Goal: Task Accomplishment & Management: Use online tool/utility

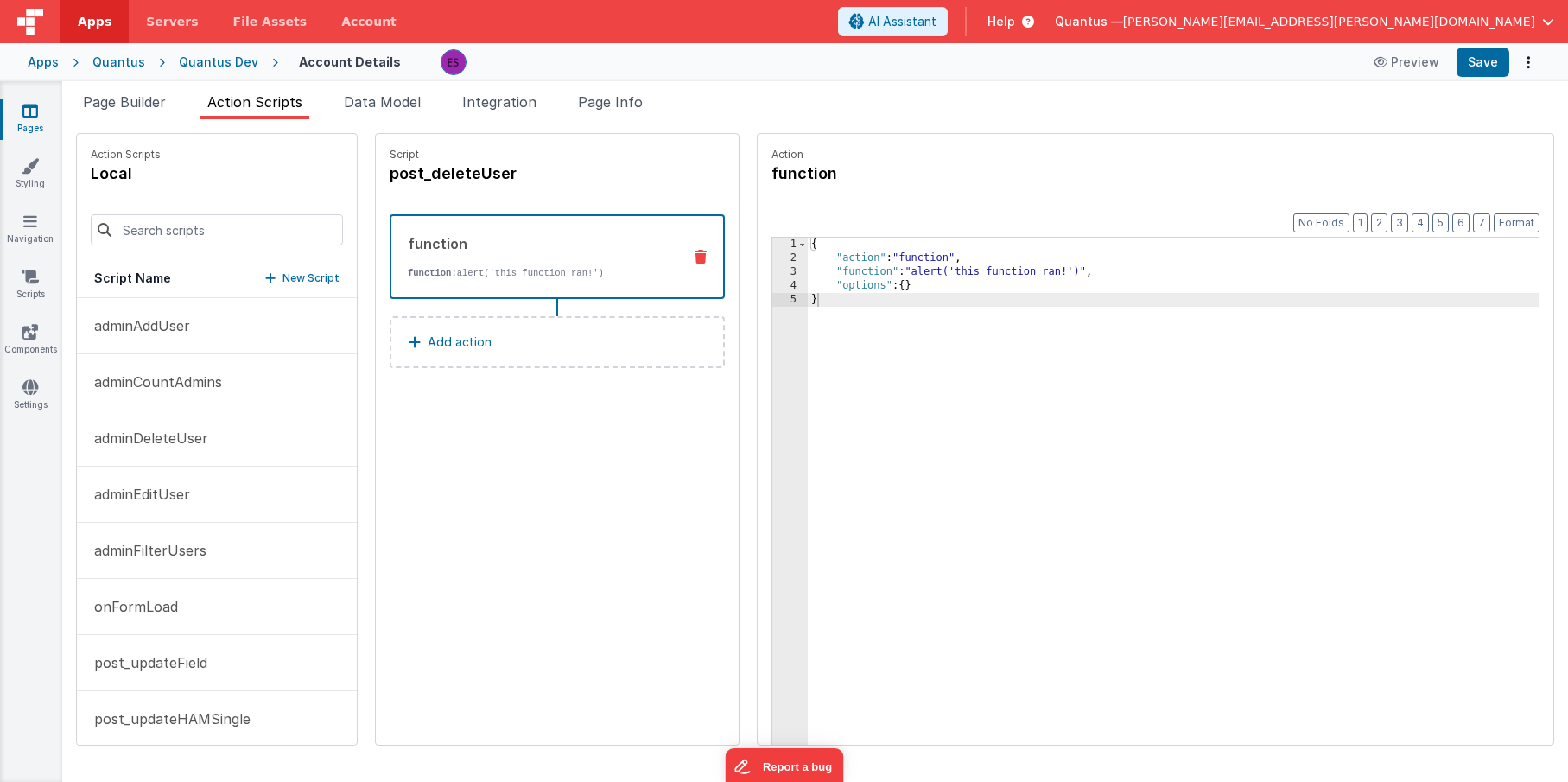
click at [963, 469] on div "{ "action" : "function" , "function" : "alert('this function ran!')" , "options…" at bounding box center [1196, 532] width 776 height 588
click at [124, 98] on span "Page Builder" at bounding box center [125, 102] width 83 height 17
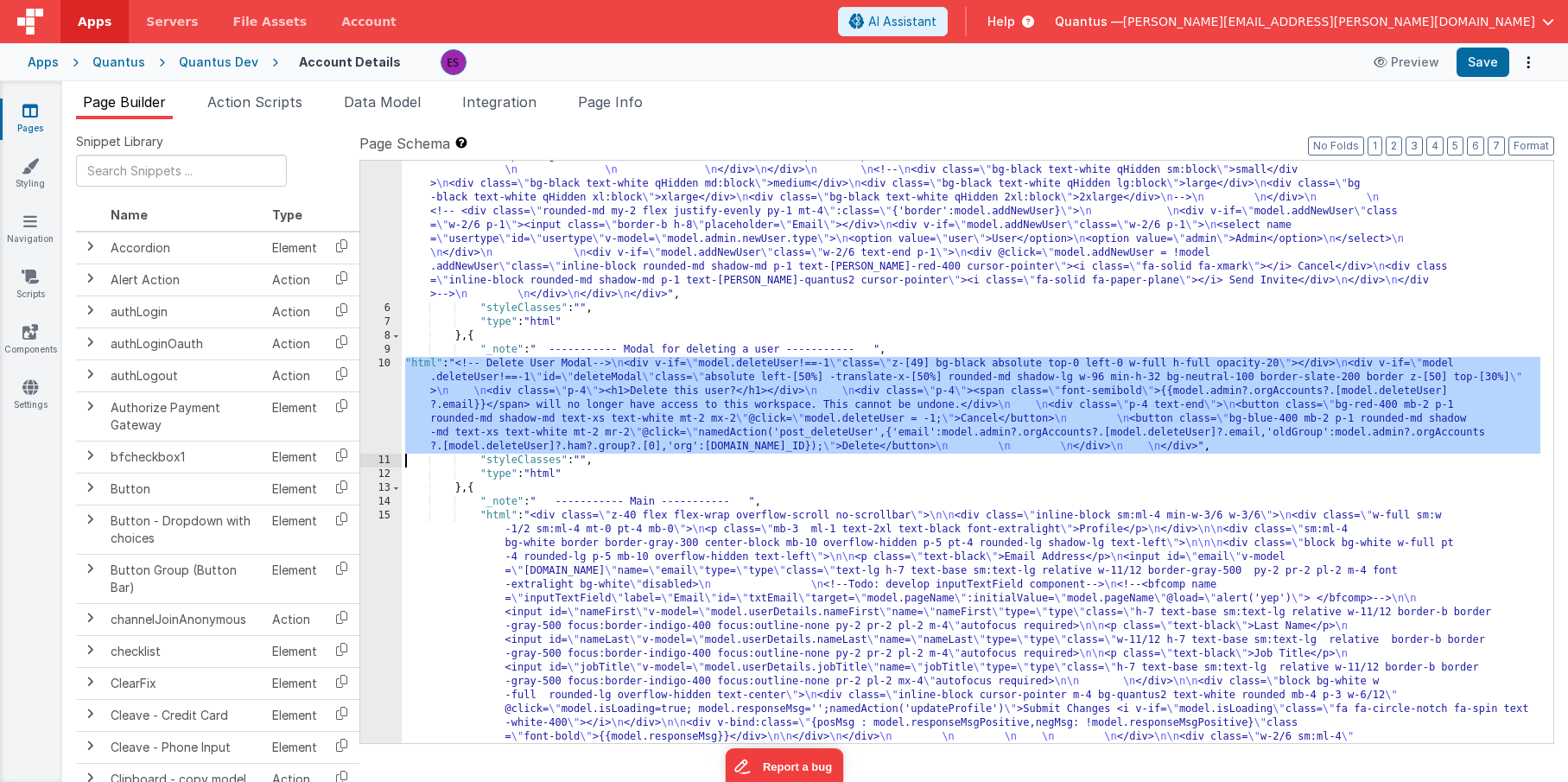
click at [508, 412] on div ""html" : "<!-- User Management Modal--> \n\n <div v-if= \" model.admin \" > \n\…" at bounding box center [971, 441] width 1138 height 1993
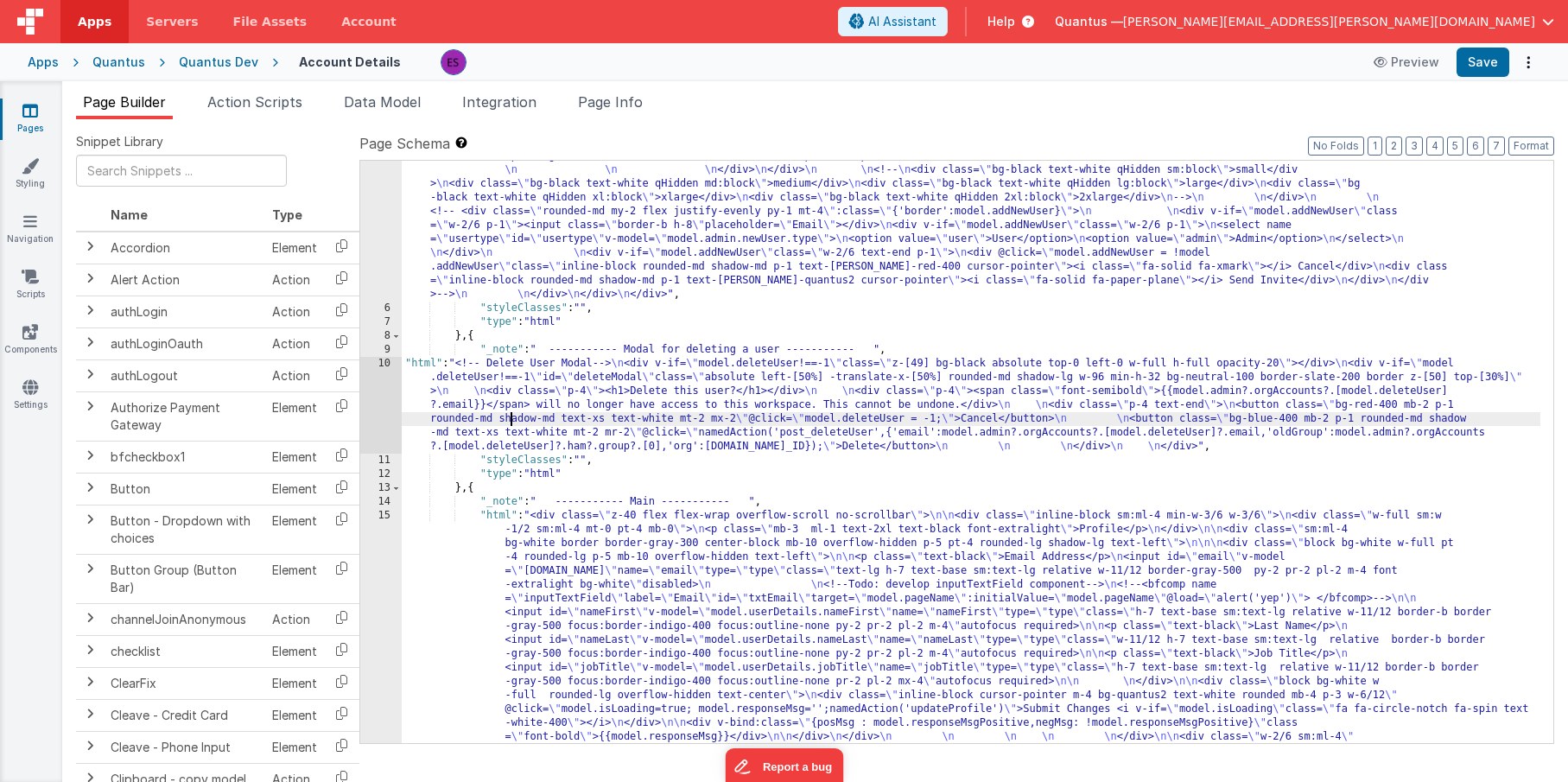
click at [366, 410] on div "10" at bounding box center [381, 405] width 42 height 97
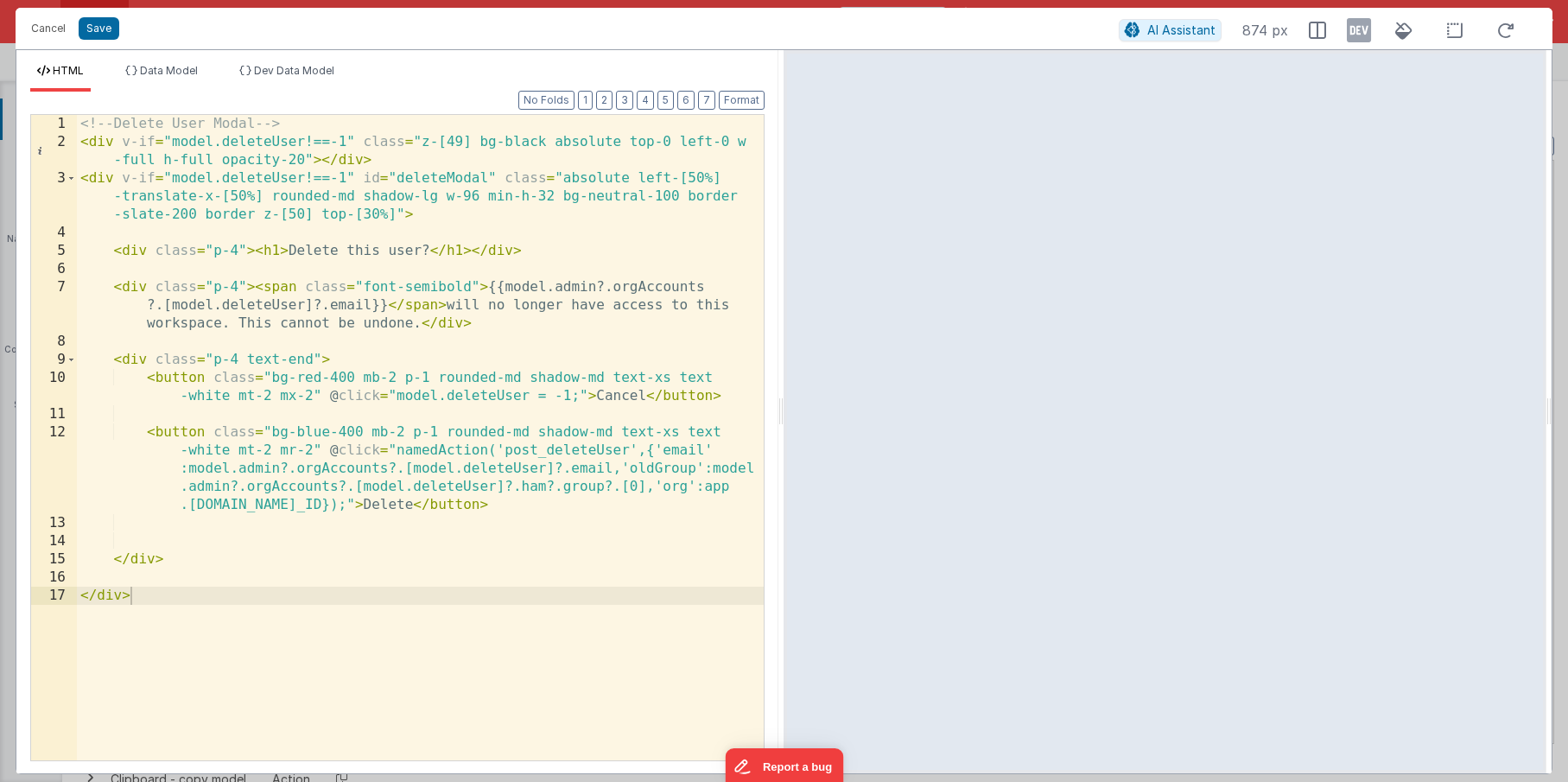
click at [148, 273] on div "<!-- Delete User Modal --> < div v-if = "model.deleteUser!==-1" class = "z-[49]…" at bounding box center [420, 455] width 686 height 681
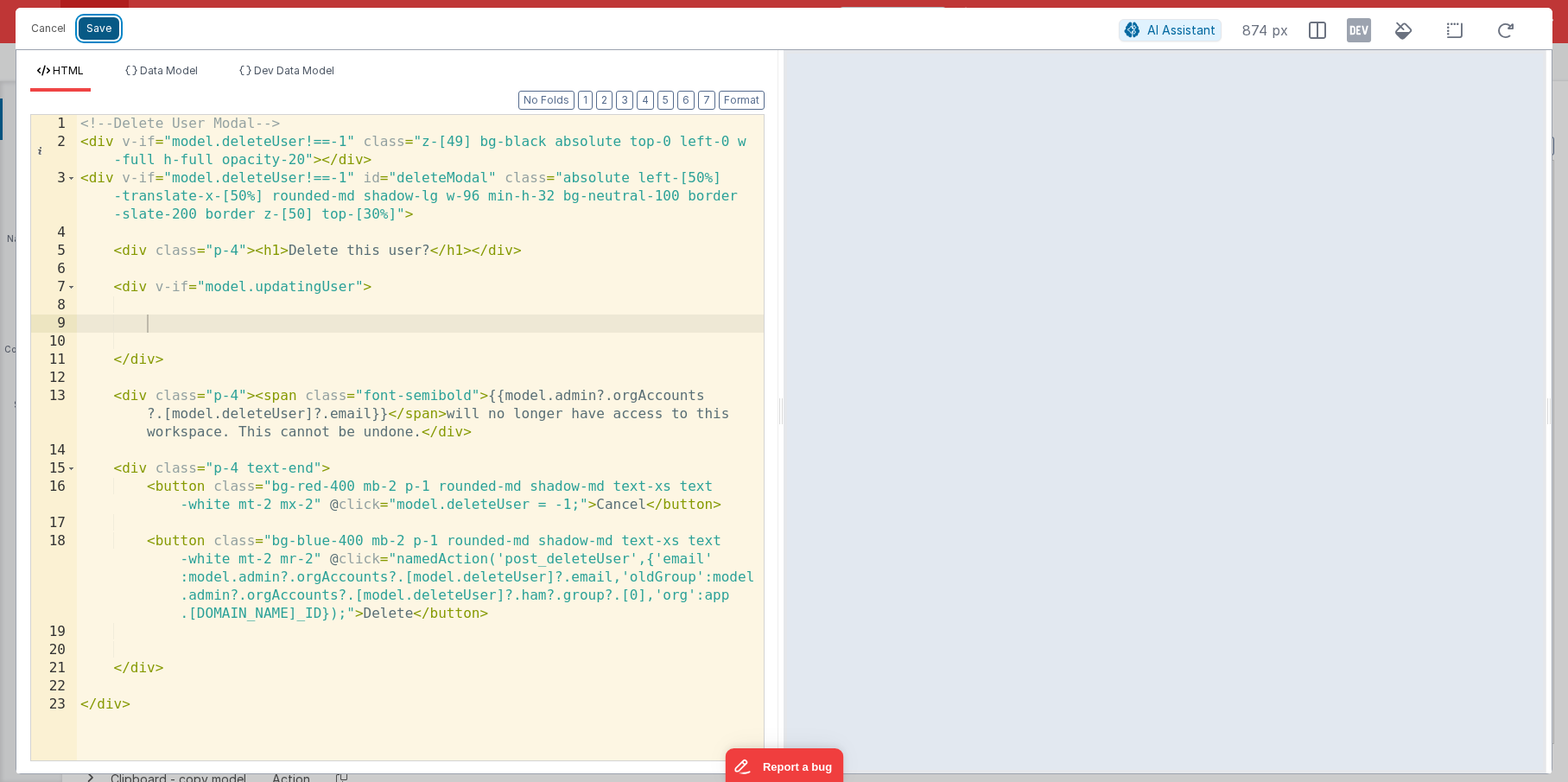
click at [96, 36] on button "Save" at bounding box center [99, 29] width 41 height 23
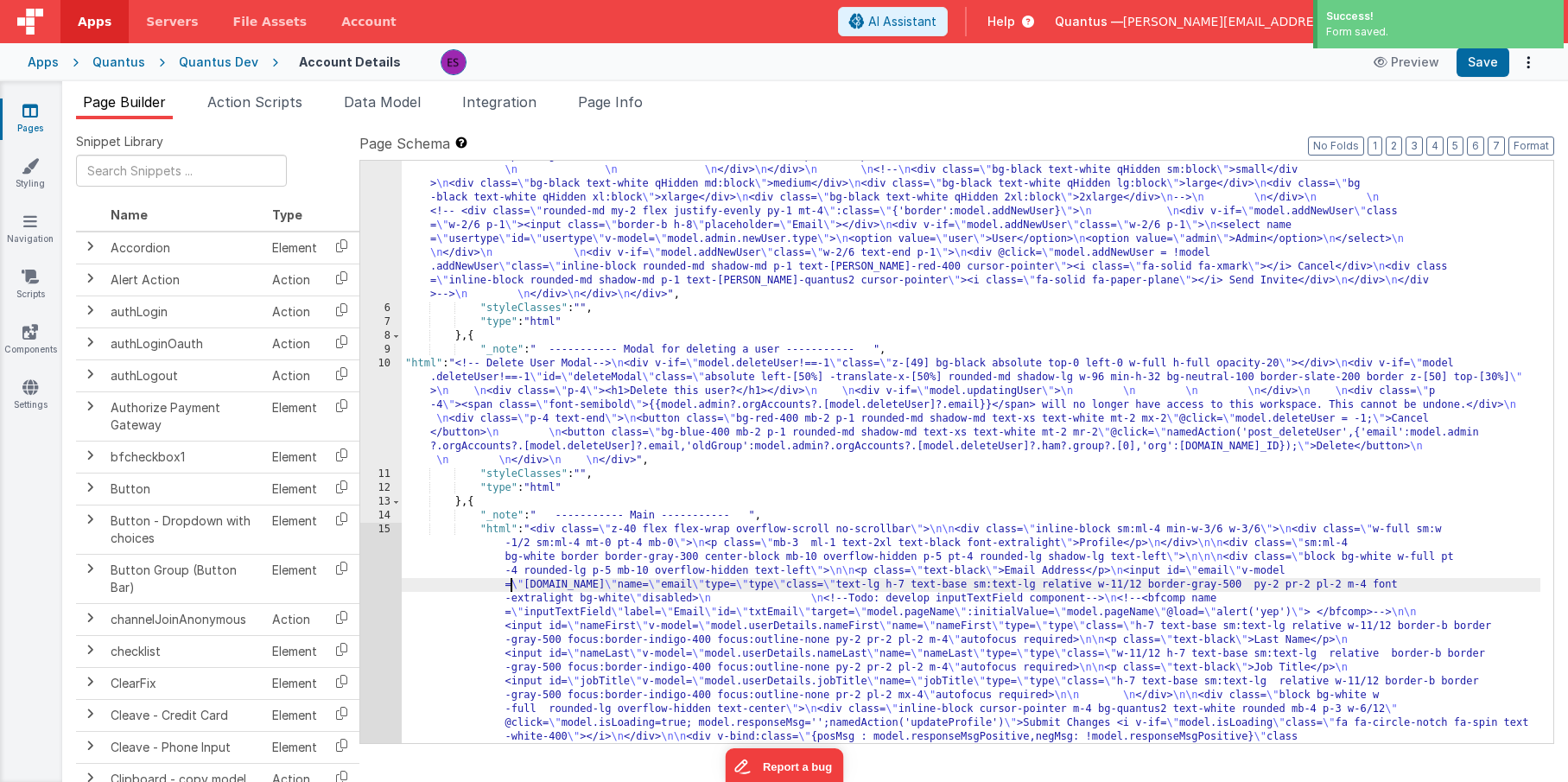
click at [511, 580] on div ""html" : "<!-- User Management Modal--> \n\n <div v-if= \" model.admin \" > \n\…" at bounding box center [971, 441] width 1138 height 1993
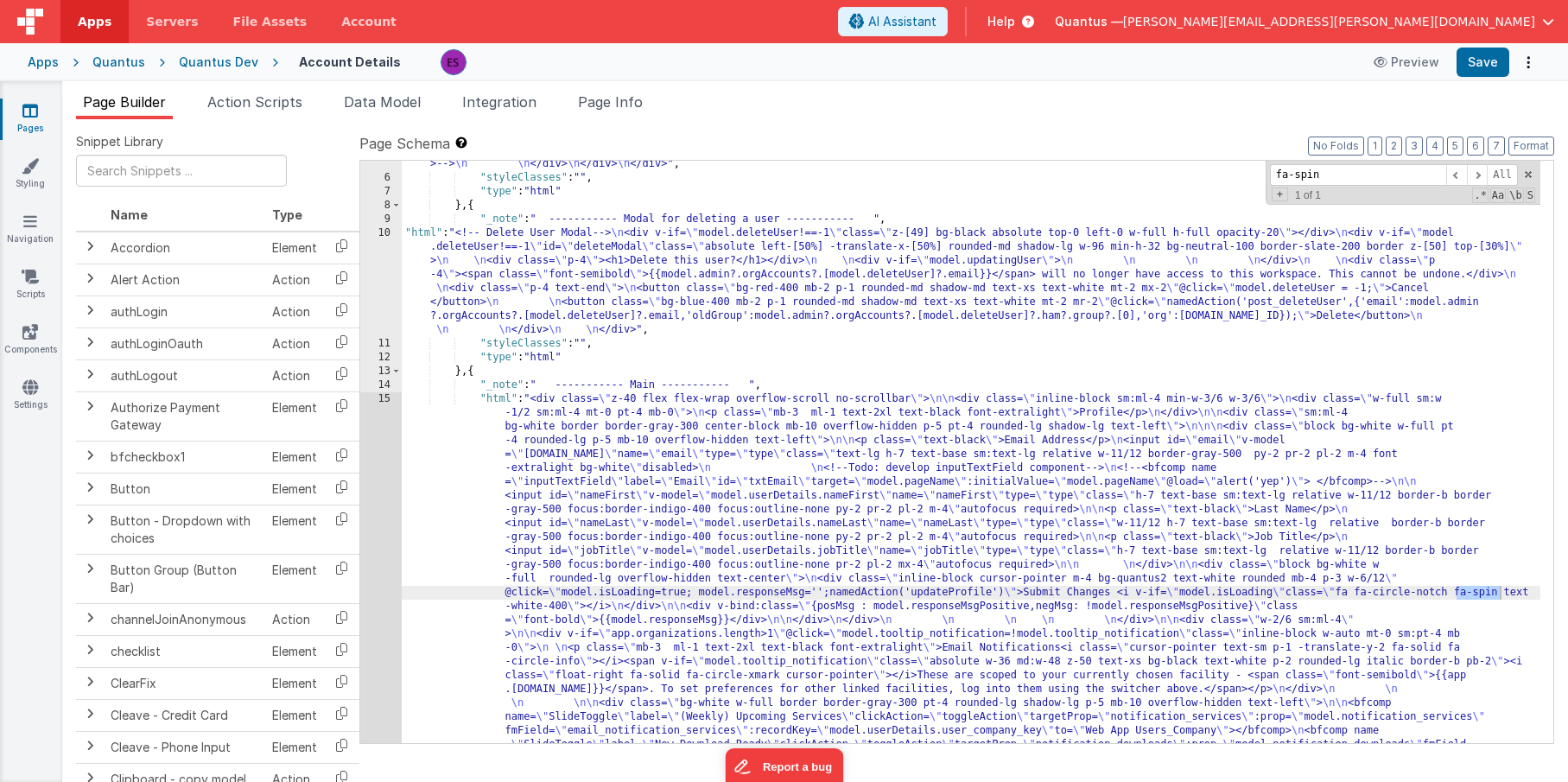
scroll to position [906, 0]
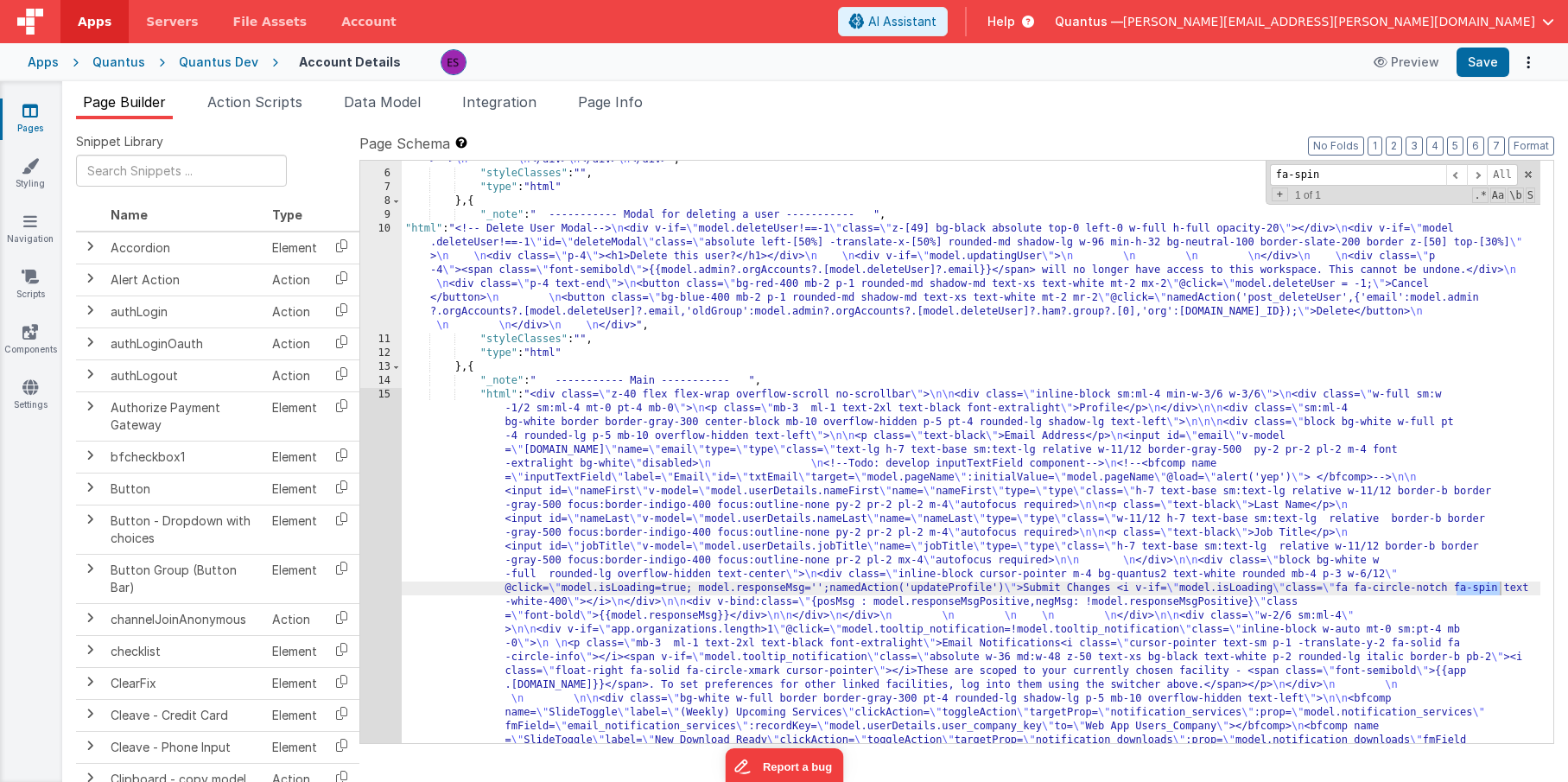
type input "fa-spin"
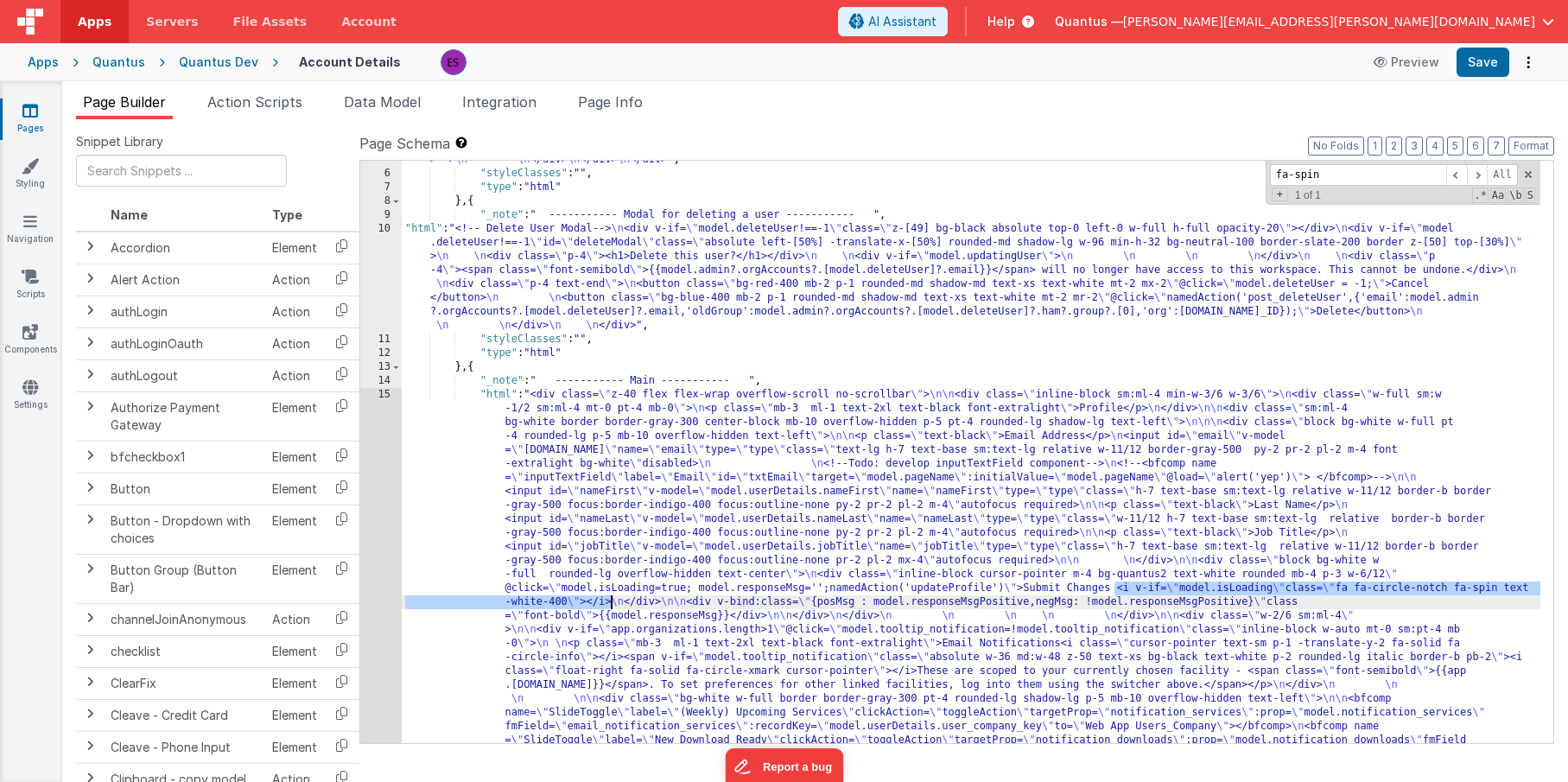
drag, startPoint x: 1115, startPoint y: 591, endPoint x: 613, endPoint y: 602, distance: 502.1
click at [613, 602] on div ""html" : "<!-- User Management Modal--> \n\n <div v-if= \" model.admin \" > \n\…" at bounding box center [971, 306] width 1138 height 1993
click at [534, 299] on div ""html" : "<!-- User Management Modal--> \n\n <div v-if= \" model.admin \" > \n\…" at bounding box center [971, 306] width 1138 height 1993
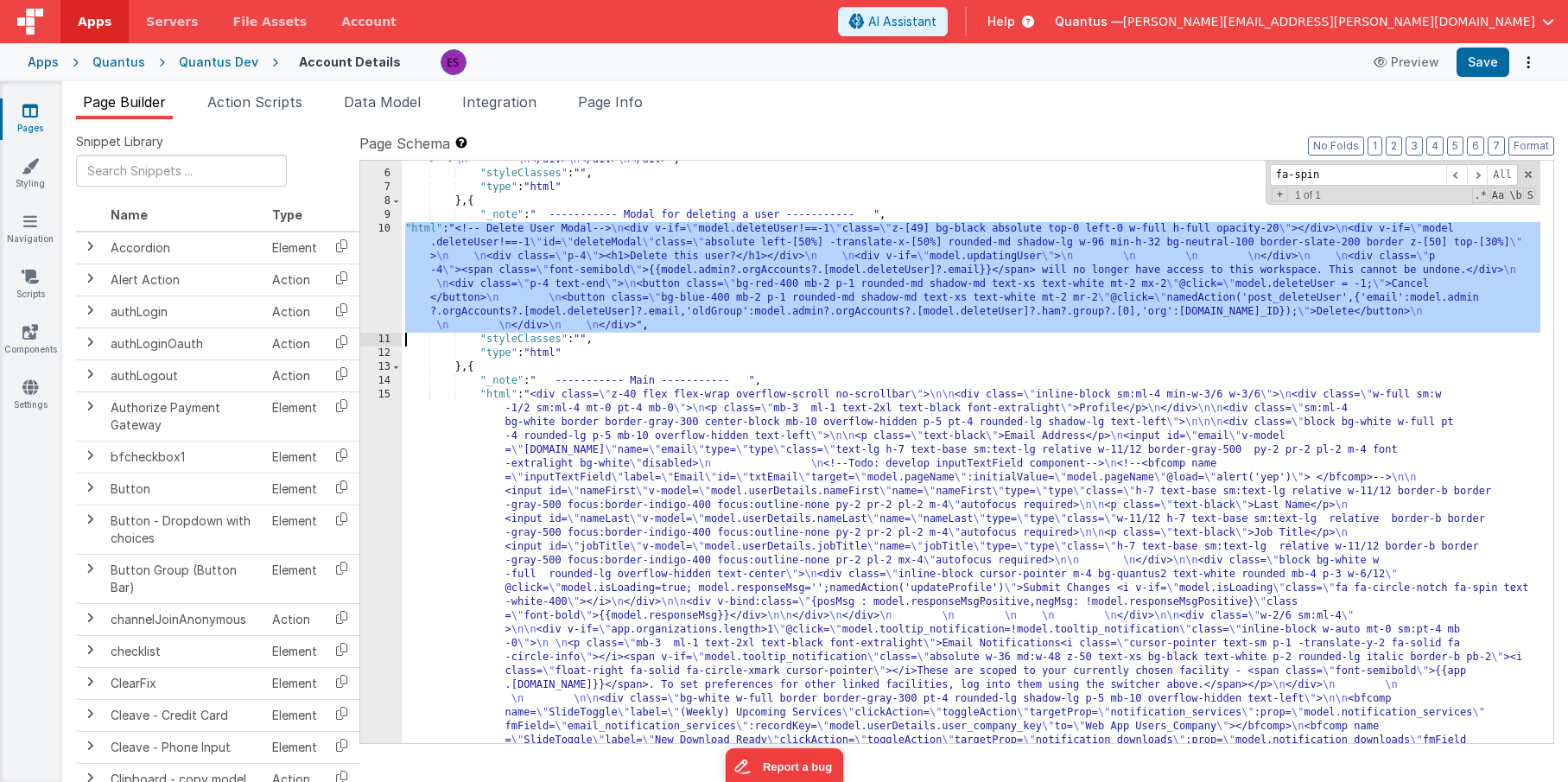
click at [379, 286] on div "10" at bounding box center [381, 277] width 42 height 110
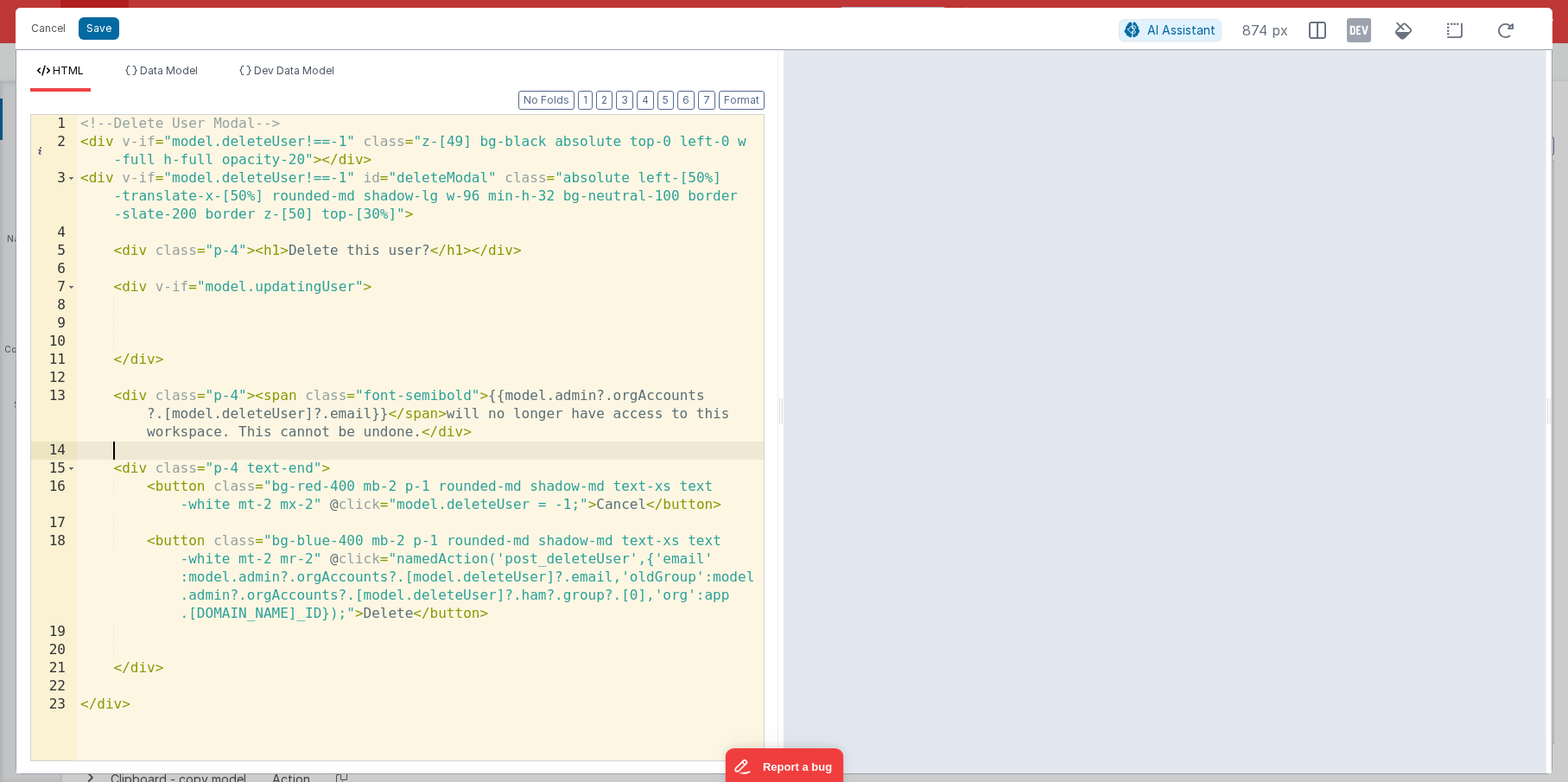
click at [312, 455] on div "<!-- Delete User Modal --> < div v-if = "model.deleteUser!==-1" class = "z-[49]…" at bounding box center [420, 455] width 686 height 681
click at [391, 289] on div "<!-- Delete User Modal --> < div v-if = "model.deleteUser!==-1" class = "z-[49]…" at bounding box center [420, 455] width 686 height 681
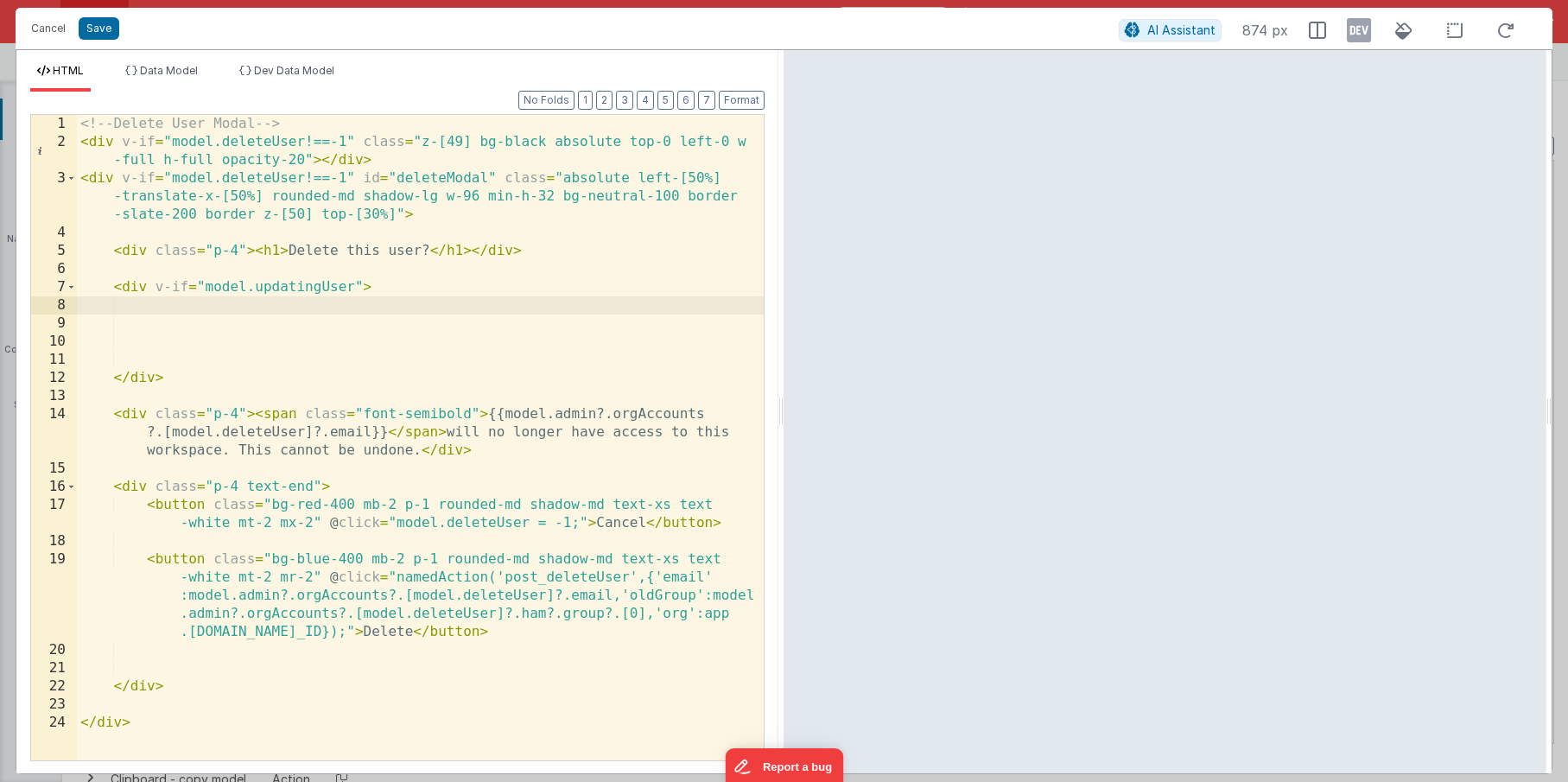
paste textarea
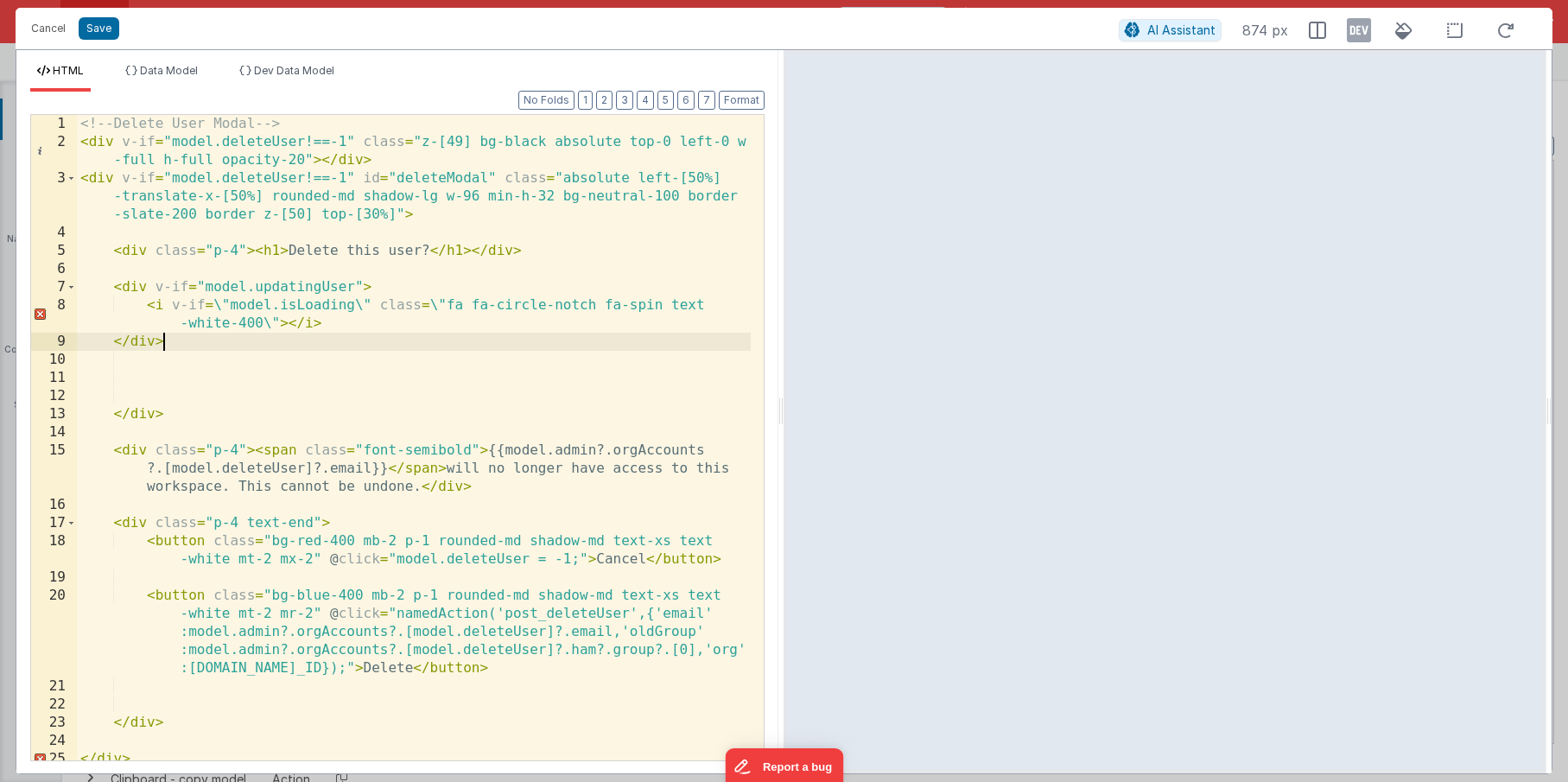
click at [223, 304] on div "<!-- Delete User Modal --> < div v-if = "model.deleteUser!==-1" class = "z-[49]…" at bounding box center [414, 455] width 674 height 681
drag, startPoint x: 222, startPoint y: 320, endPoint x: 249, endPoint y: 312, distance: 28.2
click at [223, 320] on div "<!-- Delete User Modal --> < div v-if = "model.deleteUser!==-1" class = "z-[49]…" at bounding box center [414, 455] width 674 height 681
click at [289, 303] on div "<!-- Delete User Modal --> < div v-if = "model.deleteUser!==-1" class = "z-[49]…" at bounding box center [414, 455] width 674 height 681
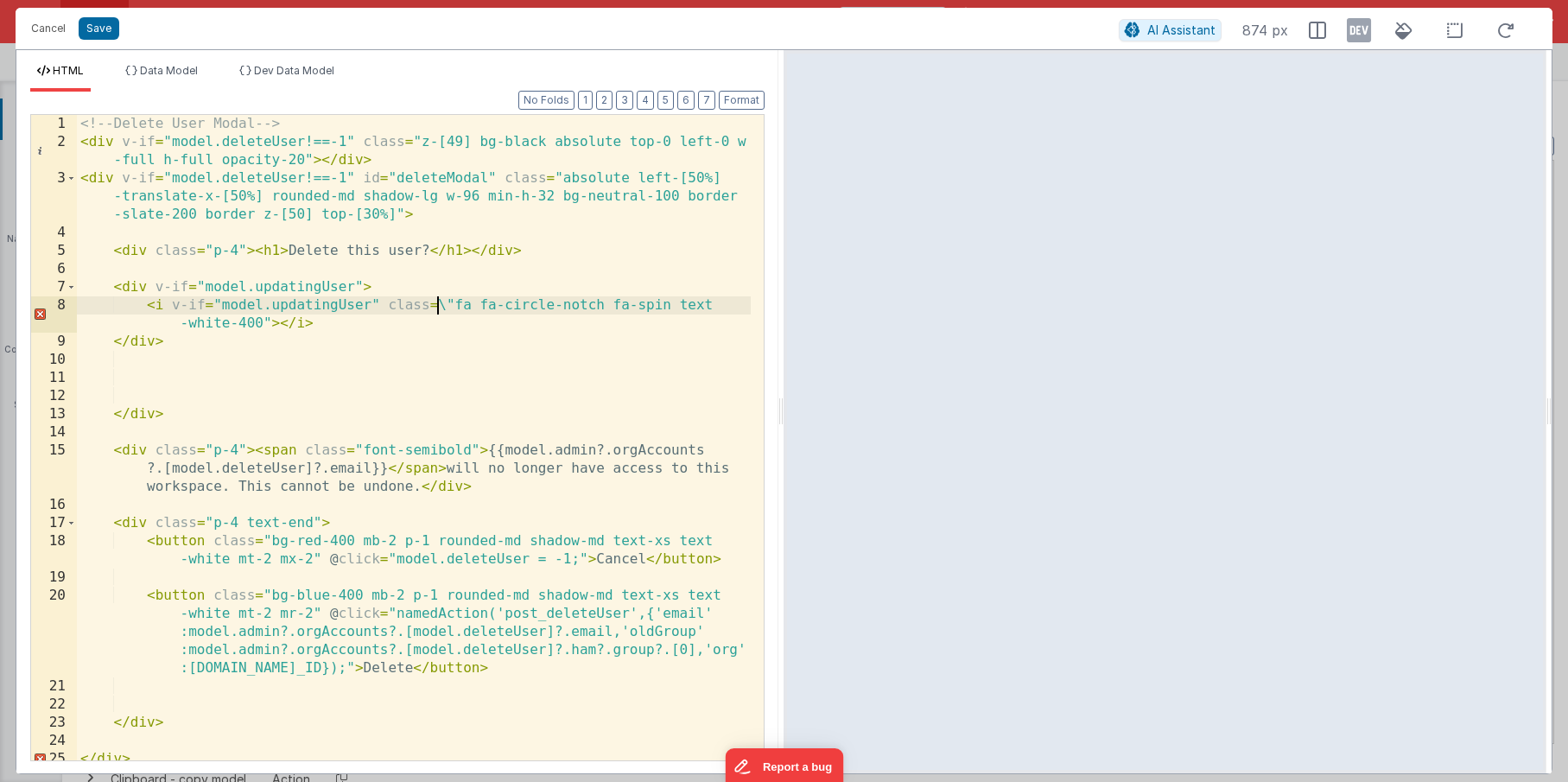
click at [441, 303] on div "<!-- Delete User Modal --> < div v-if = "model.deleteUser!==-1" class = "z-[49]…" at bounding box center [414, 455] width 674 height 681
drag, startPoint x: 669, startPoint y: 306, endPoint x: 261, endPoint y: 322, distance: 408.3
click at [261, 322] on div "<!-- Delete User Modal --> < div v-if = "model.deleteUser!==-1" class = "z-[49]…" at bounding box center [414, 455] width 674 height 681
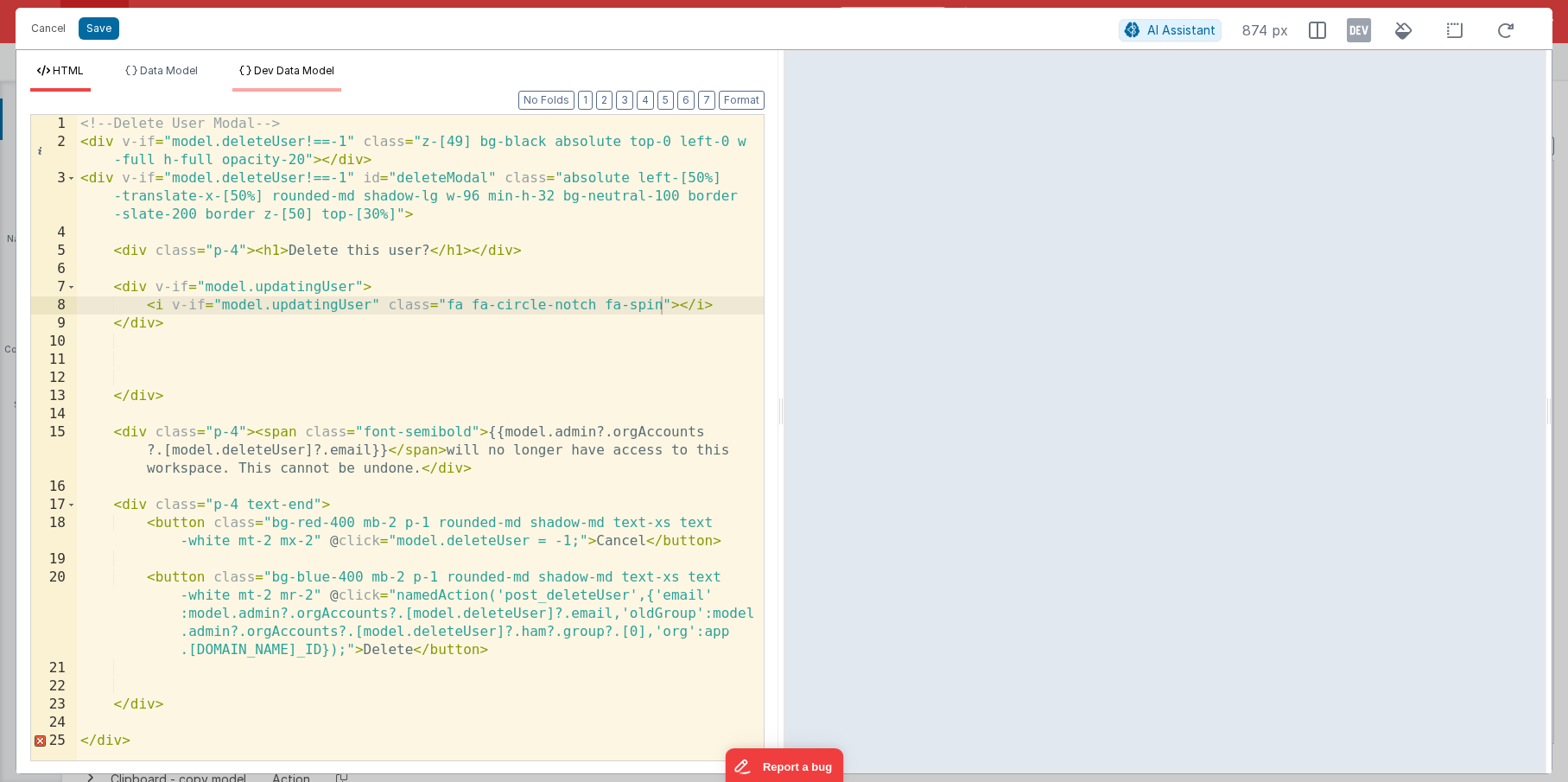
click at [285, 73] on span "Dev Data Model" at bounding box center [294, 70] width 81 height 13
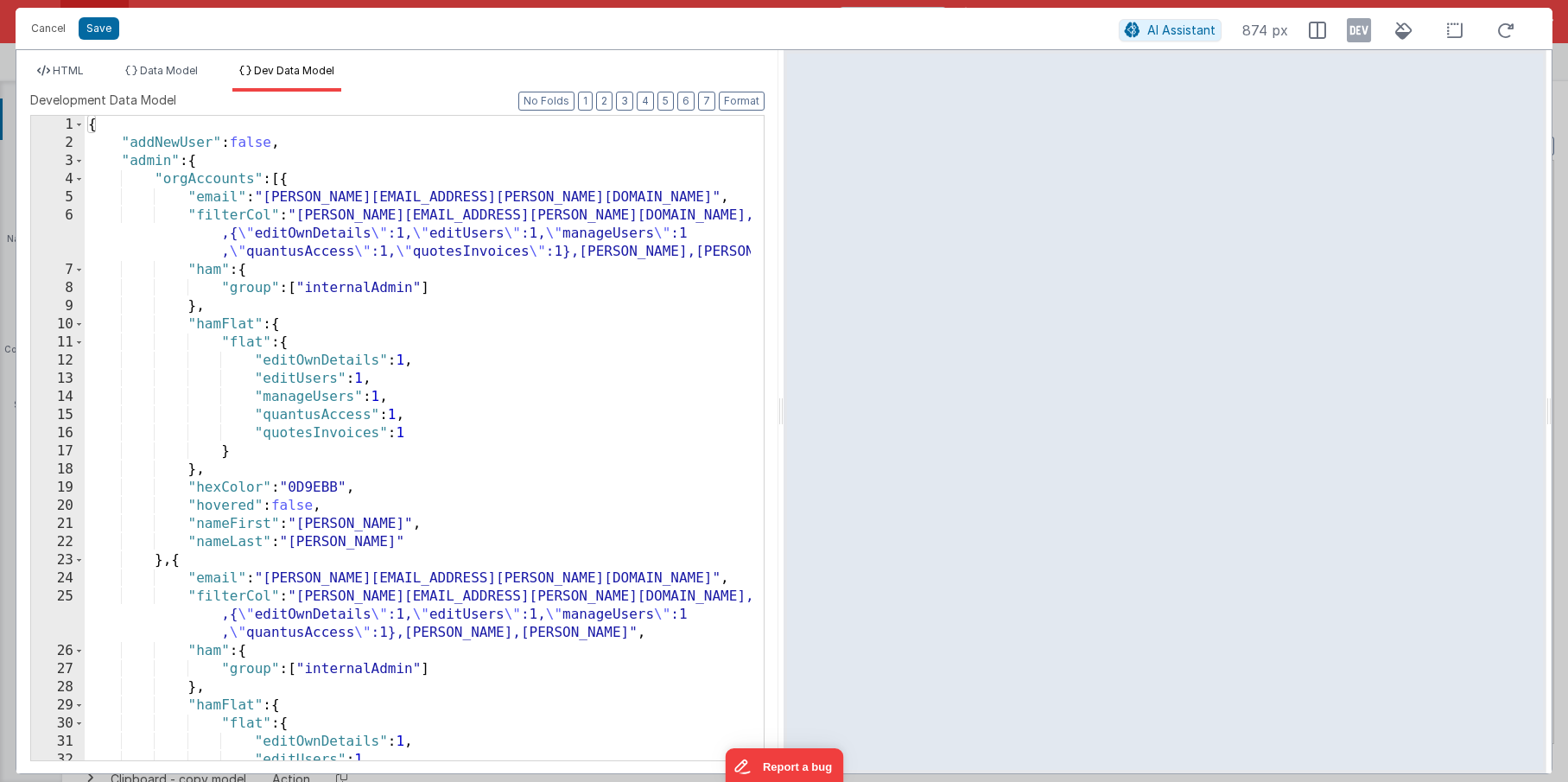
click at [318, 147] on div "{ "addNewUser" : false , "admin" : { "orgAccounts" : [{ "email" : "[PERSON_NAME…" at bounding box center [418, 456] width 666 height 681
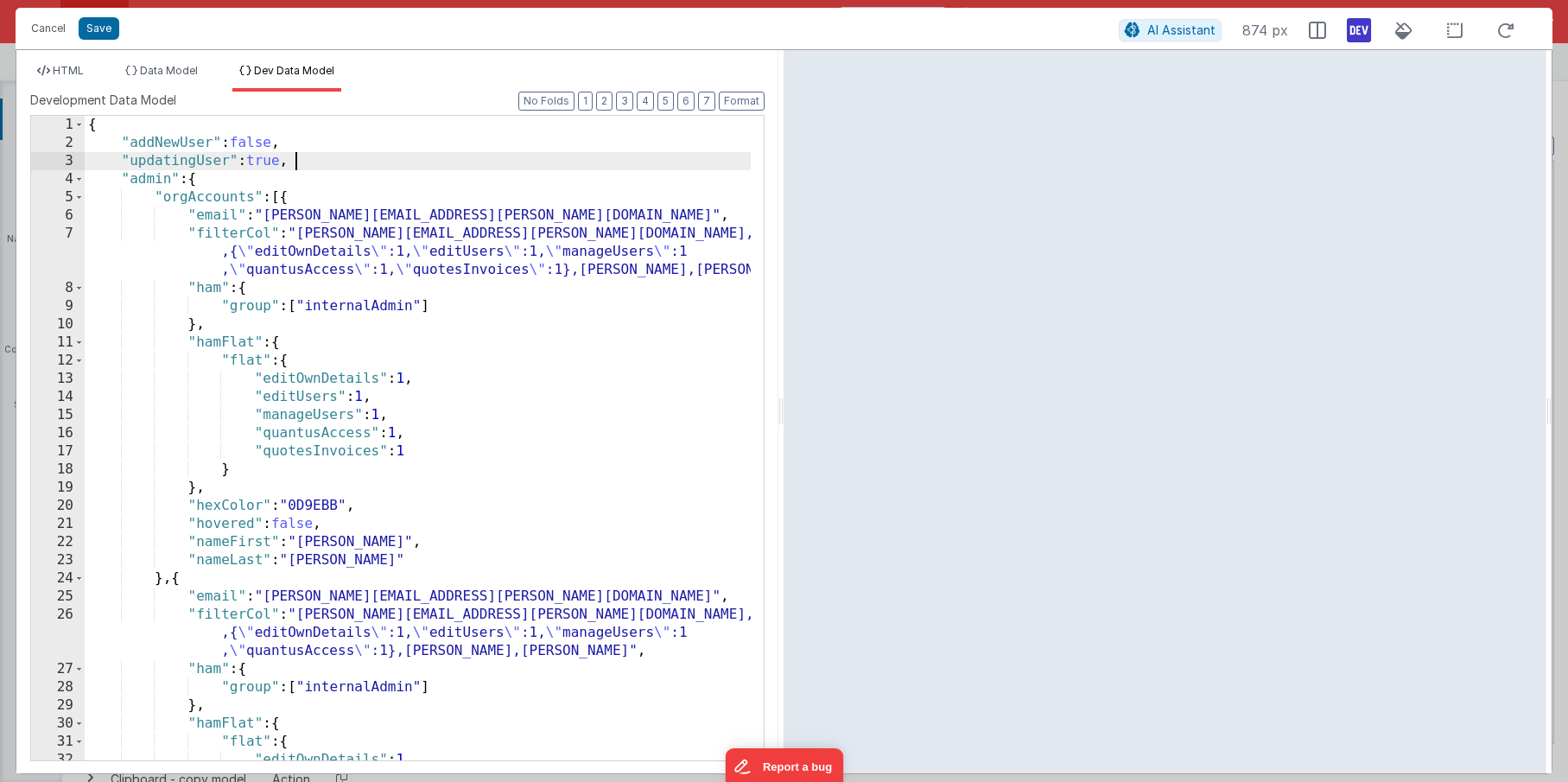
click at [1363, 35] on icon at bounding box center [1359, 30] width 24 height 28
click at [341, 144] on div "{ "addNewUser" : false , "updatingUser" : true , "admin" : { "orgAccounts" : [{…" at bounding box center [418, 456] width 666 height 681
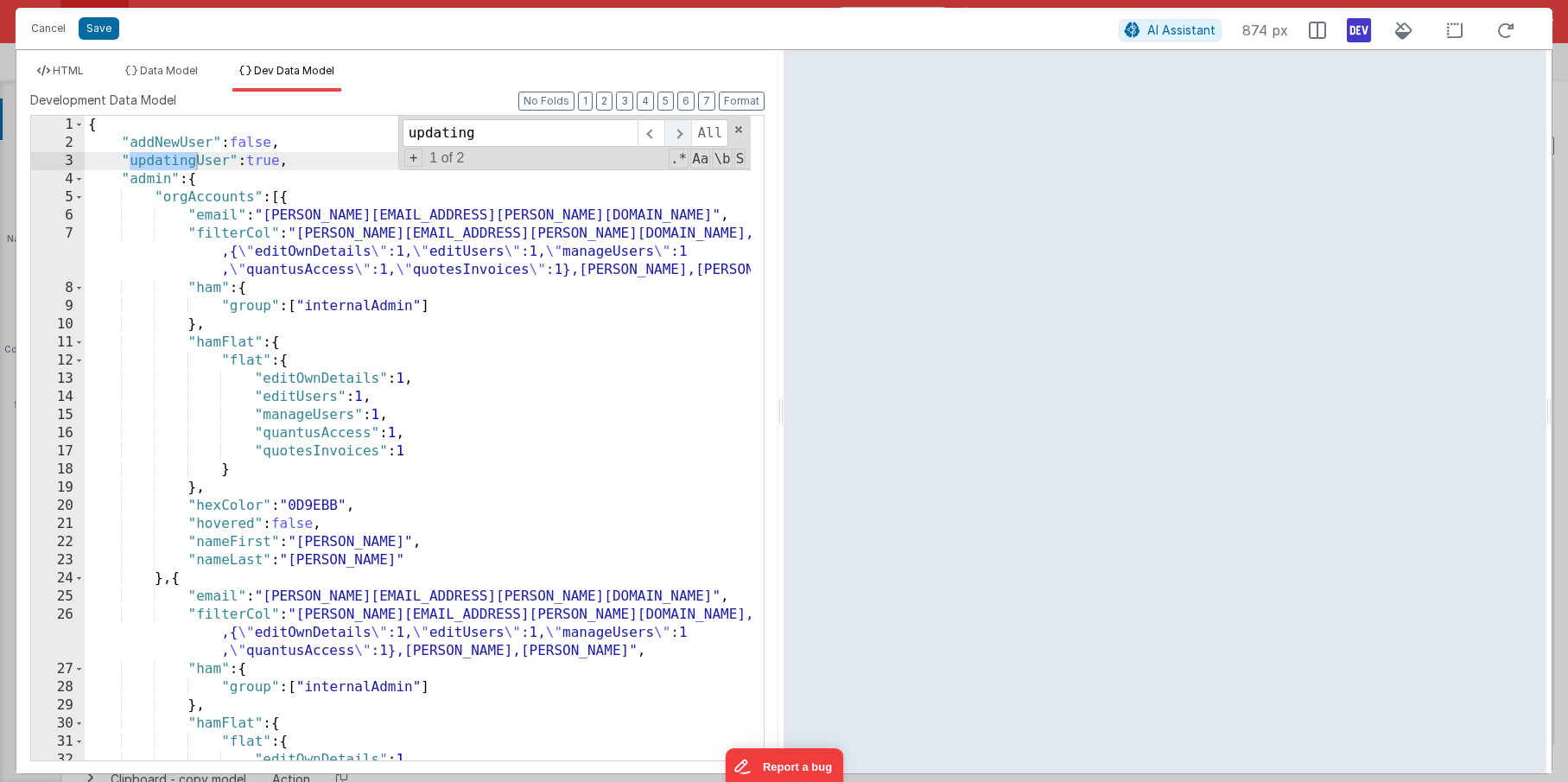
type input "updating"
click at [680, 137] on span at bounding box center [678, 133] width 27 height 28
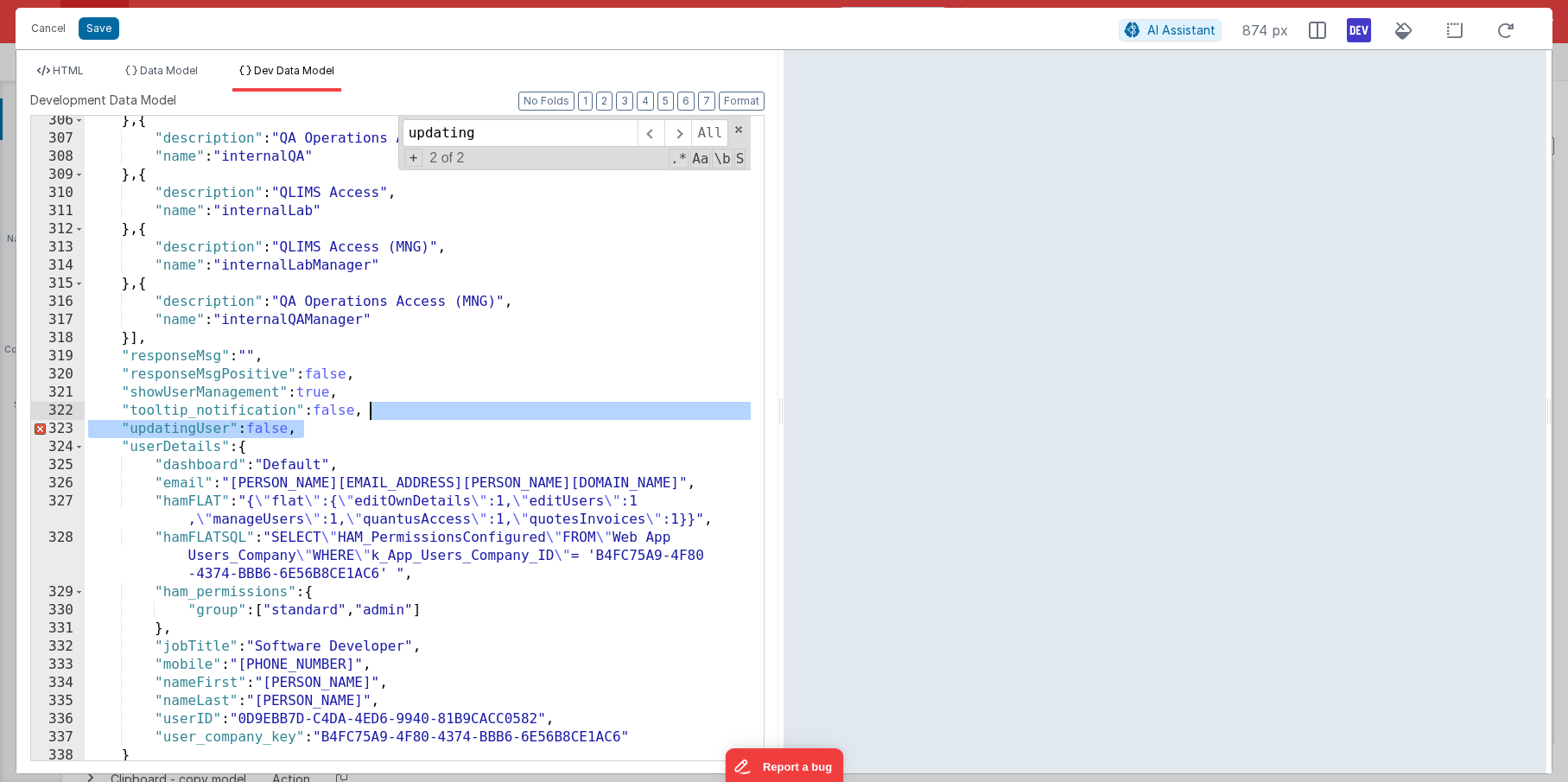
drag, startPoint x: 383, startPoint y: 428, endPoint x: 392, endPoint y: 417, distance: 14.2
click at [392, 417] on div "} , { "description" : "QA Operations Access" , "name" : "internalQA" } , { "des…" at bounding box center [418, 451] width 666 height 681
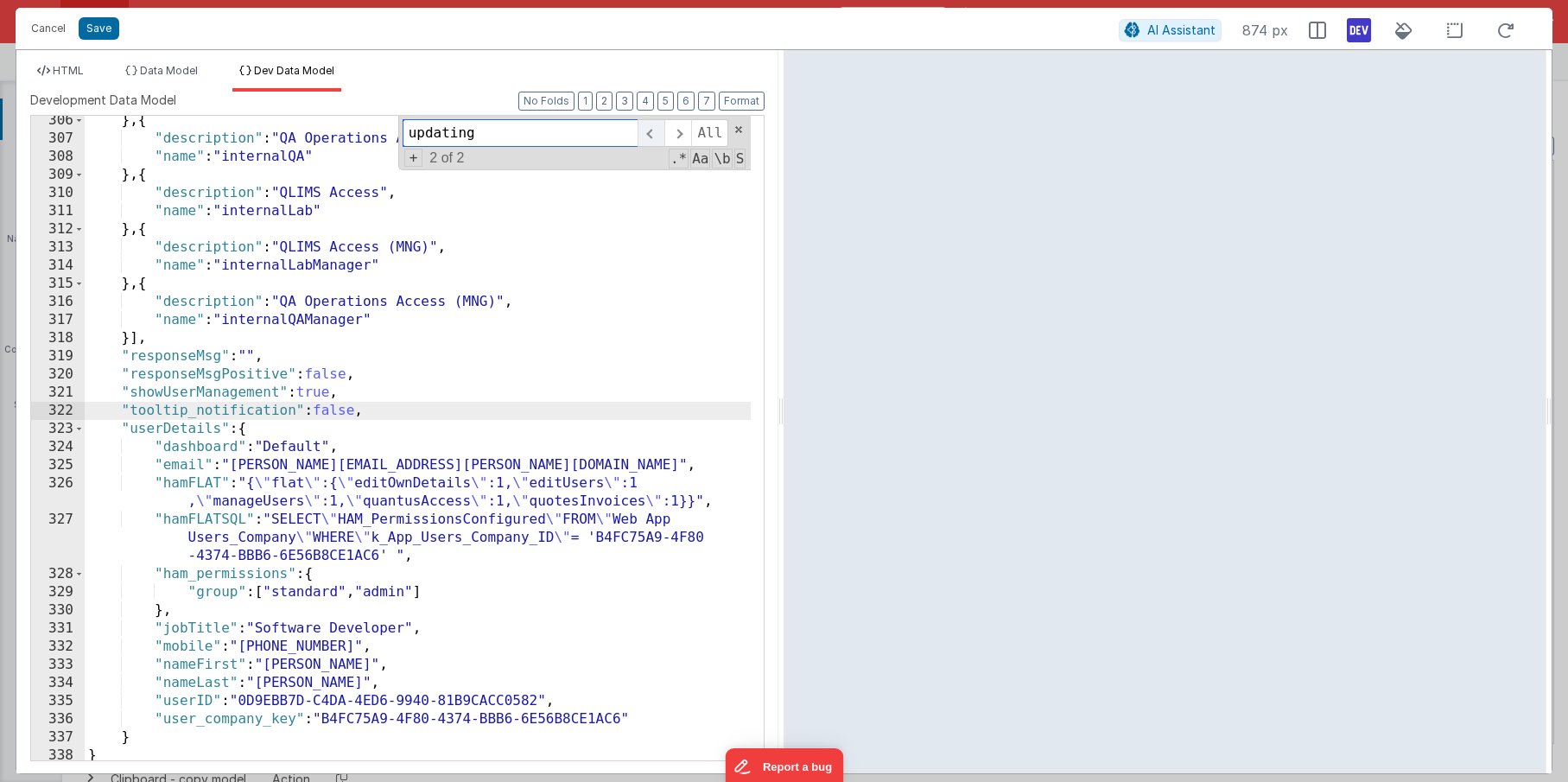
click at [643, 141] on span at bounding box center [651, 133] width 27 height 28
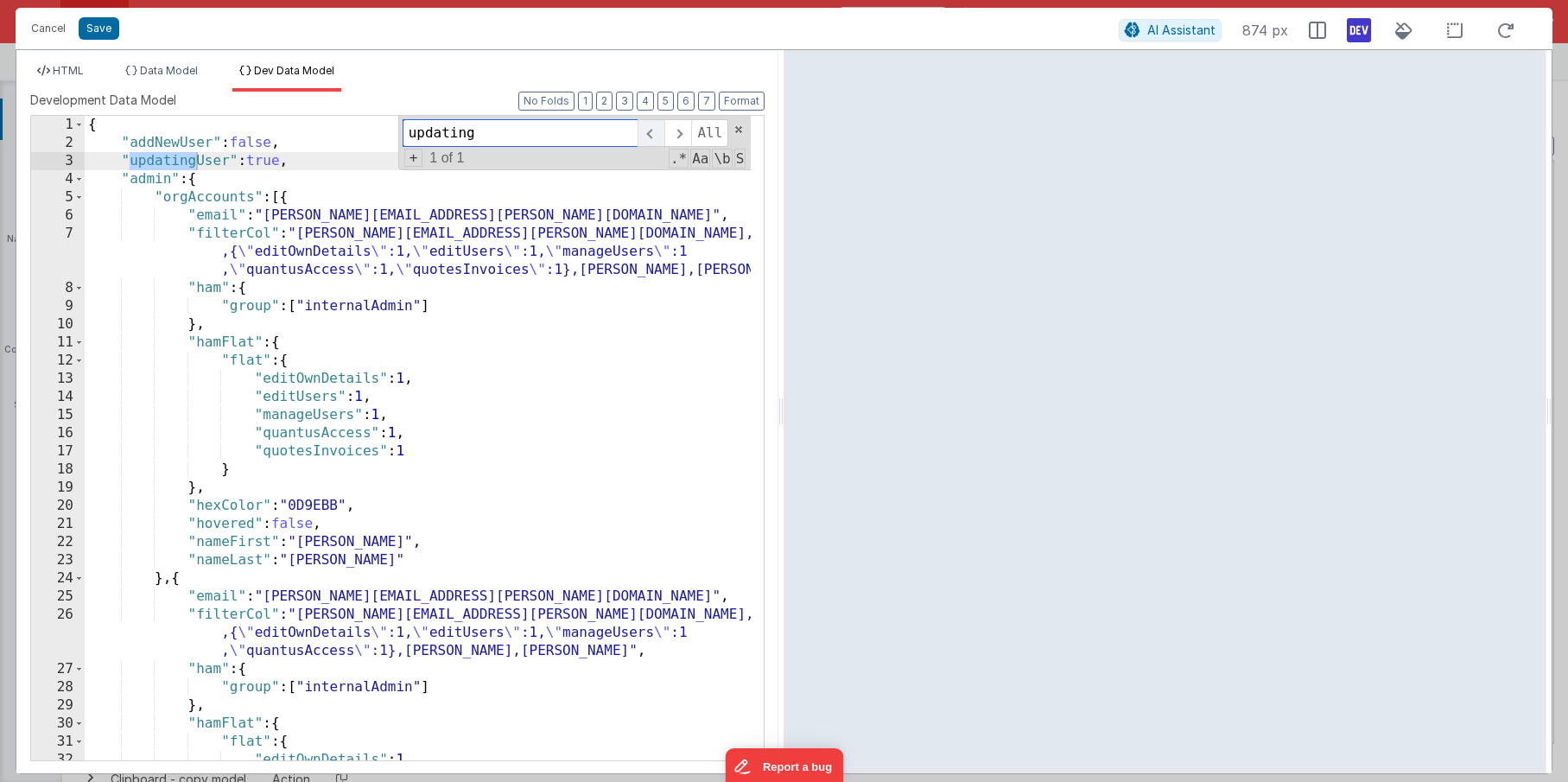
scroll to position [0, 0]
click at [474, 364] on div "{ "addNewUser" : false , "updatingUser" : true , "admin" : { "orgAccounts" : [{…" at bounding box center [418, 456] width 666 height 681
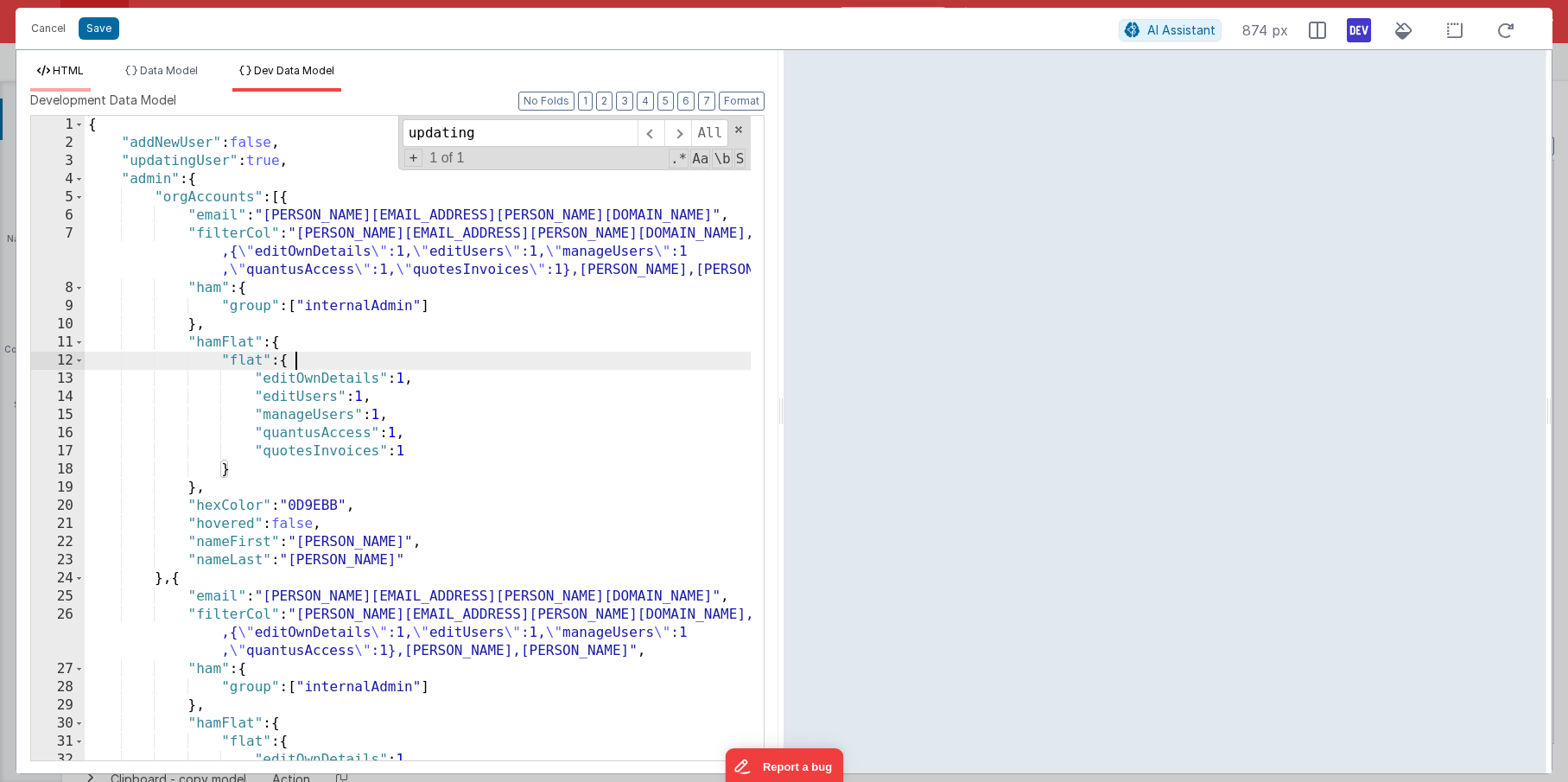
click at [69, 80] on li "HTML" at bounding box center [61, 78] width 61 height 28
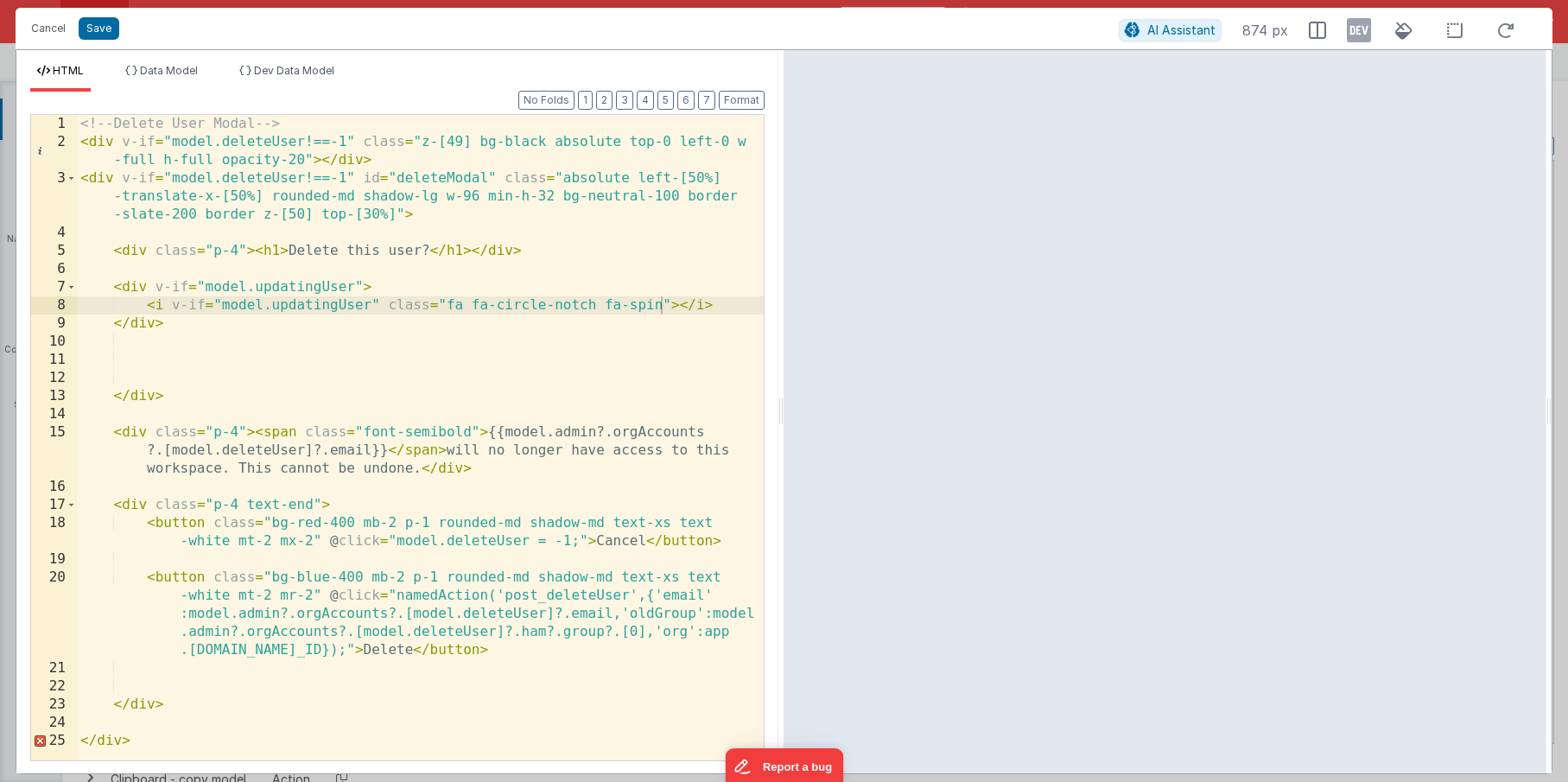
click at [1355, 31] on icon at bounding box center [1359, 30] width 24 height 28
click at [1355, 36] on icon at bounding box center [1359, 30] width 24 height 28
click at [597, 358] on div "<!-- Delete User Modal --> < div v-if = "model.deleteUser!==-1" class = "z-[49]…" at bounding box center [420, 455] width 686 height 681
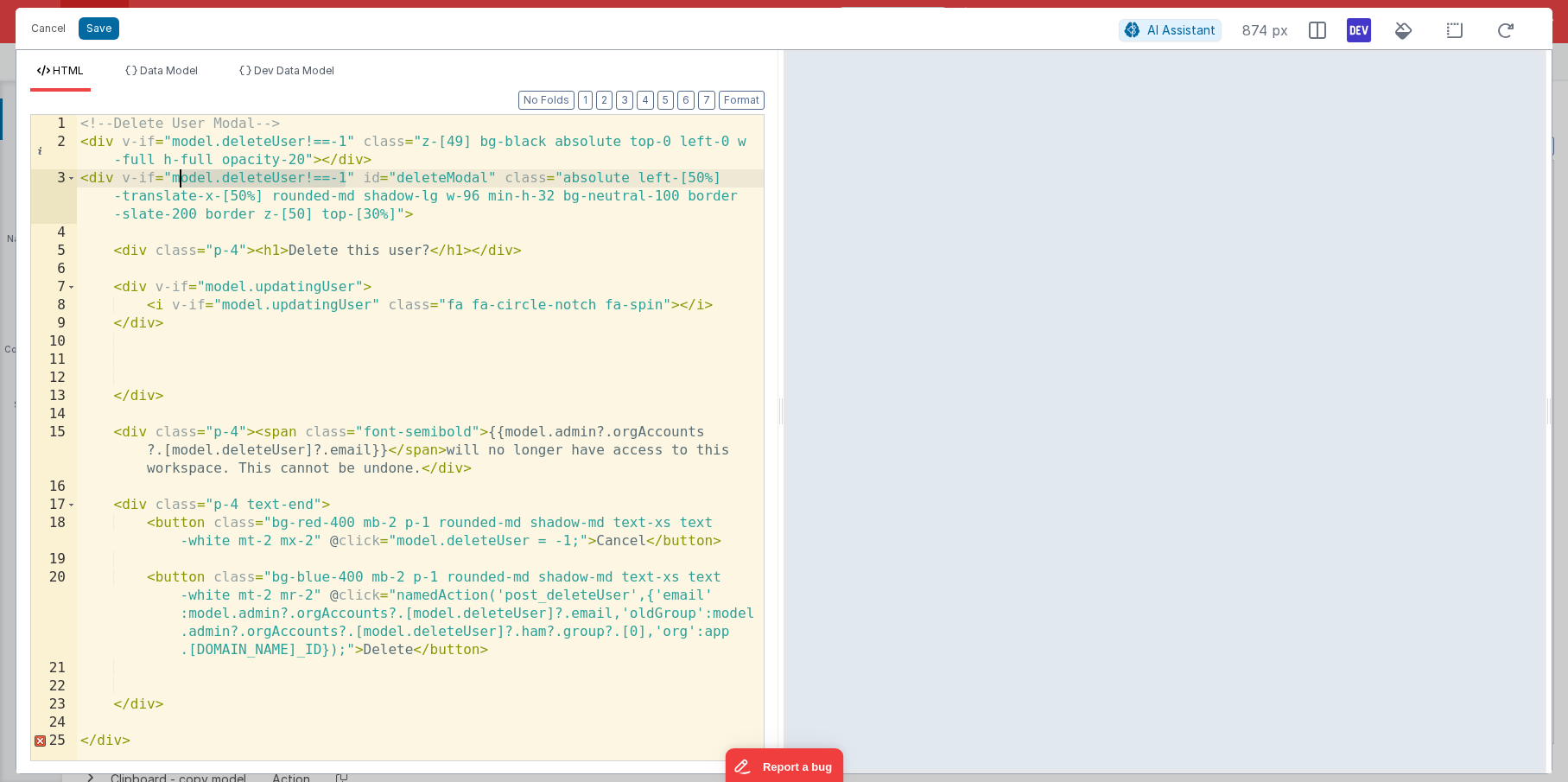
drag, startPoint x: 344, startPoint y: 180, endPoint x: 176, endPoint y: 179, distance: 168.0
click at [176, 179] on div "<!-- Delete User Modal --> < div v-if = "model.deleteUser!==-1" class = "z-[49]…" at bounding box center [420, 455] width 686 height 681
click at [360, 287] on div "<!-- Delete User Modal --> < div v-if = "model.deleteUser!==-1" class = "z-[49]…" at bounding box center [420, 455] width 686 height 681
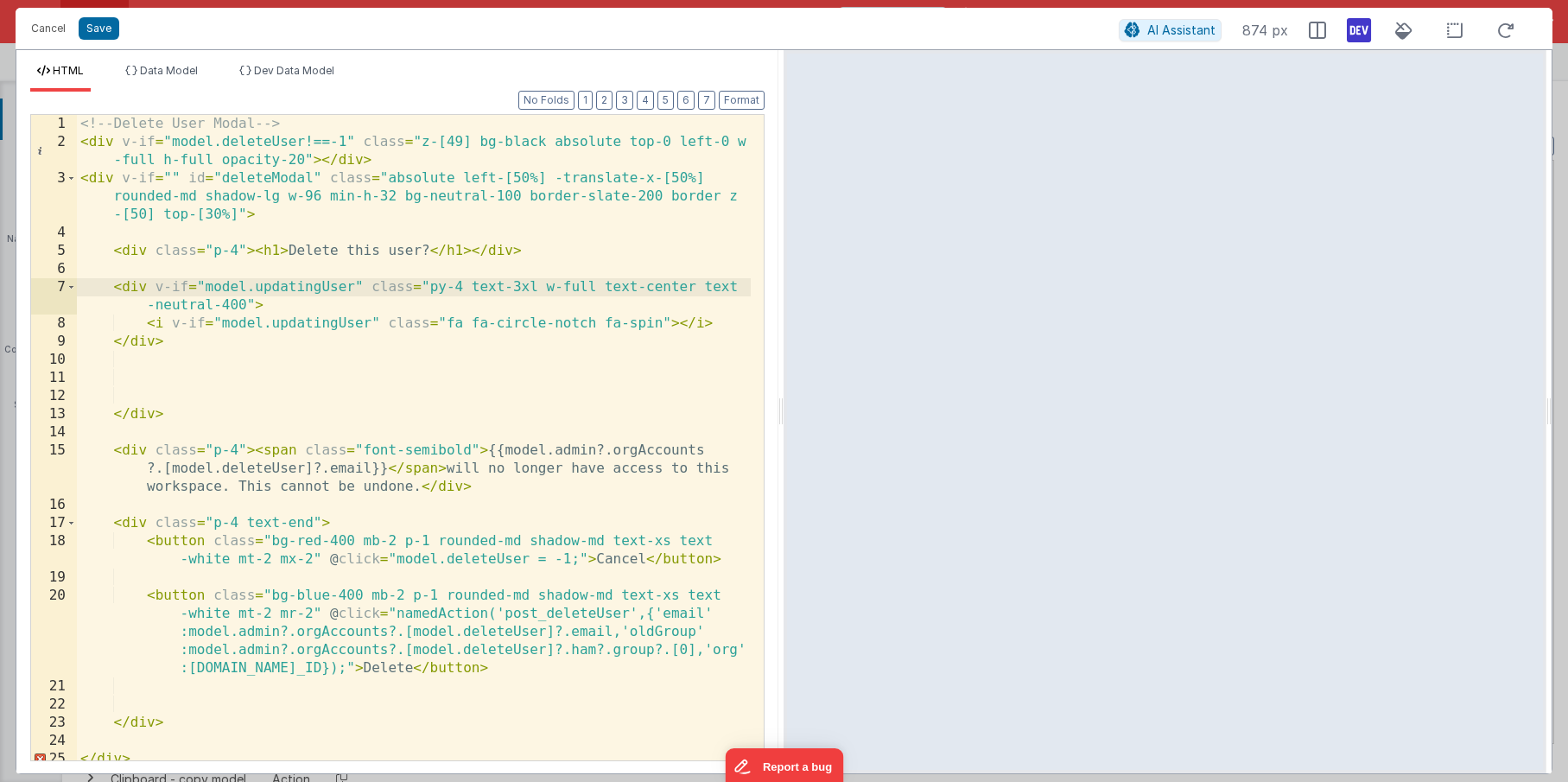
click at [143, 415] on div "<!-- Delete User Modal --> < div v-if = "model.deleteUser!==-1" class = "z-[49]…" at bounding box center [414, 455] width 674 height 681
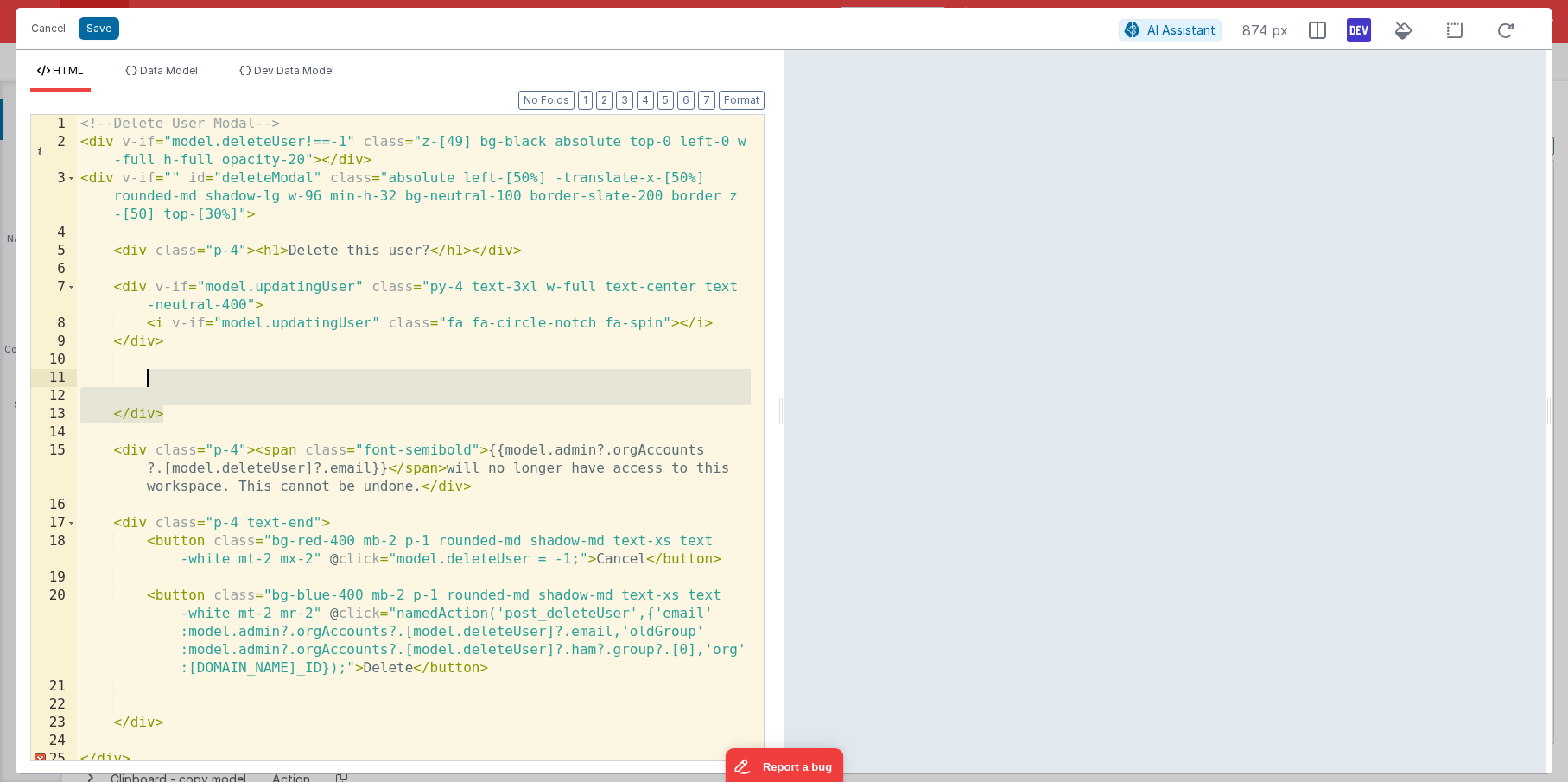
drag, startPoint x: 172, startPoint y: 412, endPoint x: 175, endPoint y: 370, distance: 42.1
click at [175, 370] on div "<!-- Delete User Modal --> < div v-if = "model.deleteUser!==-1" class = "z-[49]…" at bounding box center [414, 455] width 674 height 681
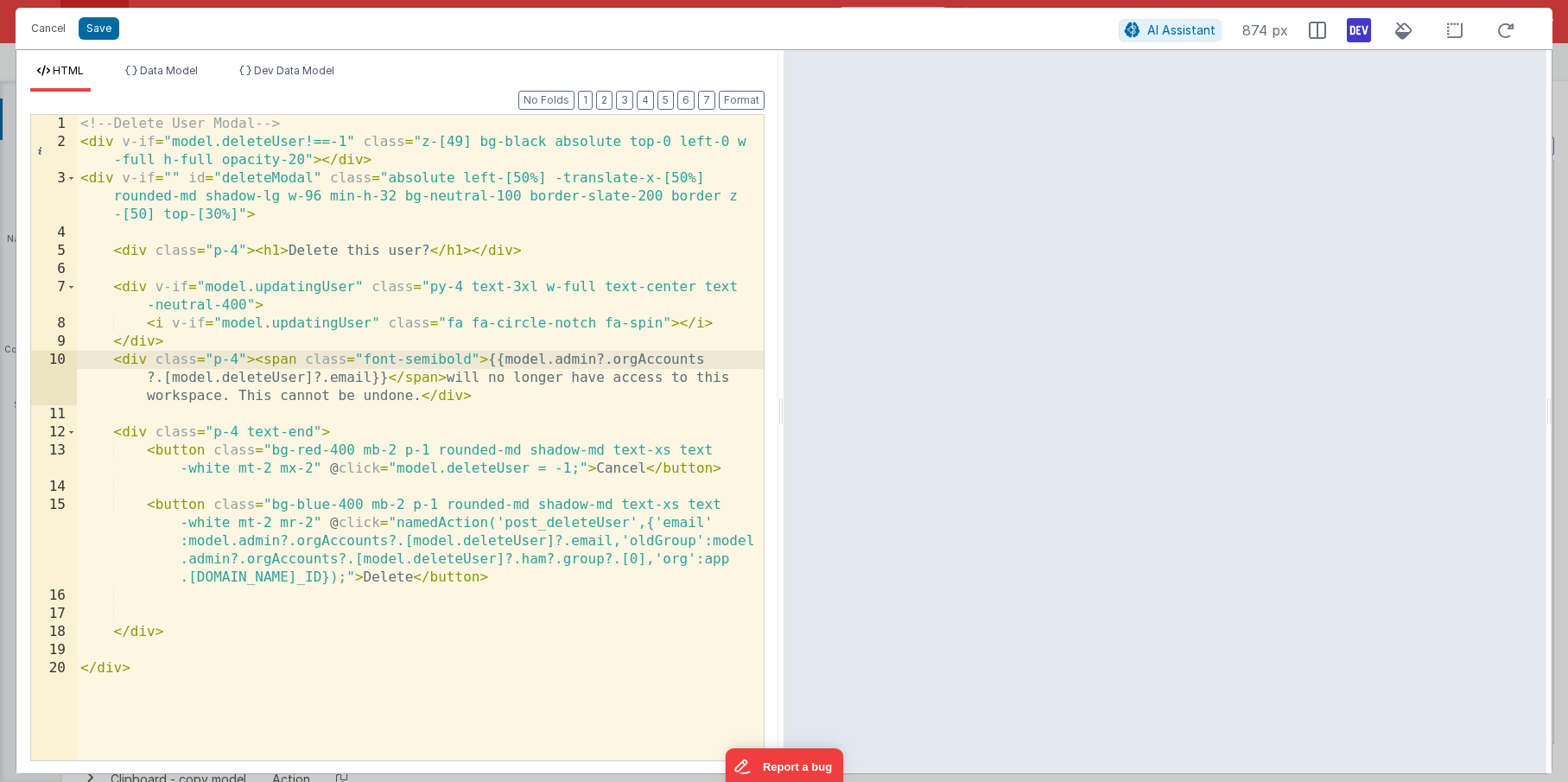
click at [246, 362] on div "<!-- Delete User Modal --> < div v-if = "model.deleteUser!==-1" class = "z-[49]…" at bounding box center [420, 455] width 686 height 681
click at [548, 394] on div "<!-- Delete User Modal --> < div v-if = "model.deleteUser!==-1" class = "z-[49]…" at bounding box center [420, 455] width 686 height 681
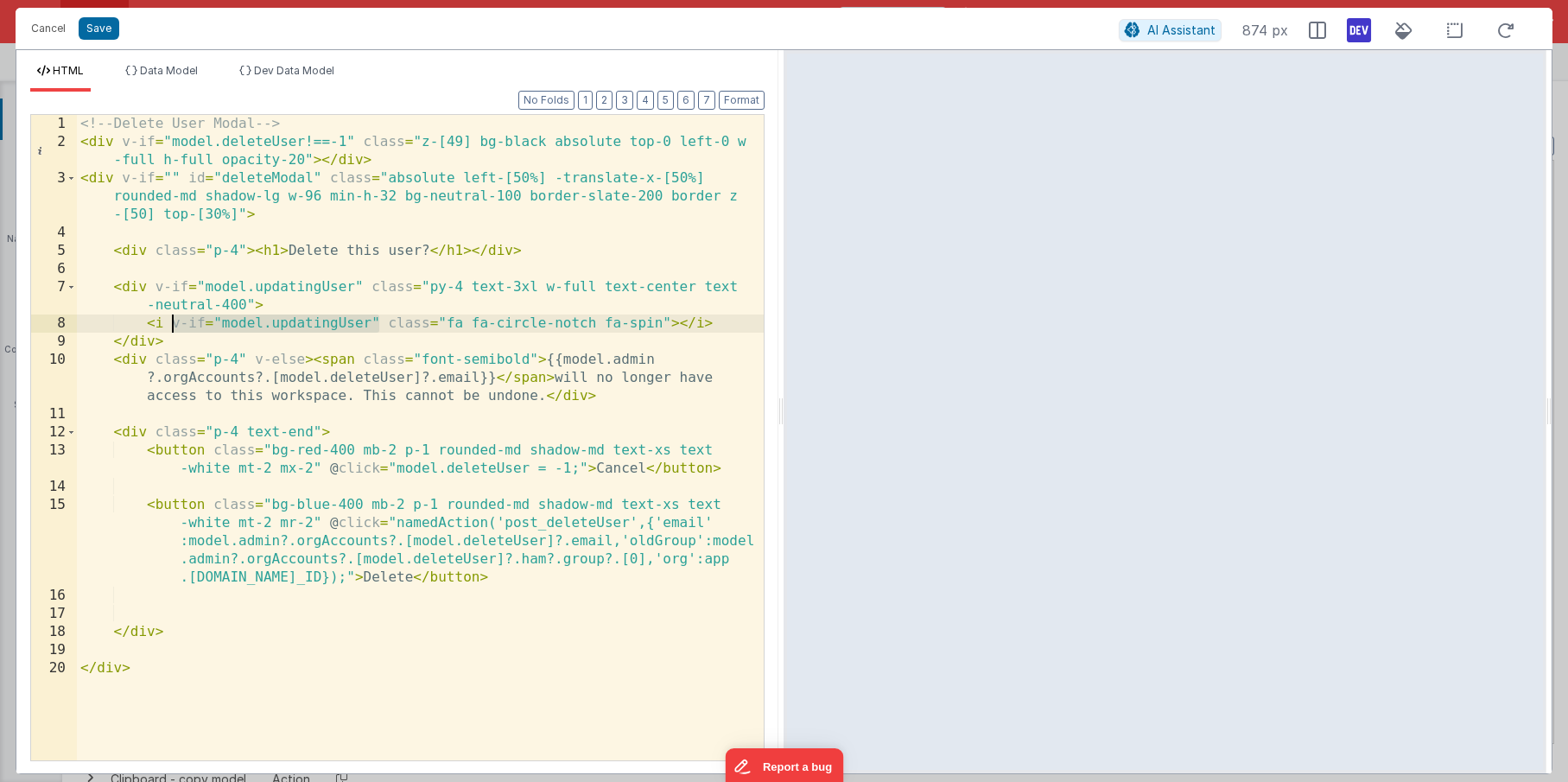
drag, startPoint x: 380, startPoint y: 319, endPoint x: 171, endPoint y: 326, distance: 209.1
click at [171, 326] on div "<!-- Delete User Modal --> < div v-if = "model.deleteUser!==-1" class = "z-[49]…" at bounding box center [420, 455] width 686 height 681
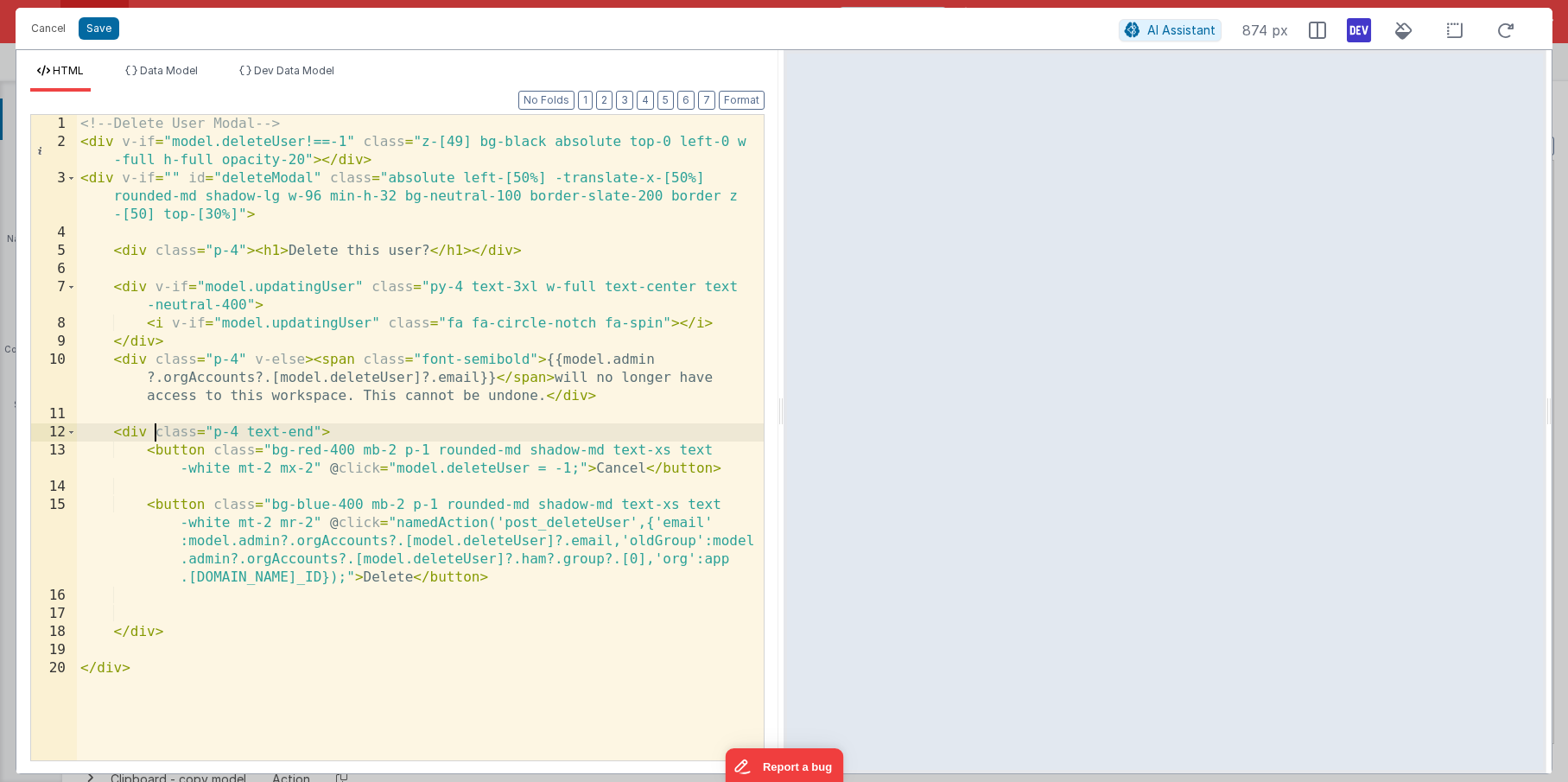
click at [158, 430] on div "<!-- Delete User Modal --> < div v-if = "model.deleteUser!==-1" class = "z-[49]…" at bounding box center [420, 455] width 686 height 681
paste textarea
click at [207, 427] on div "<!-- Delete User Modal --> < div v-if = "model.deleteUser!==-1" class = "z-[49]…" at bounding box center [420, 455] width 686 height 681
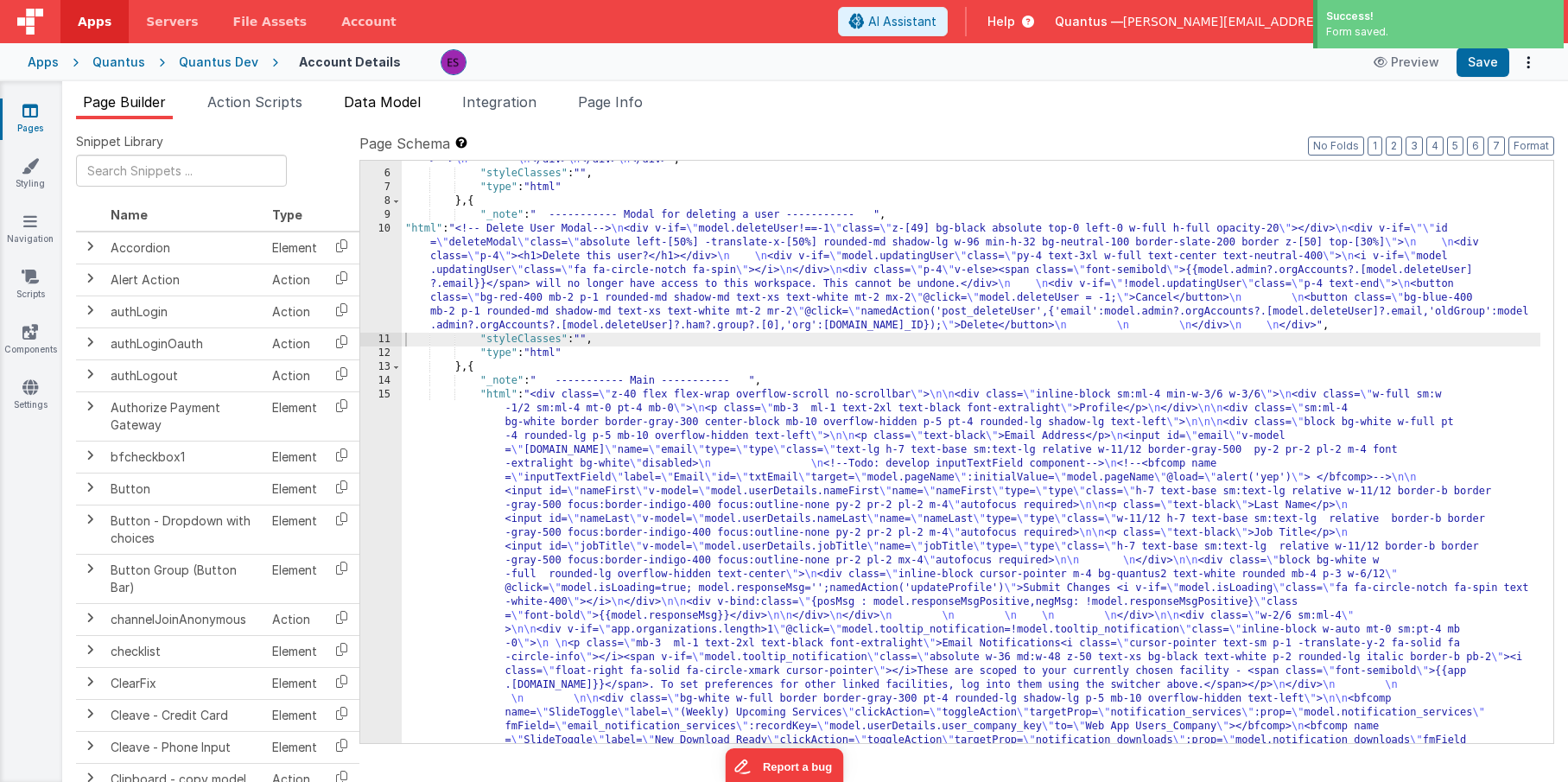
click at [373, 95] on span "Data Model" at bounding box center [382, 102] width 77 height 17
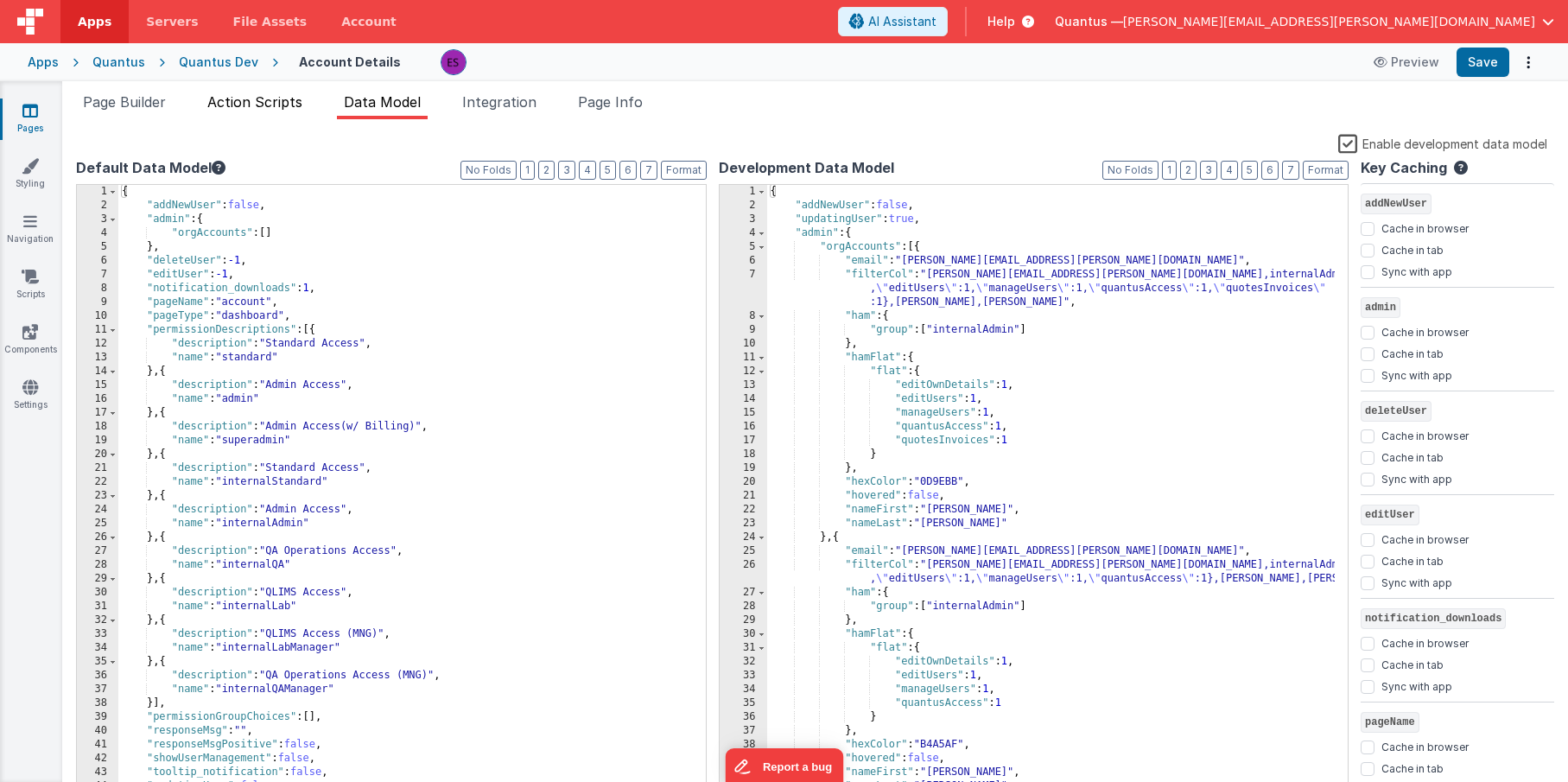
click at [268, 103] on span "Action Scripts" at bounding box center [255, 102] width 95 height 17
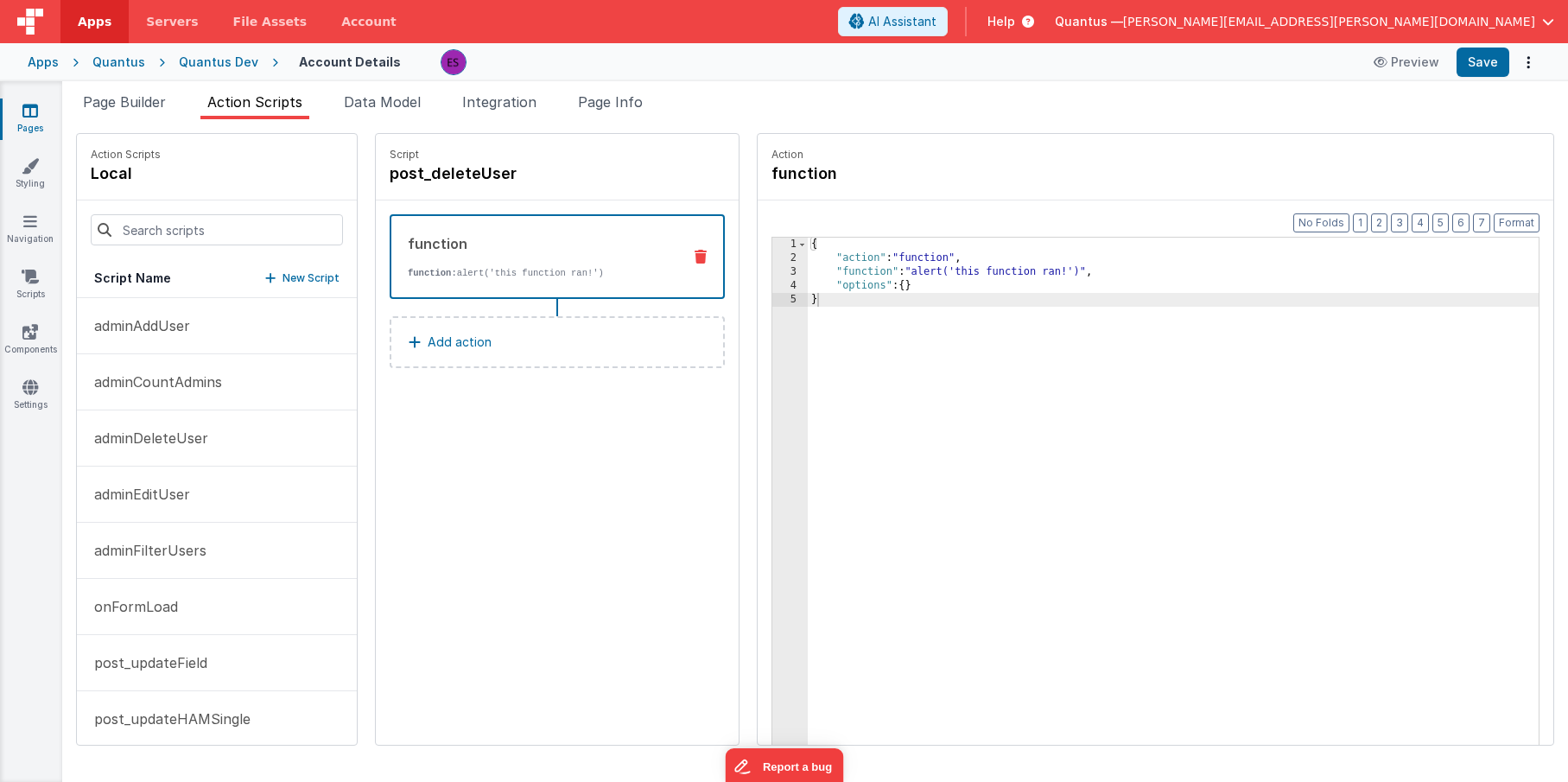
click at [860, 360] on div "{ "action" : "function" , "function" : "alert('this function ran!')" , "options…" at bounding box center [1196, 532] width 776 height 588
click at [153, 105] on span "Page Builder" at bounding box center [125, 102] width 83 height 17
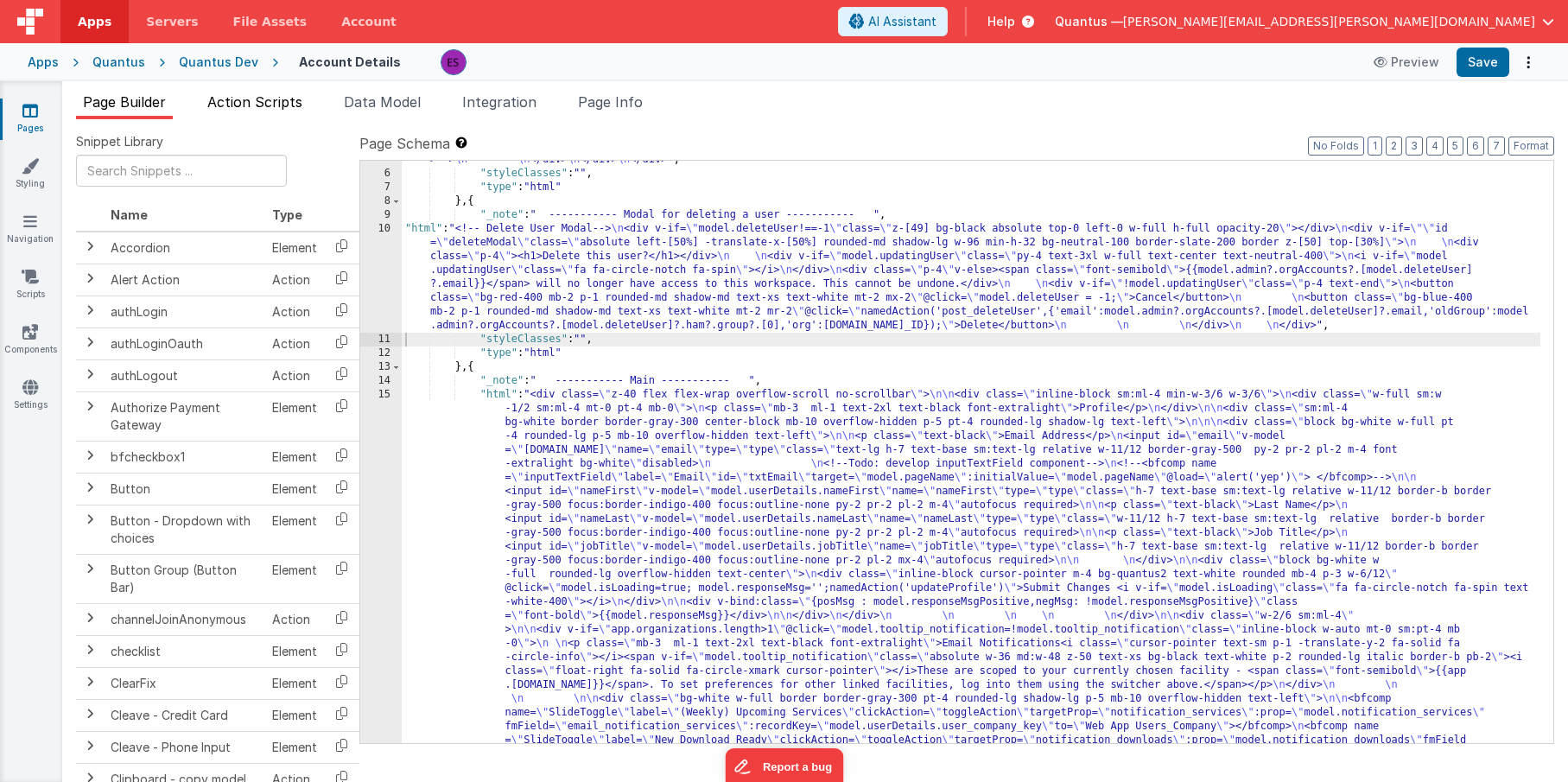
click at [208, 102] on li "Action Scripts" at bounding box center [254, 106] width 108 height 28
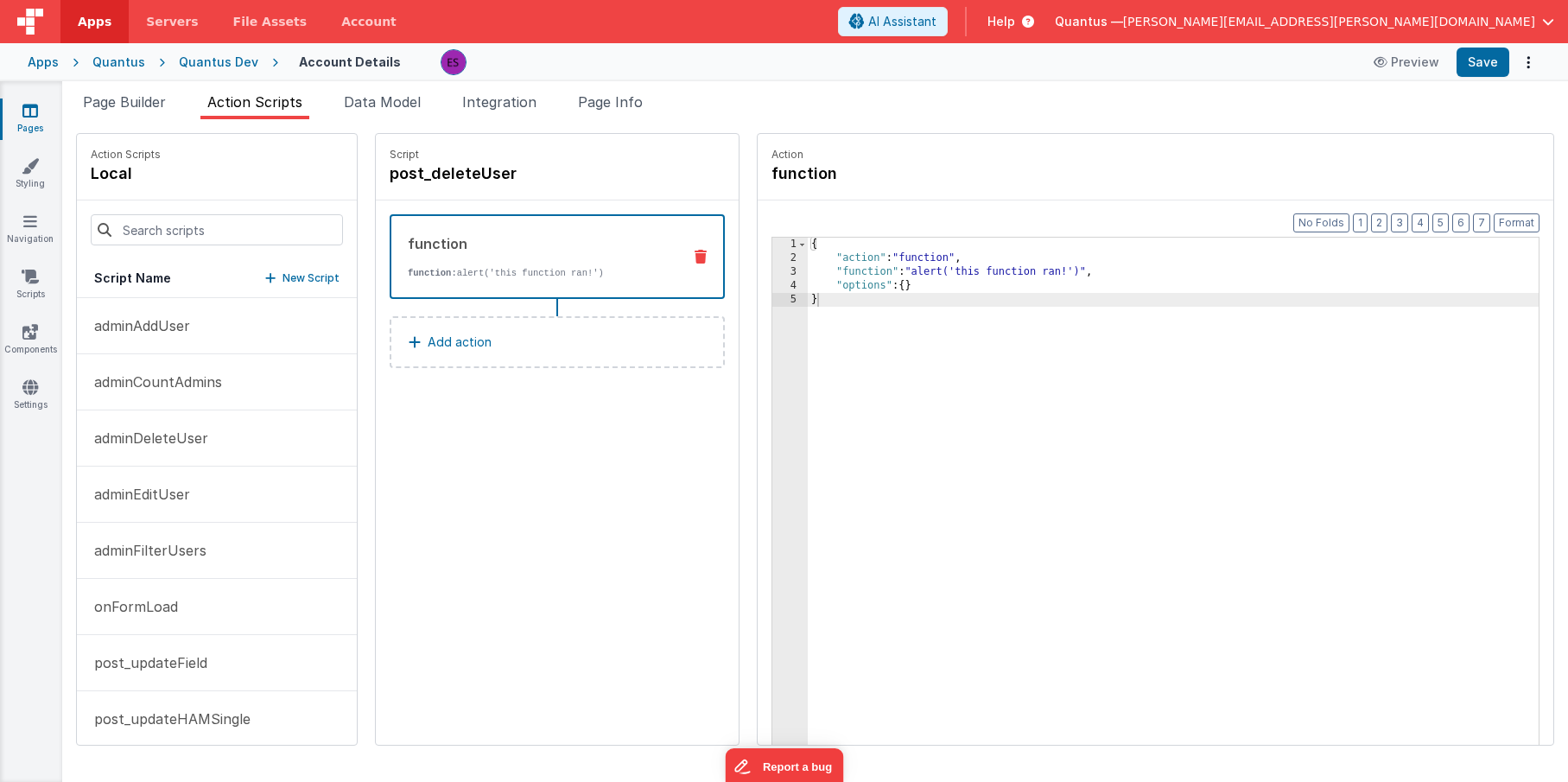
click at [392, 326] on button "Add action" at bounding box center [557, 342] width 335 height 52
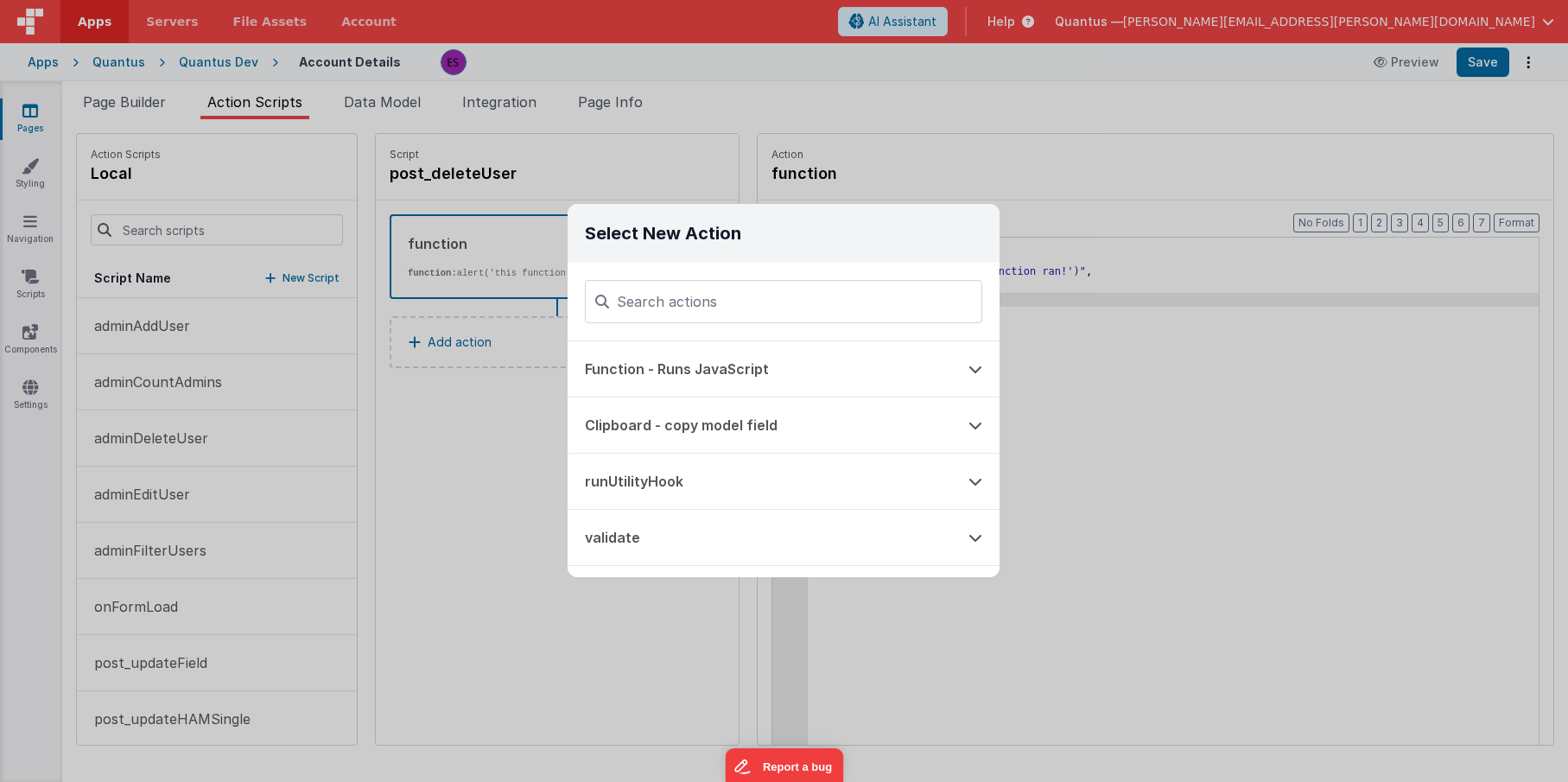
click at [462, 450] on div "Select New Action Function - Runs JavaScript Clipboard - copy model field runUt…" at bounding box center [784, 391] width 1568 height 782
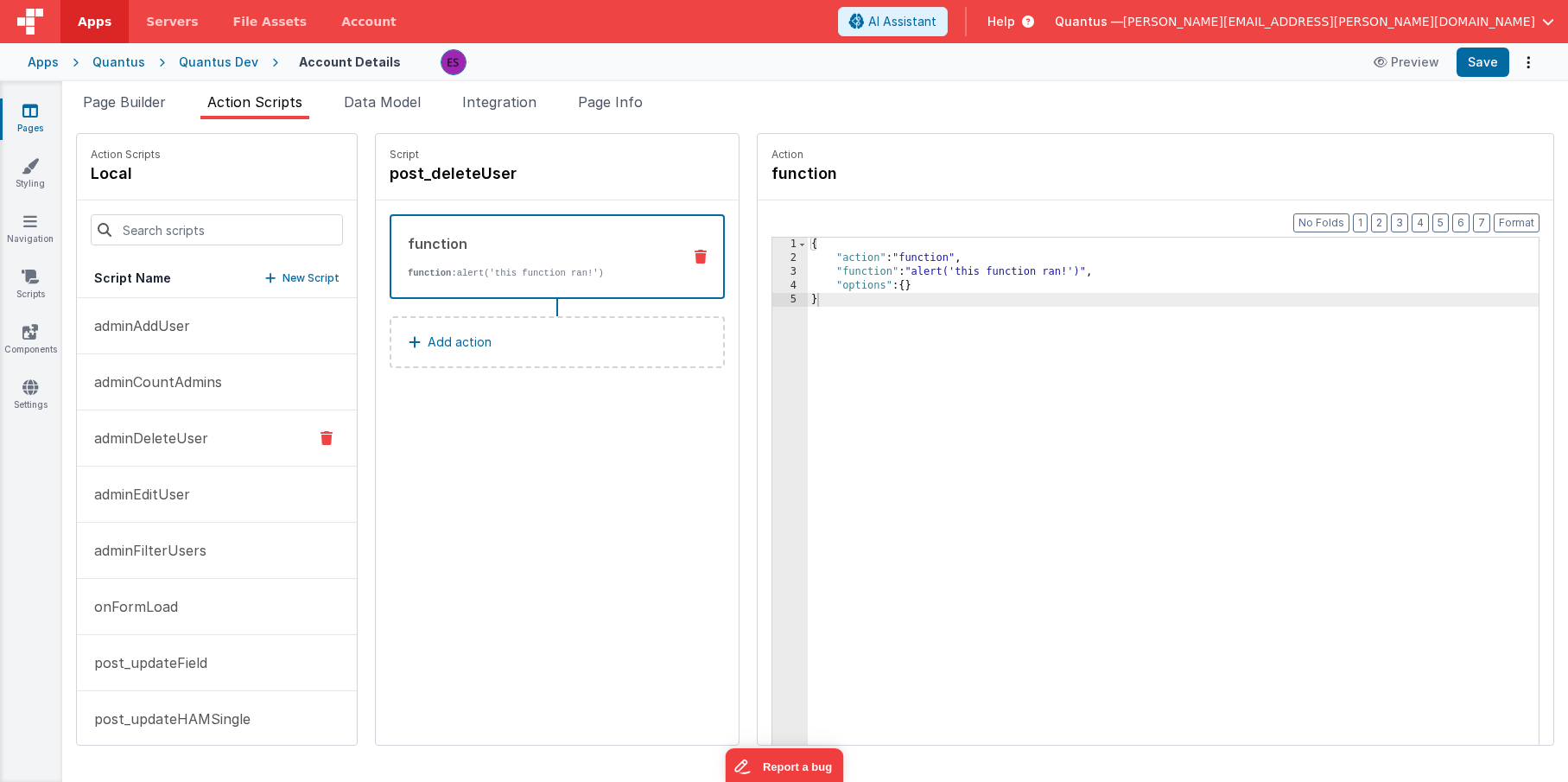
click at [181, 442] on p "adminDeleteUser" at bounding box center [146, 438] width 124 height 21
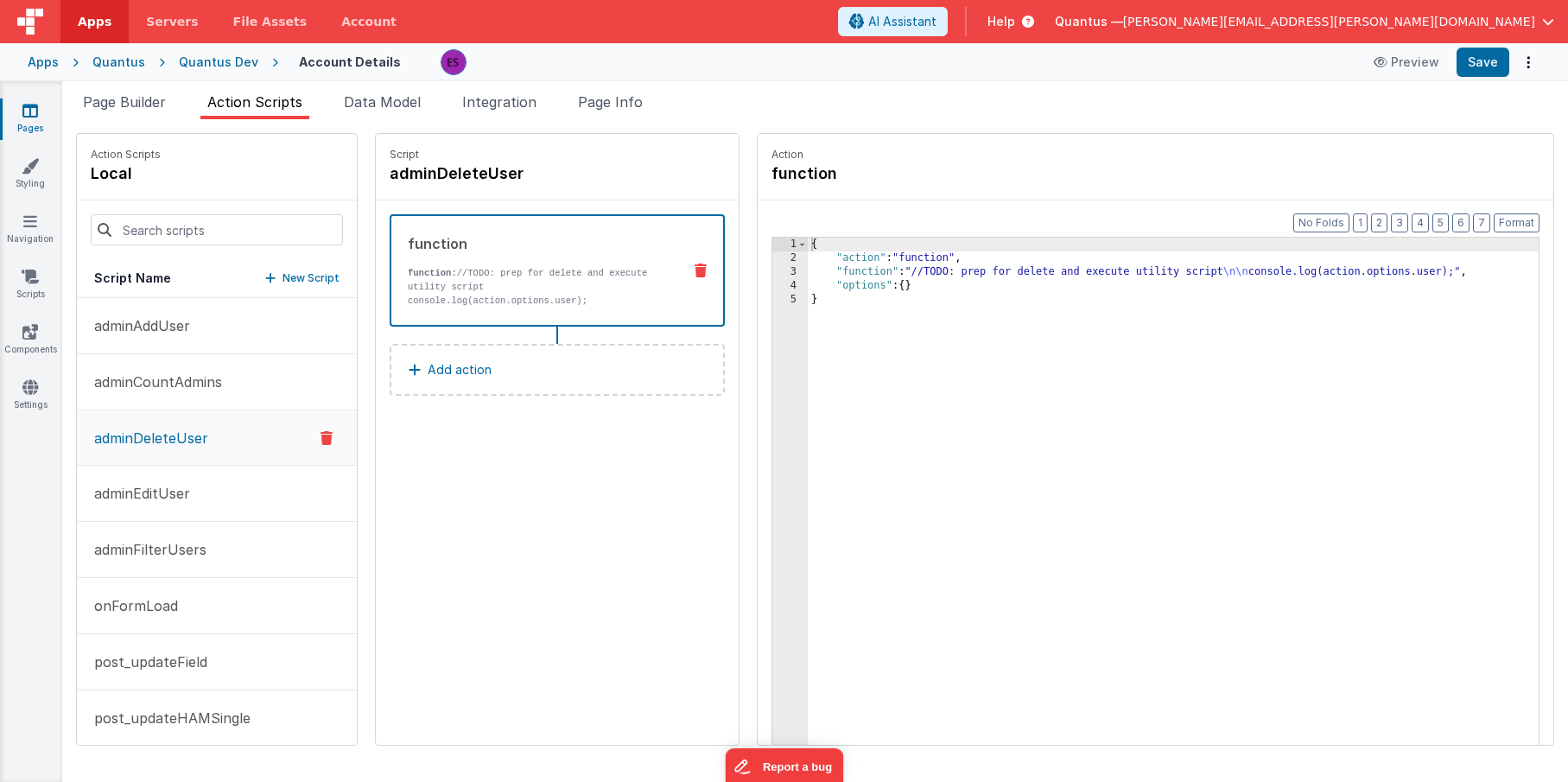
click at [320, 436] on icon at bounding box center [326, 438] width 12 height 21
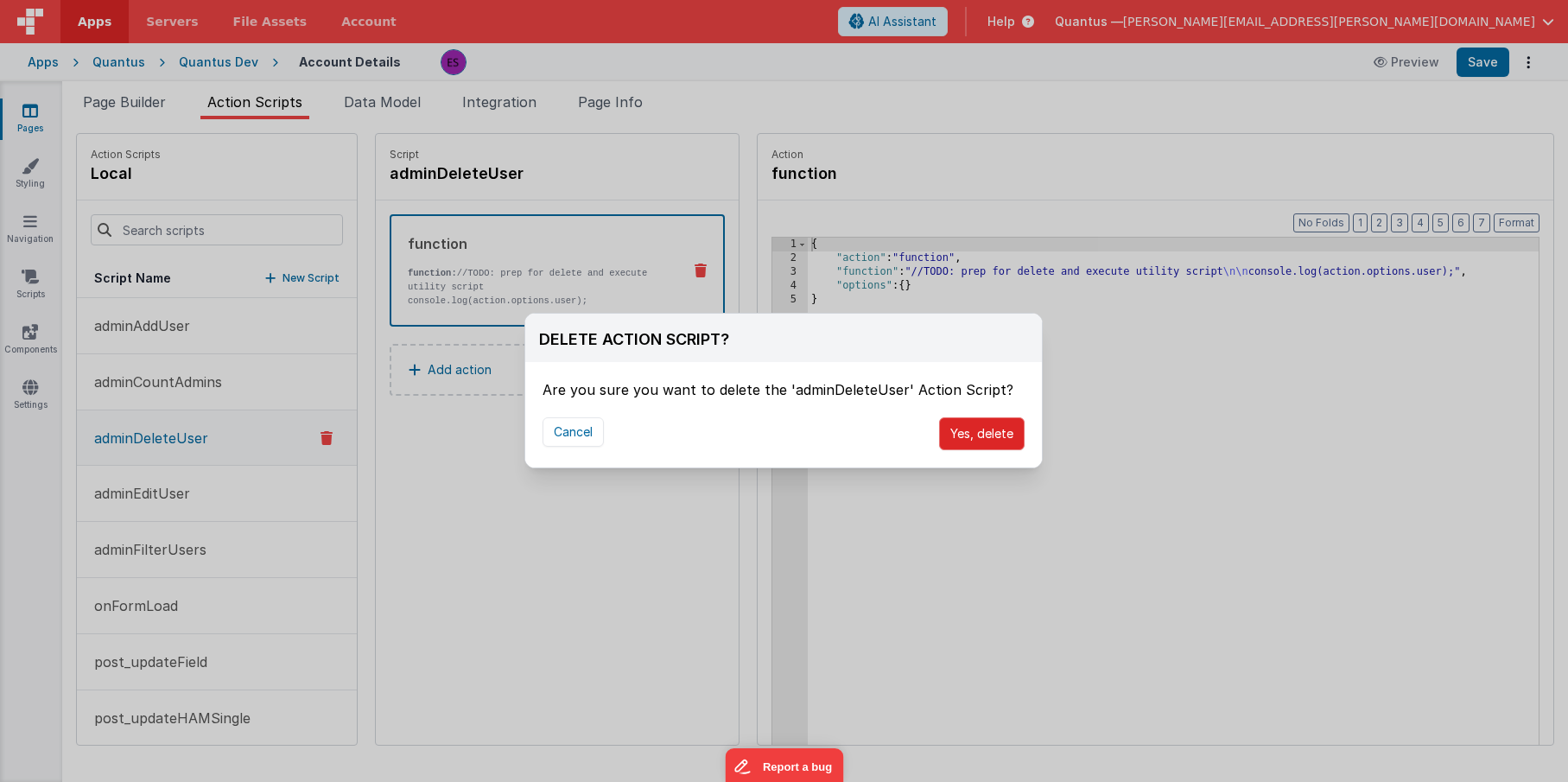
click at [978, 437] on button "Yes, delete" at bounding box center [981, 434] width 86 height 33
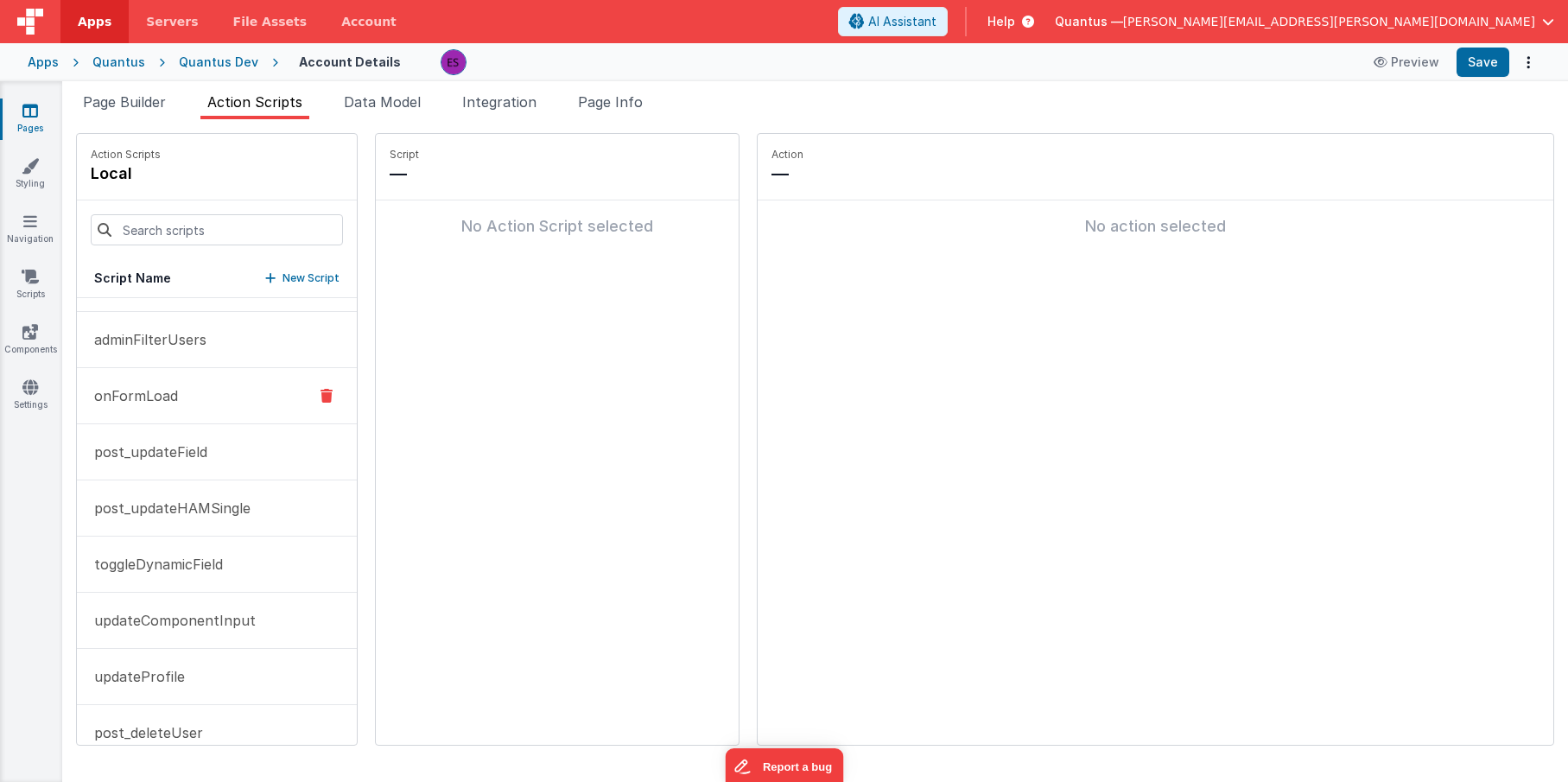
scroll to position [185, 0]
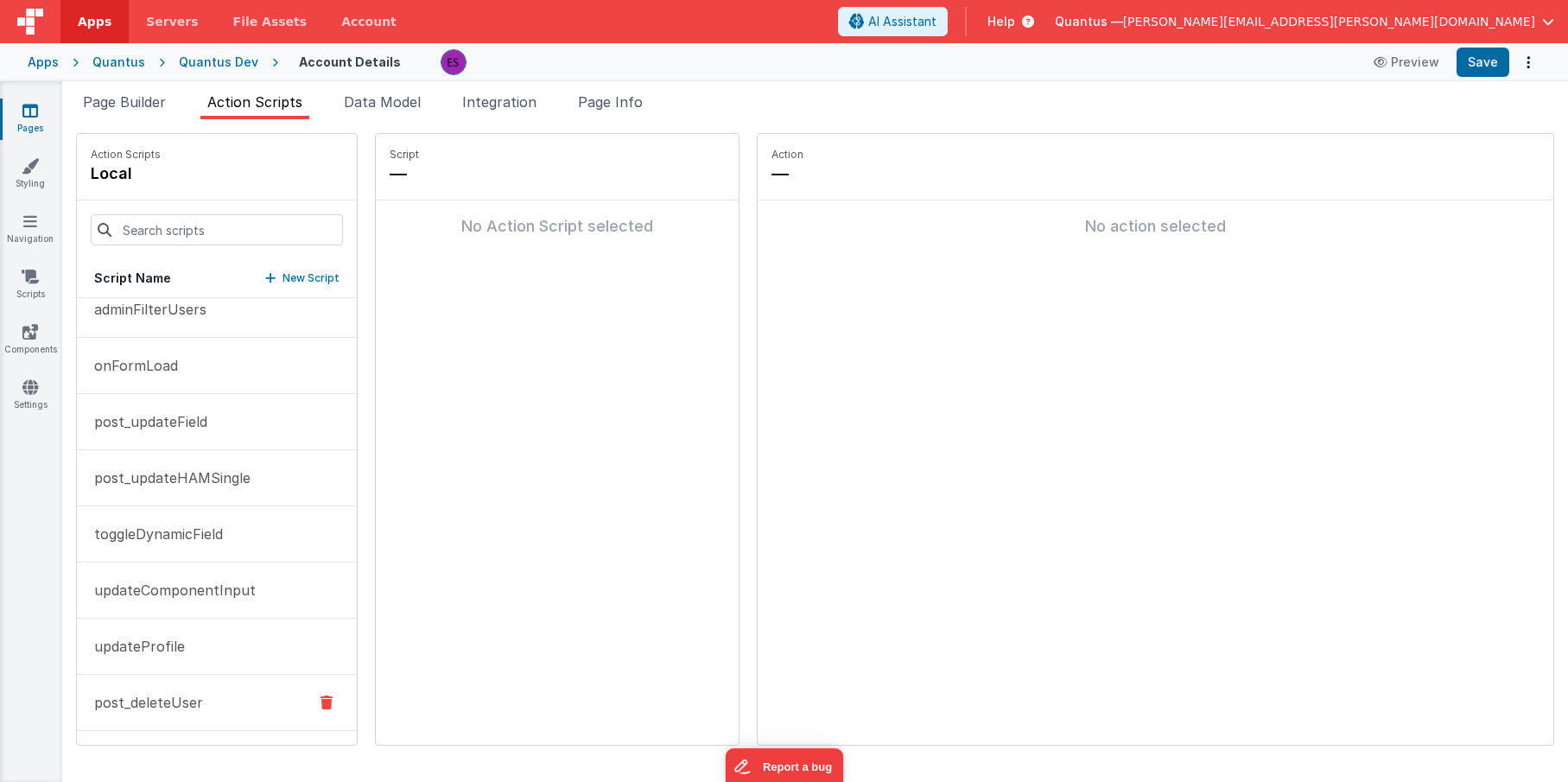
click at [126, 707] on p "post_deleteUser" at bounding box center [143, 702] width 119 height 21
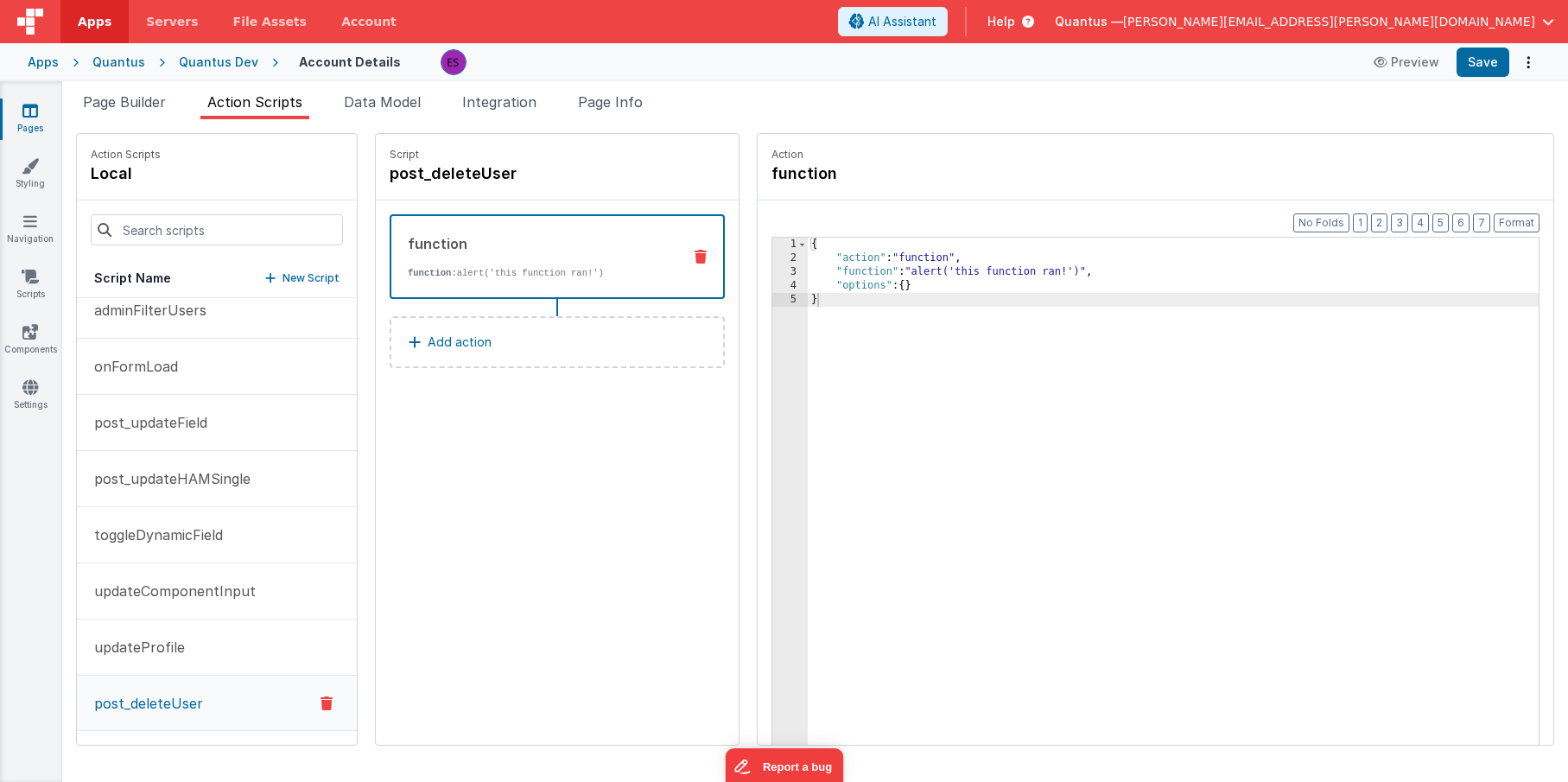
scroll to position [184, 0]
click at [195, 486] on p "post_updateHAMSingle" at bounding box center [167, 479] width 167 height 21
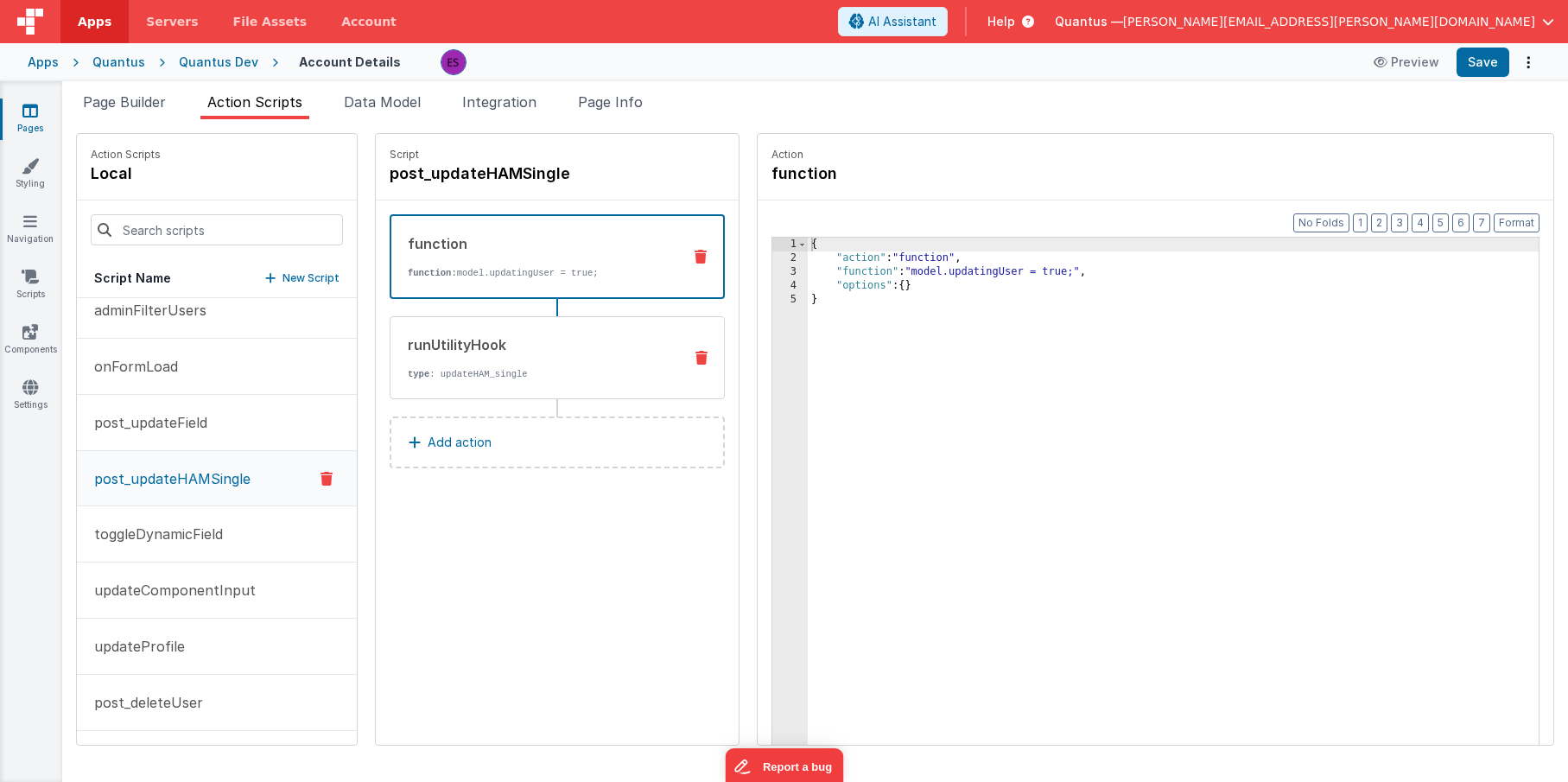
click at [420, 343] on div "runUtilityHook" at bounding box center [538, 345] width 261 height 21
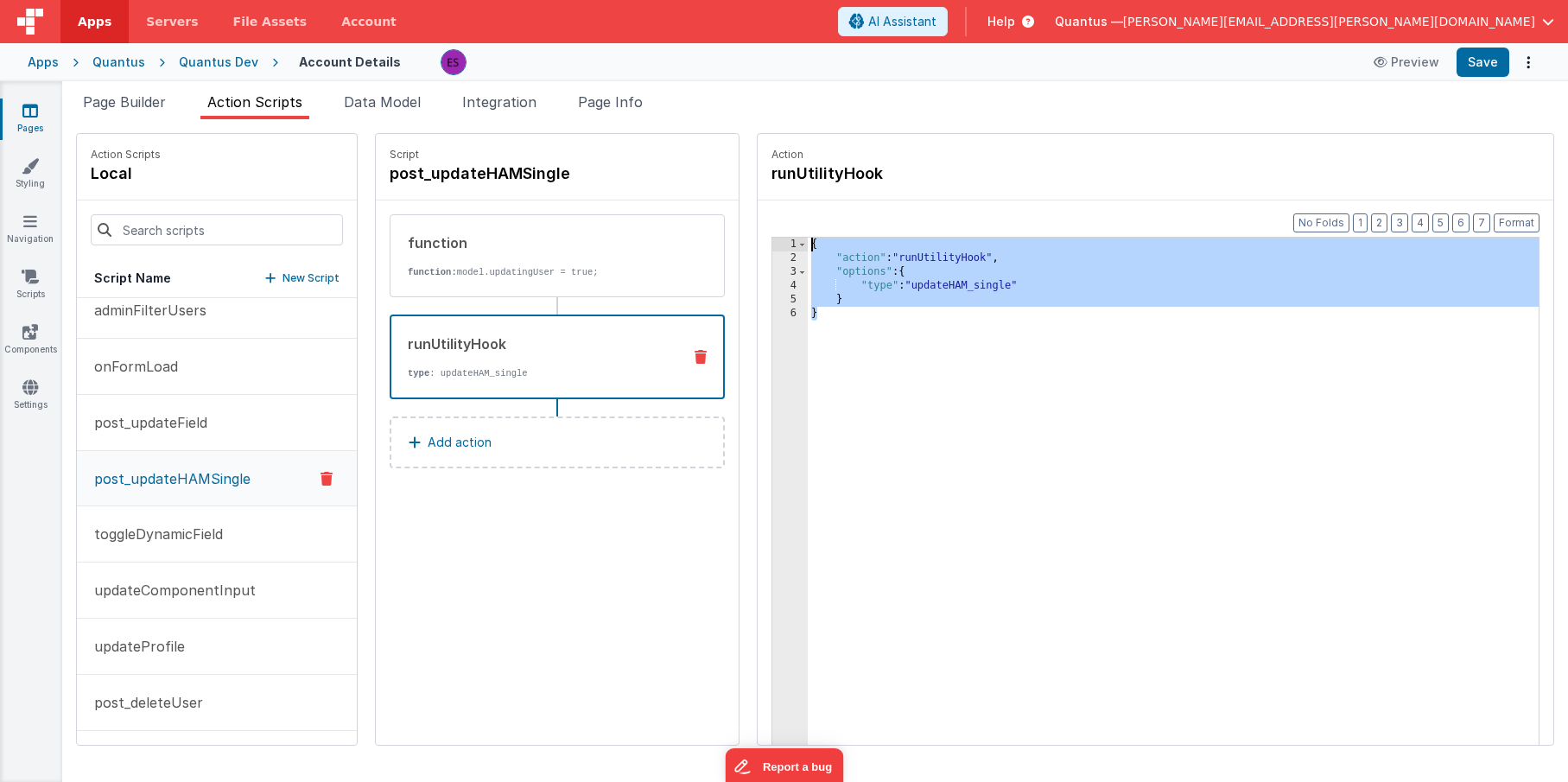
drag, startPoint x: 897, startPoint y: 430, endPoint x: 685, endPoint y: 176, distance: 330.8
click at [685, 176] on div "Action Scripts local Script Name New Script adminAddUser adminCountAdmins admin…" at bounding box center [815, 439] width 1478 height 613
click at [132, 705] on p "post_deleteUser" at bounding box center [143, 702] width 119 height 21
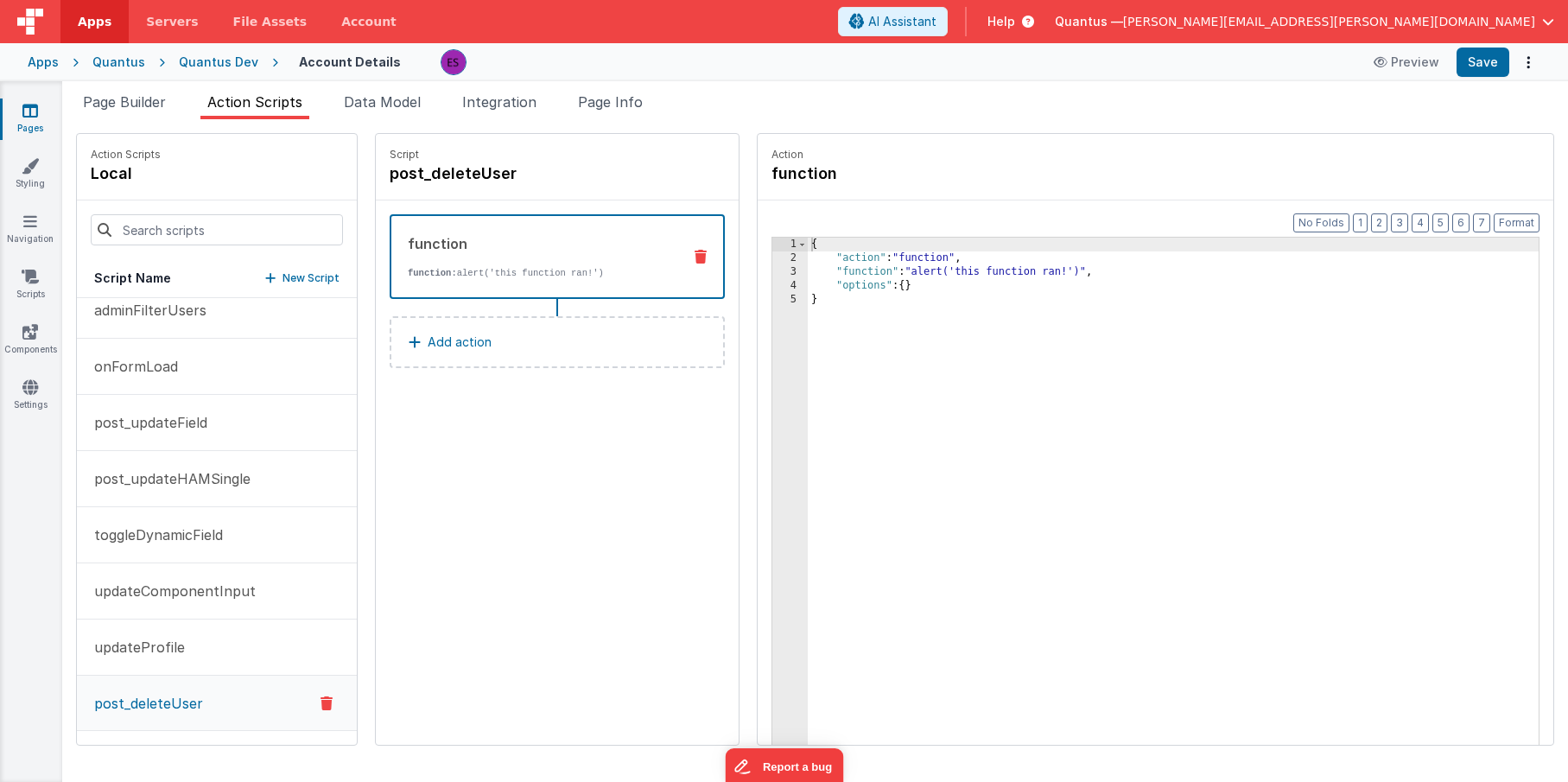
click at [463, 344] on button "Add action" at bounding box center [557, 342] width 335 height 52
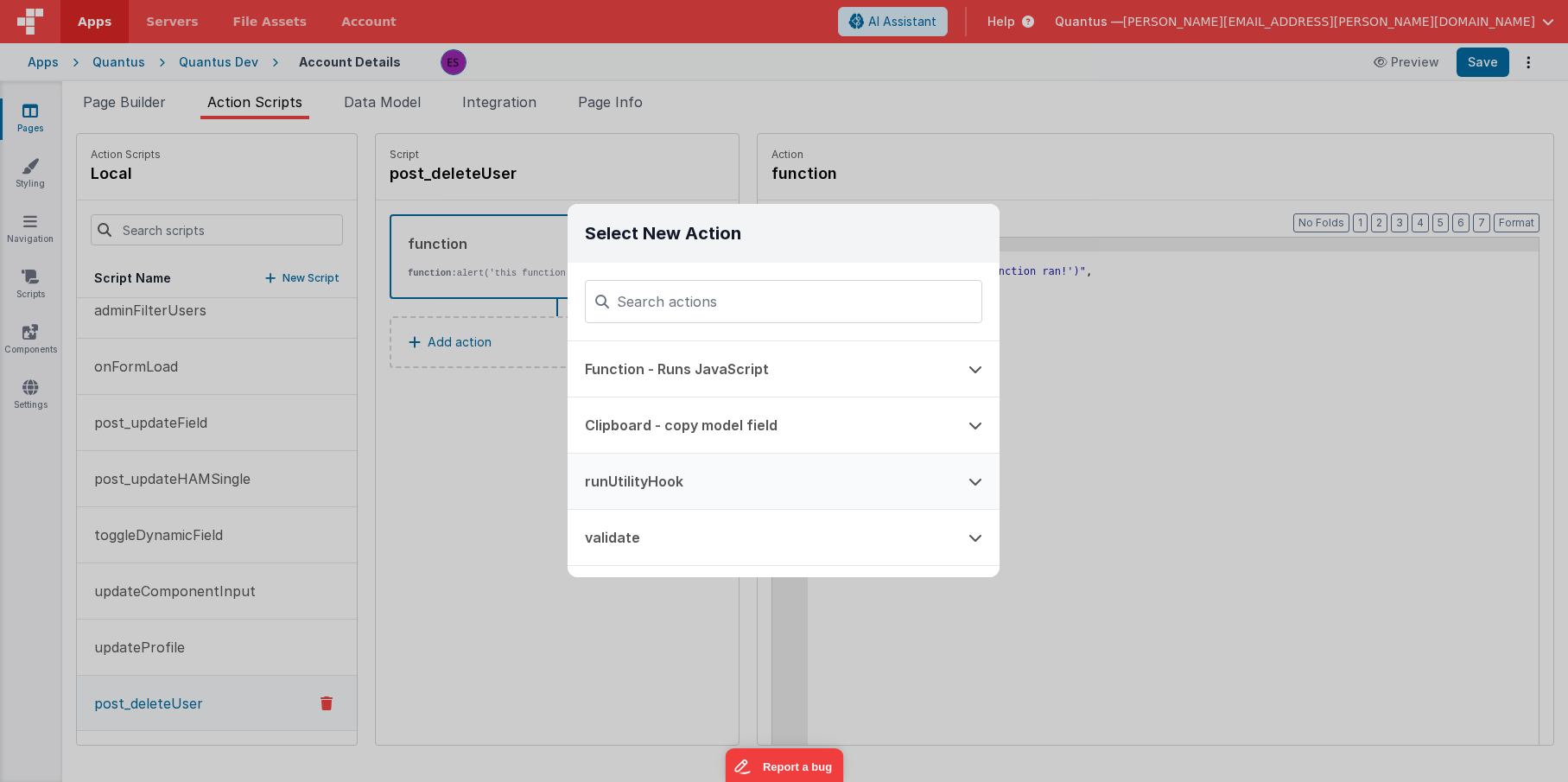
click at [619, 473] on button "runUtilityHook" at bounding box center [759, 482] width 384 height 56
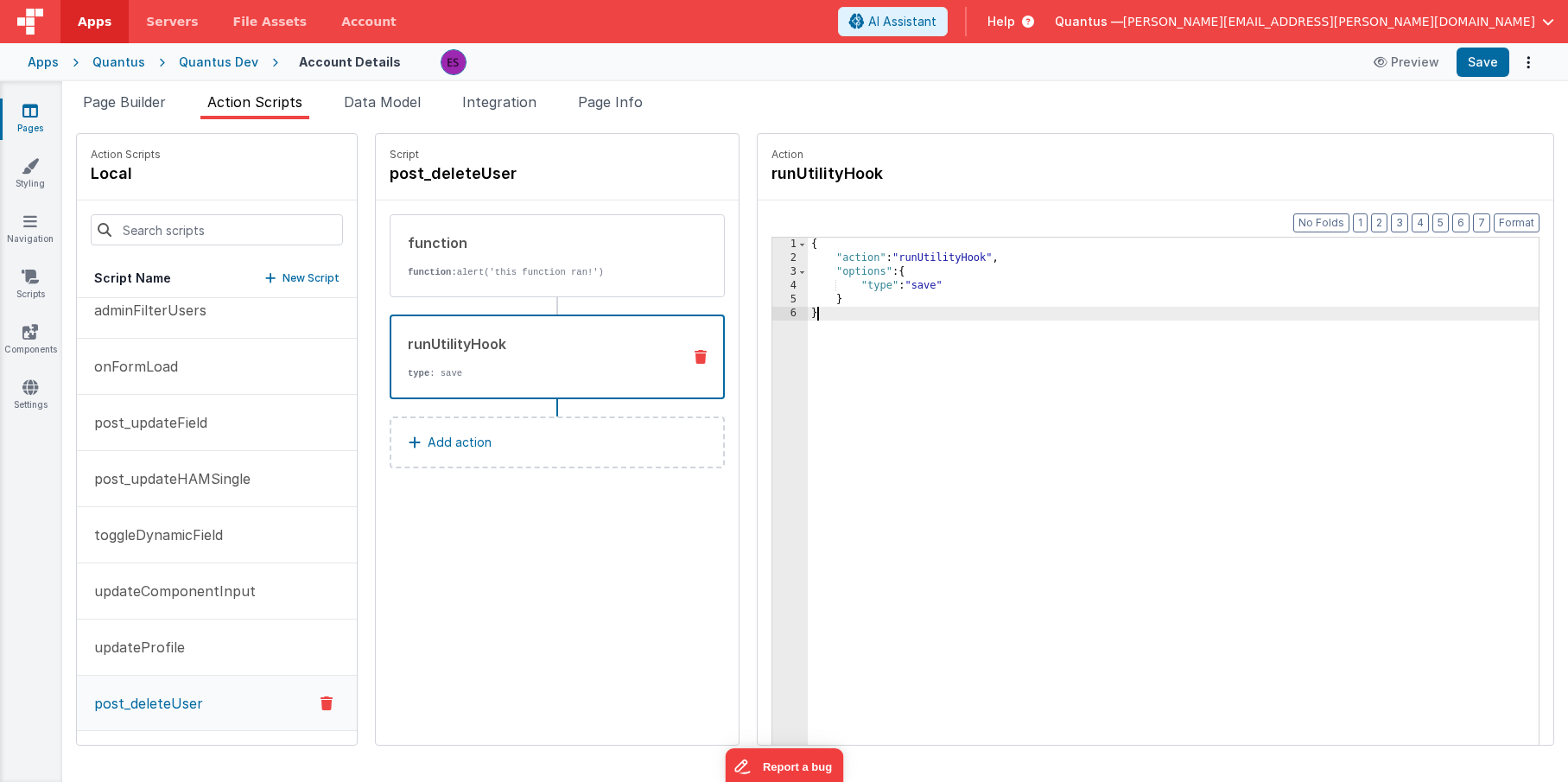
drag, startPoint x: 928, startPoint y: 432, endPoint x: 724, endPoint y: 174, distance: 328.9
click at [758, 174] on fieldset "Action runUtilityHook Format 7 6 5 4 3 2 1 No Folds 1 2 3 4 5 6 { "action" : "r…" at bounding box center [1155, 439] width 796 height 611
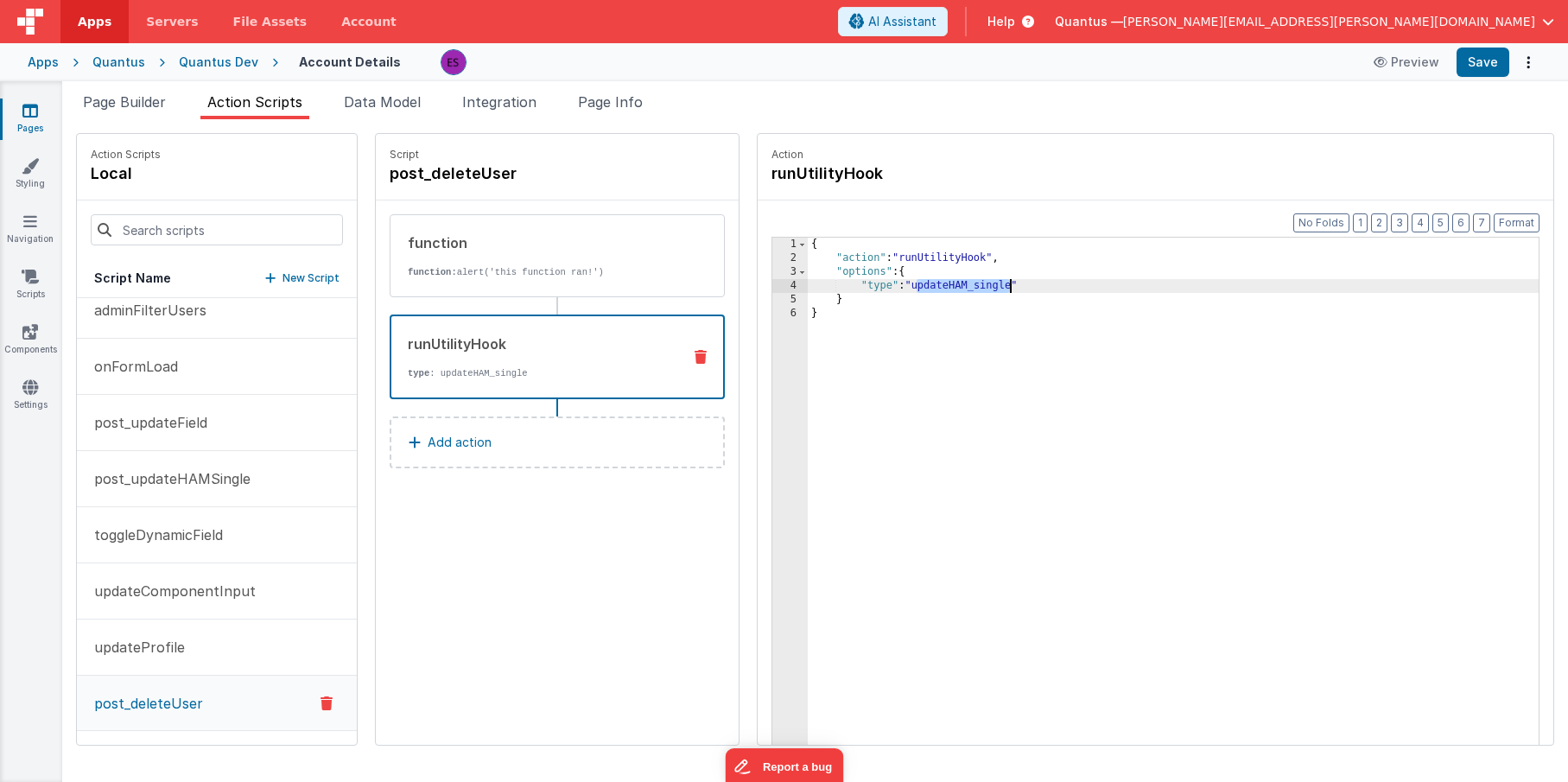
drag, startPoint x: 874, startPoint y: 285, endPoint x: 970, endPoint y: 286, distance: 96.0
click at [970, 286] on div "{ "action" : "runUtilityHook" , "options" : { "type" : "updateHAM_single" } }" at bounding box center [1196, 532] width 776 height 588
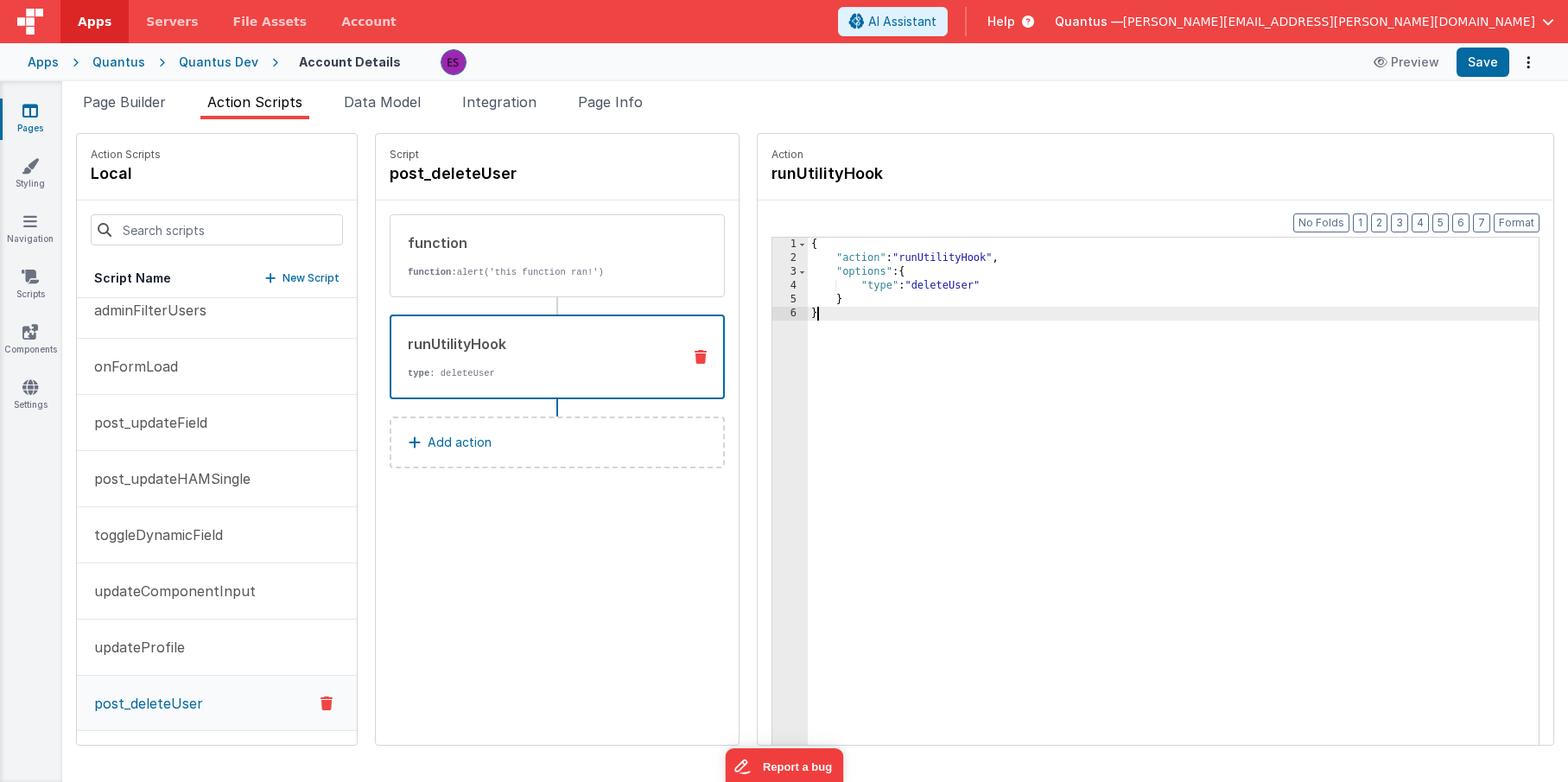
click at [972, 379] on div "{ "action" : "runUtilityHook" , "options" : { "type" : "deleteUser" } }" at bounding box center [1196, 532] width 776 height 588
click at [396, 109] on span "Data Model" at bounding box center [382, 102] width 77 height 17
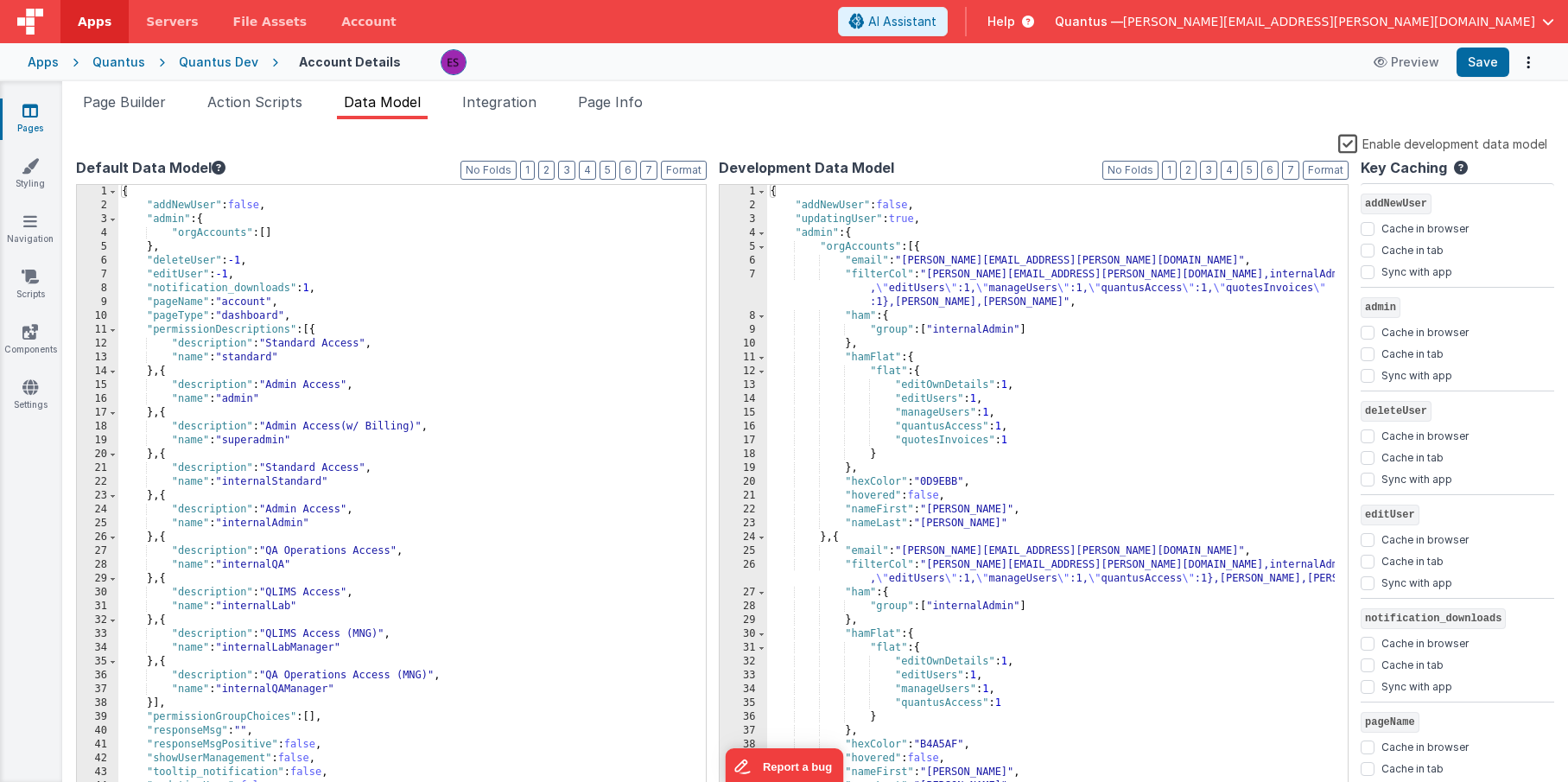
click at [1355, 143] on label "Enable development data model" at bounding box center [1442, 142] width 209 height 20
click at [0, 0] on input "Enable development data model" at bounding box center [0, 0] width 0 height 0
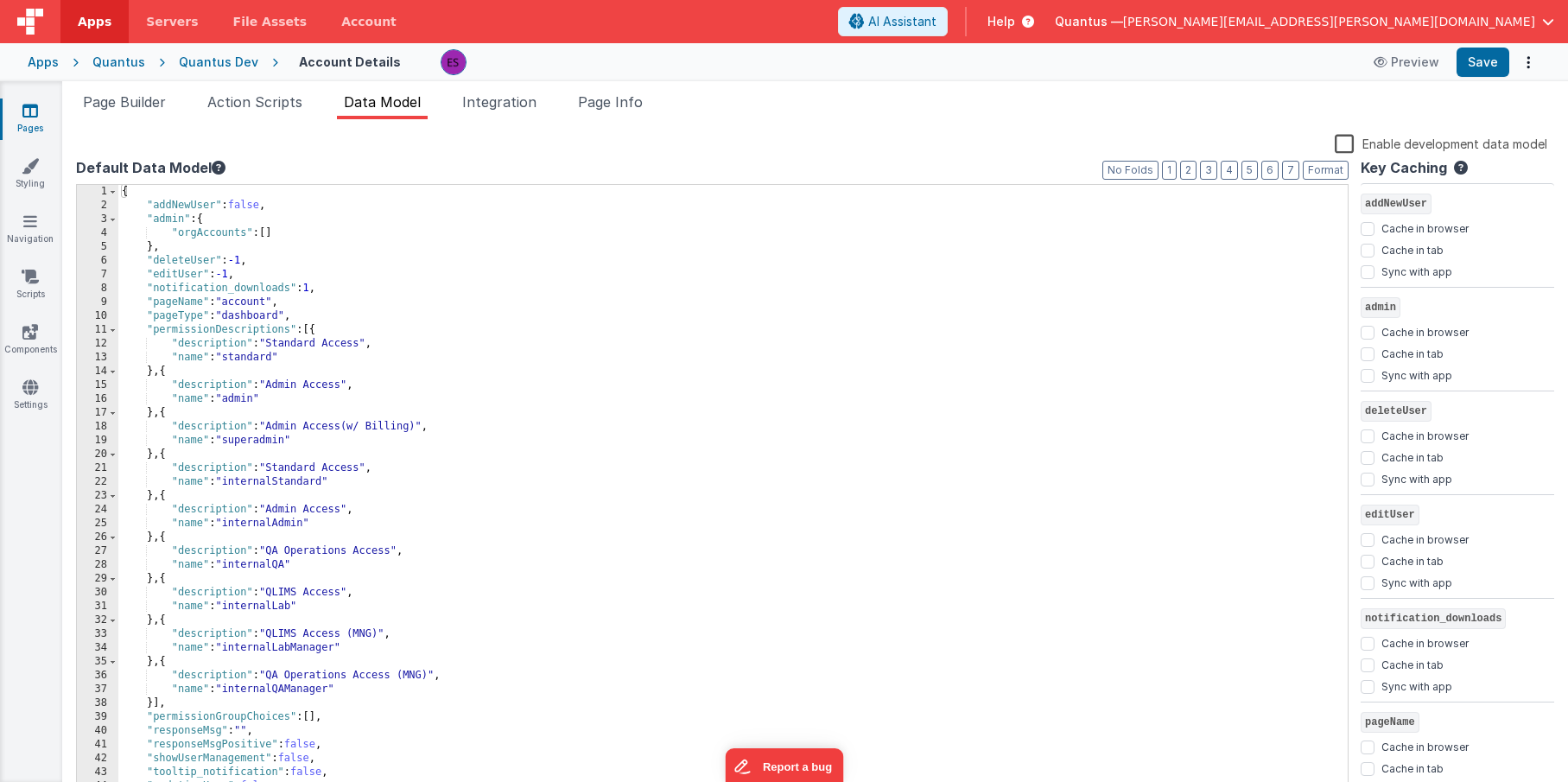
click at [151, 108] on span "Page Builder" at bounding box center [125, 102] width 83 height 17
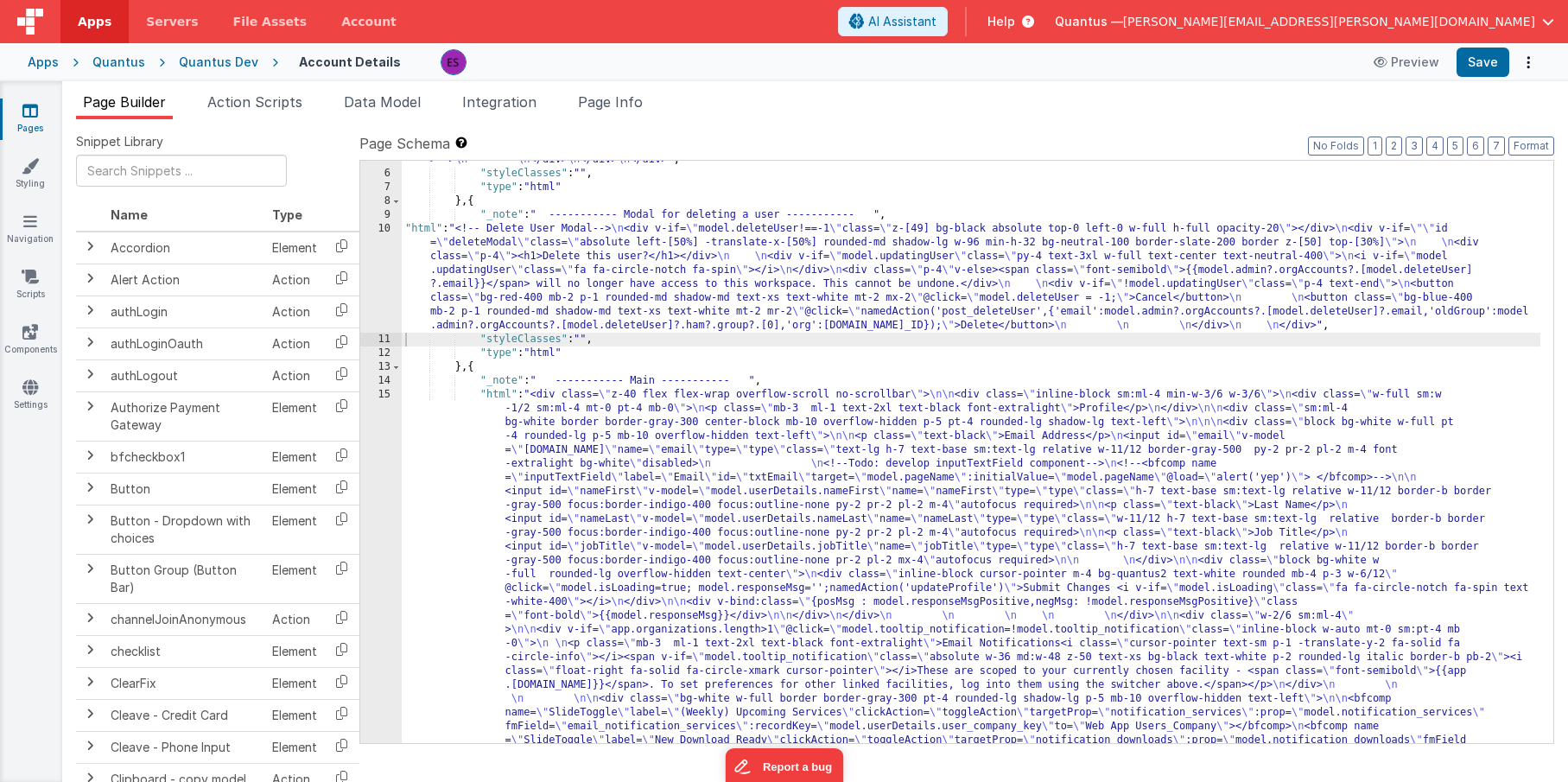
click at [463, 264] on div ""html" : "<!-- User Management Modal--> \n\n <div v-if= \" model.admin \" > \n\…" at bounding box center [971, 306] width 1138 height 1993
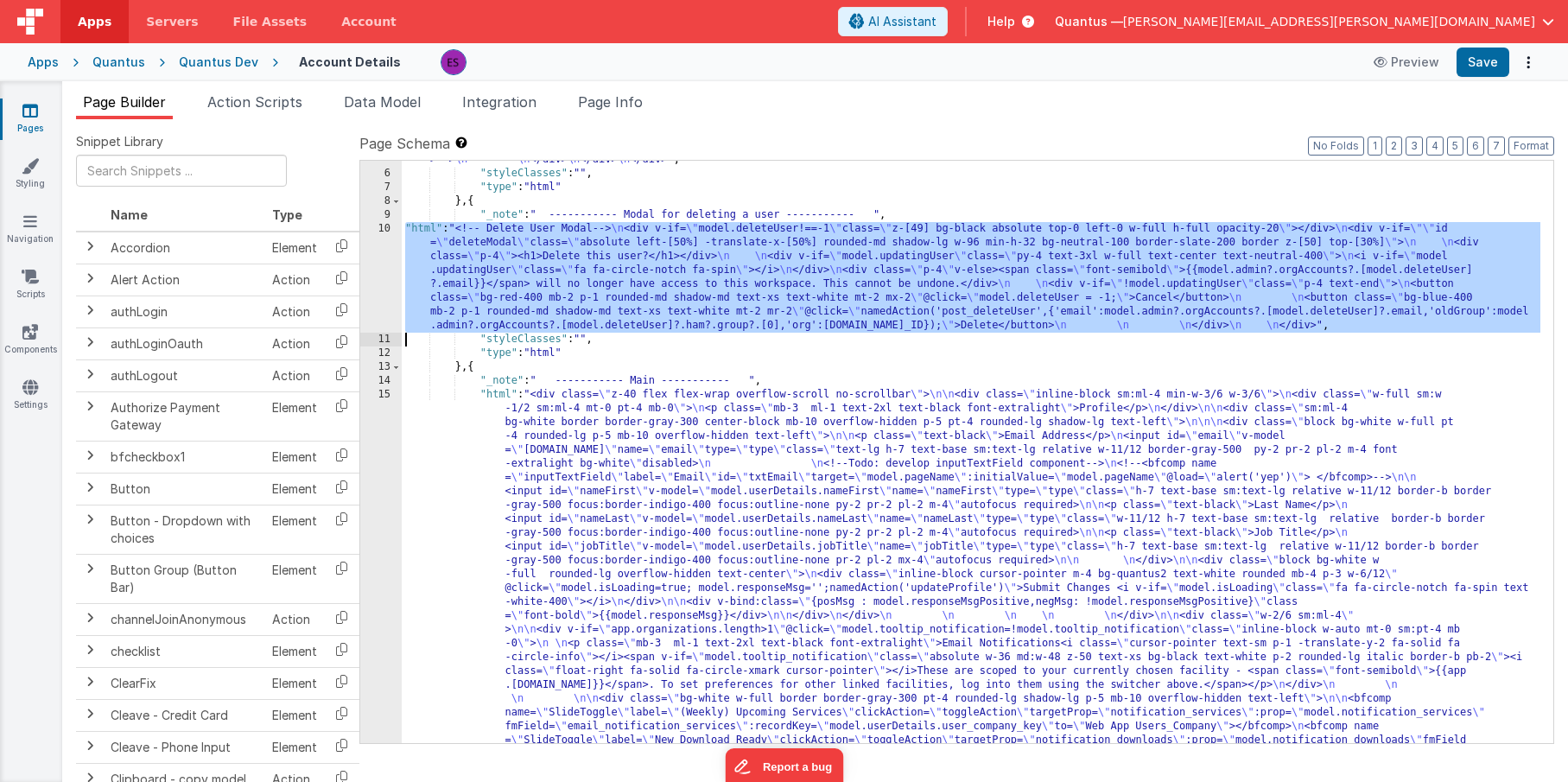
click at [370, 263] on div "10" at bounding box center [381, 277] width 42 height 110
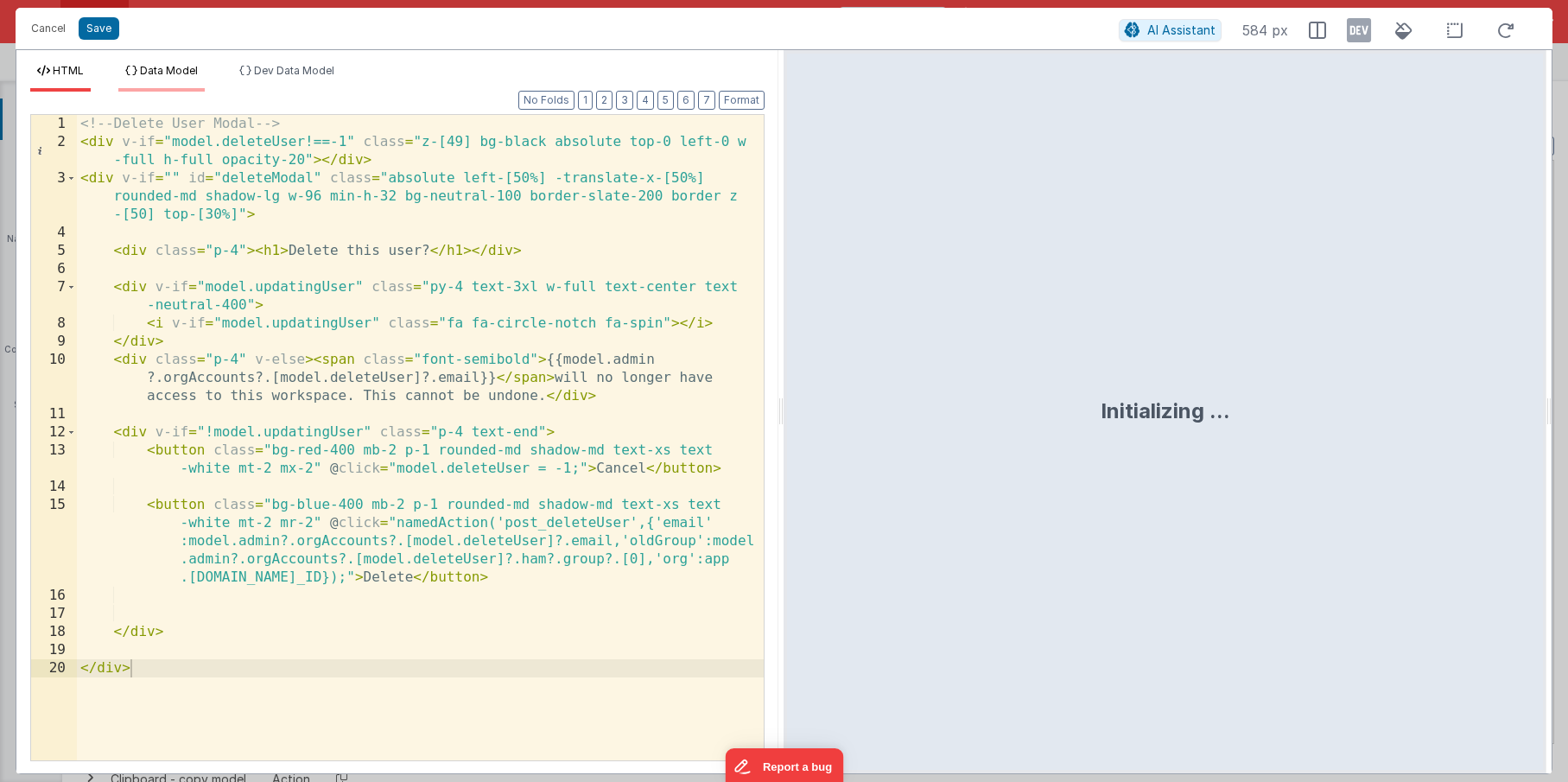
click at [148, 65] on span "Data Model" at bounding box center [168, 70] width 58 height 13
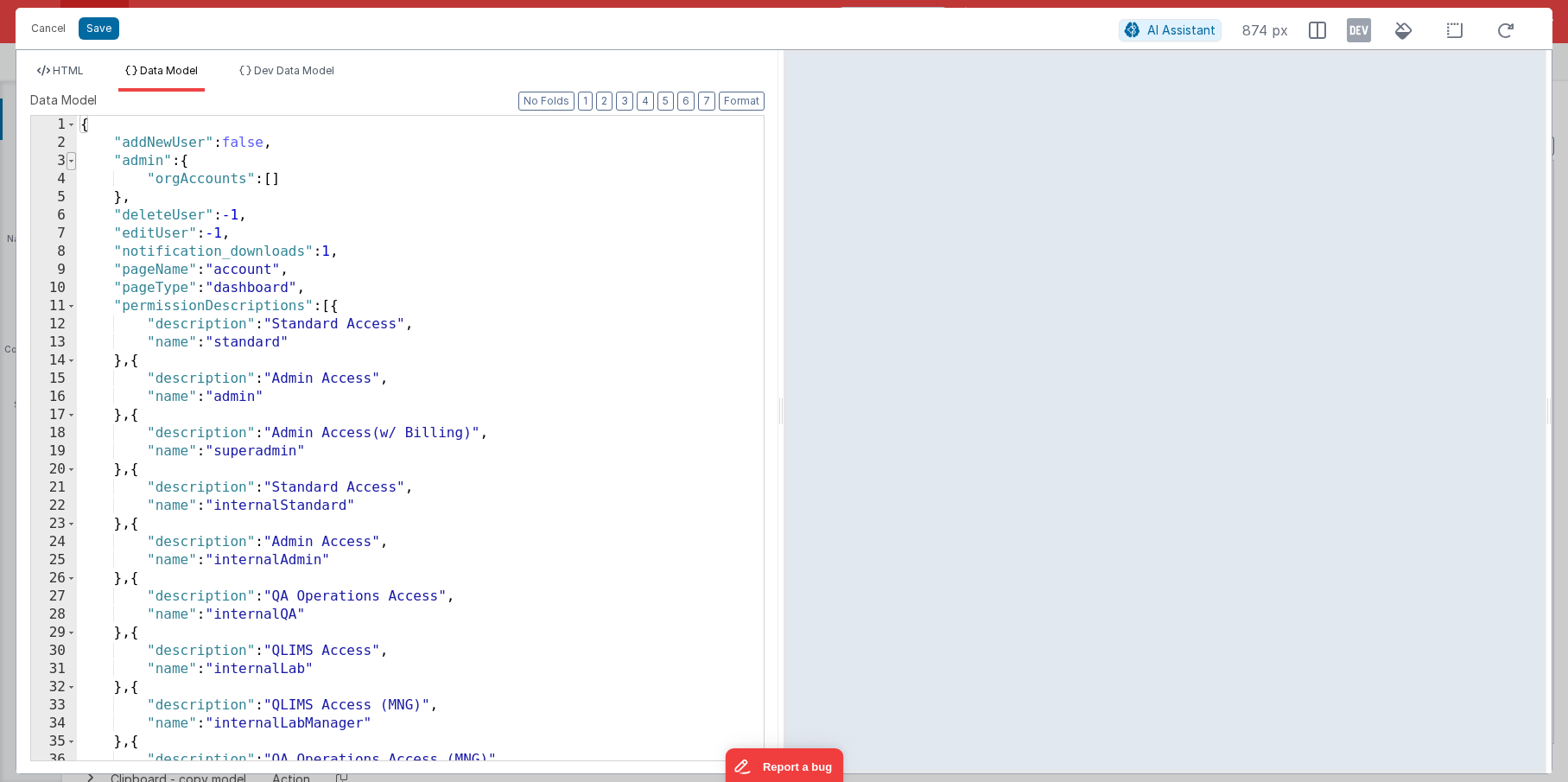
click at [69, 166] on span at bounding box center [71, 161] width 10 height 18
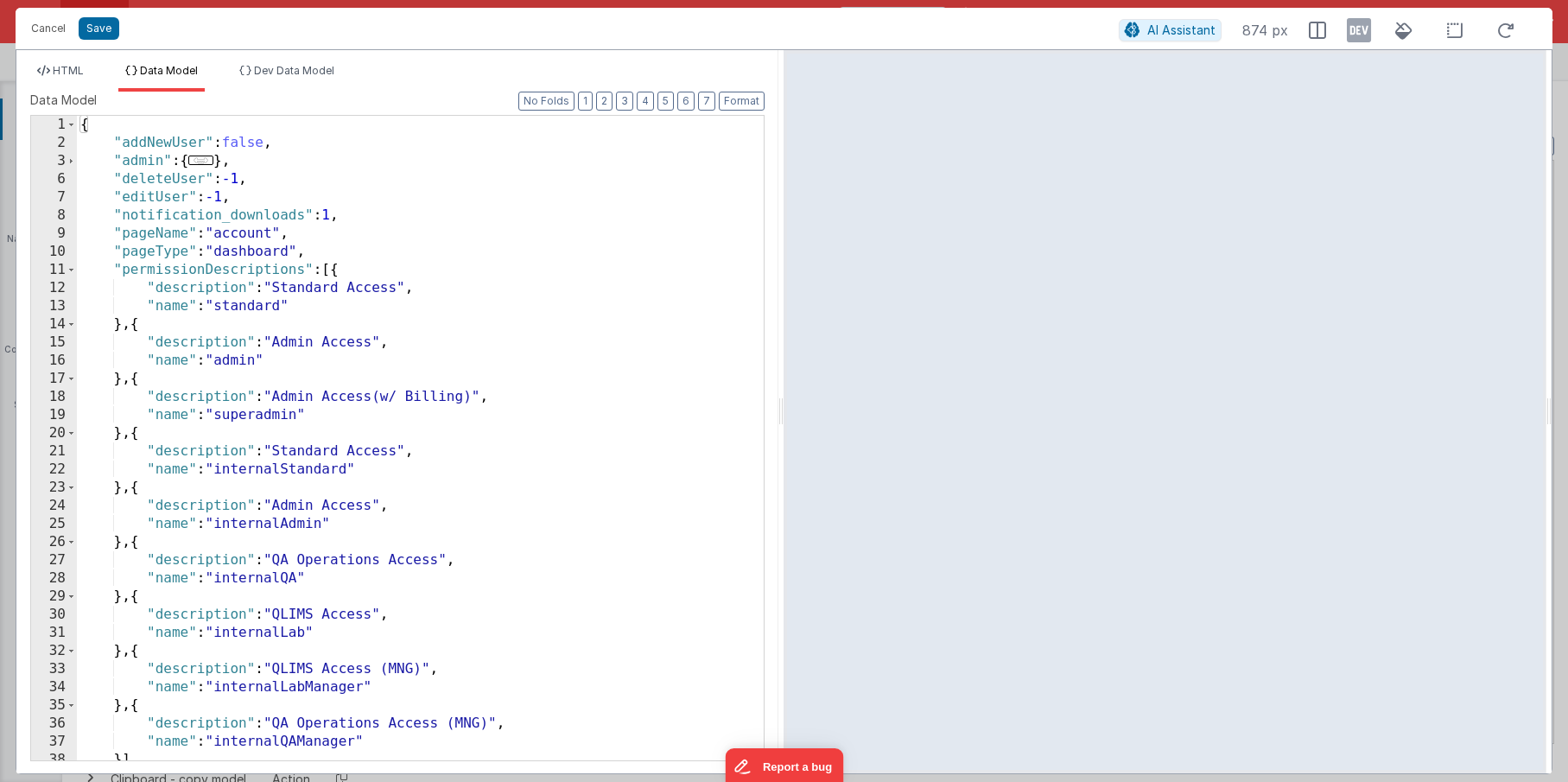
click at [373, 153] on div "{ "addNewUser" : false , "admin" : { ... } , "deleteUser" : -1 , "editUser" : -…" at bounding box center [414, 456] width 674 height 681
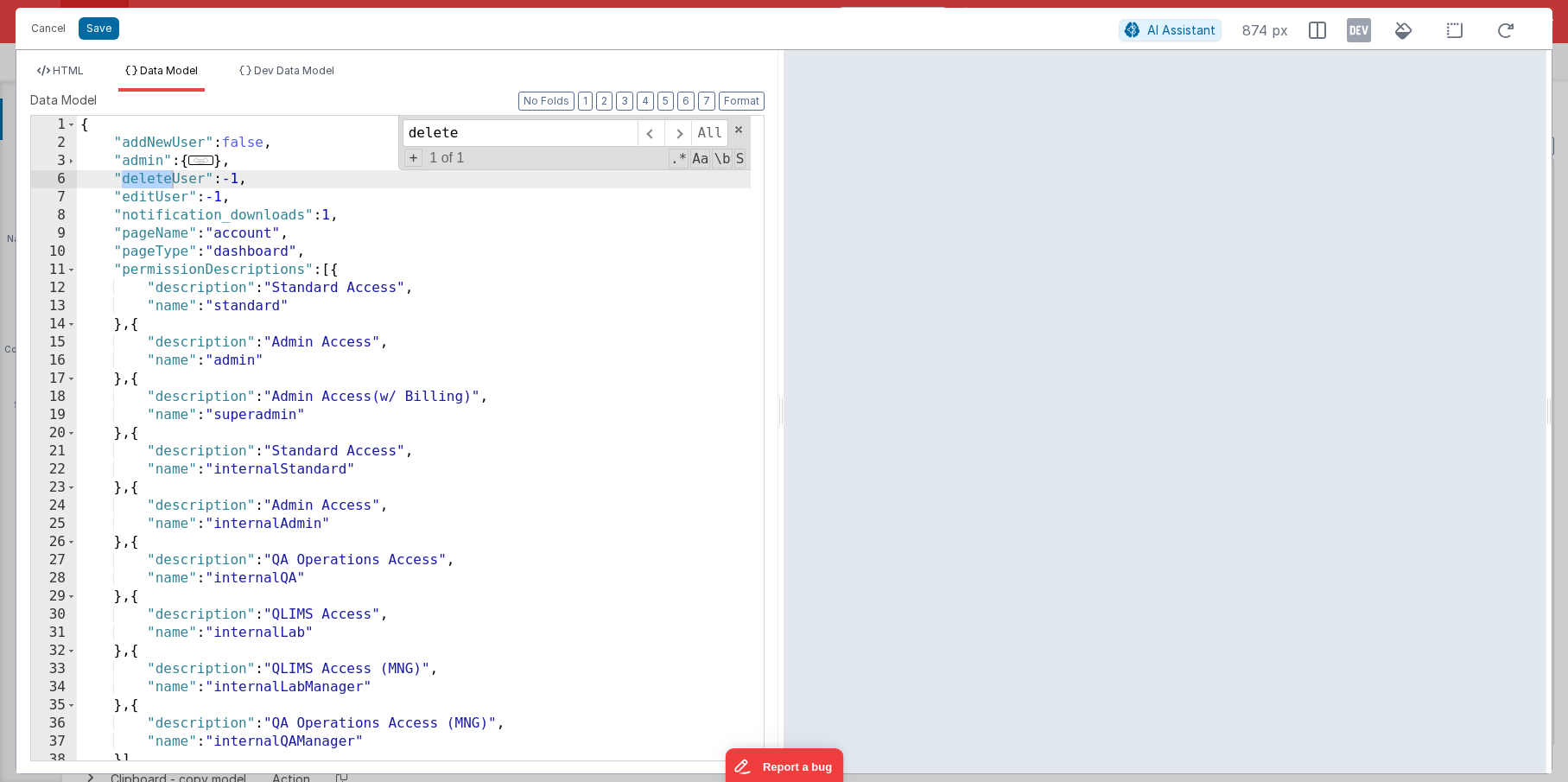
type input "delete"
click at [494, 214] on div "{ "addNewUser" : false , "admin" : { ... } , "deleteUser" : -1 , "editUser" : -…" at bounding box center [414, 456] width 674 height 681
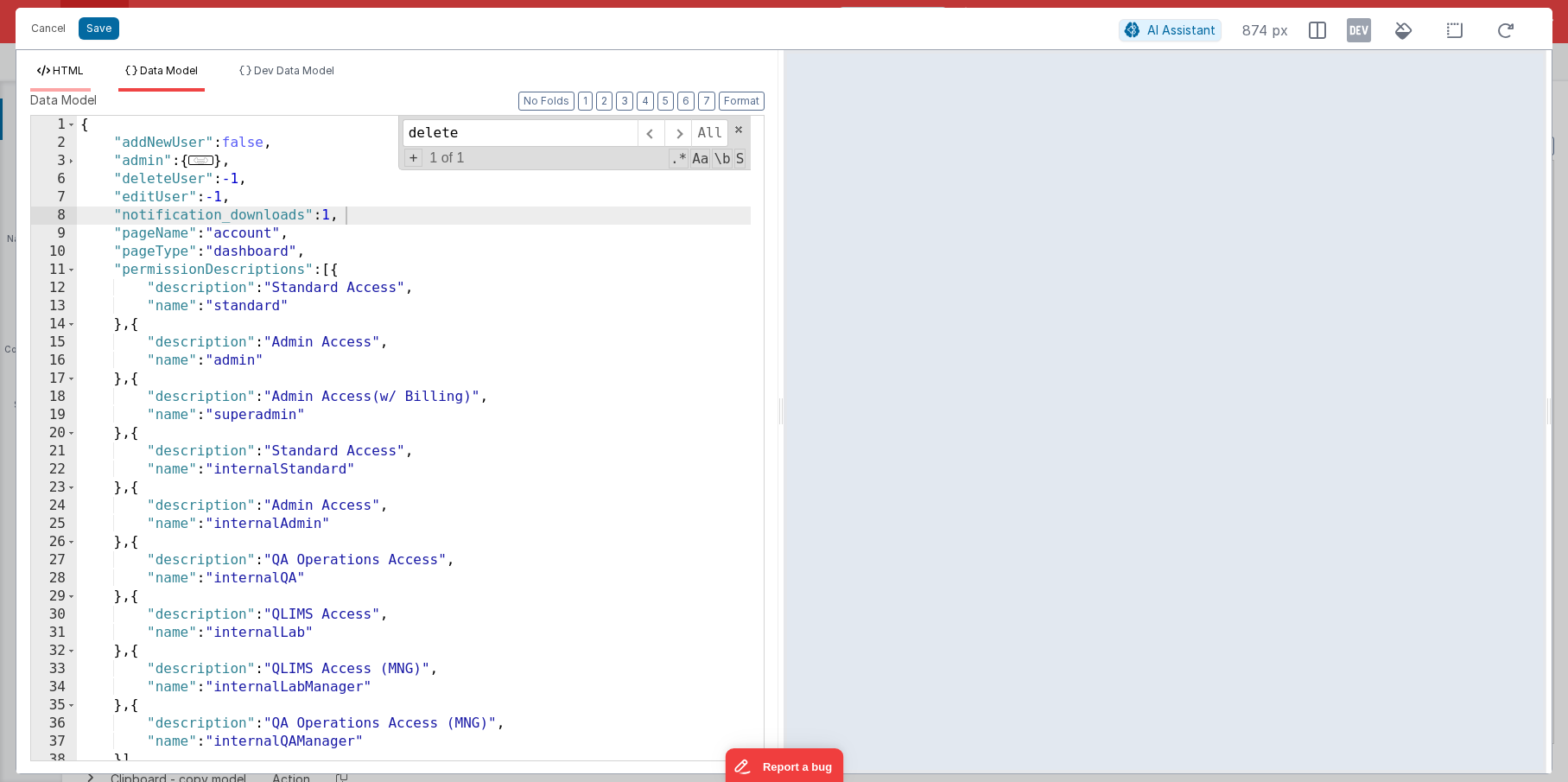
click at [48, 74] on icon at bounding box center [43, 71] width 13 height 10
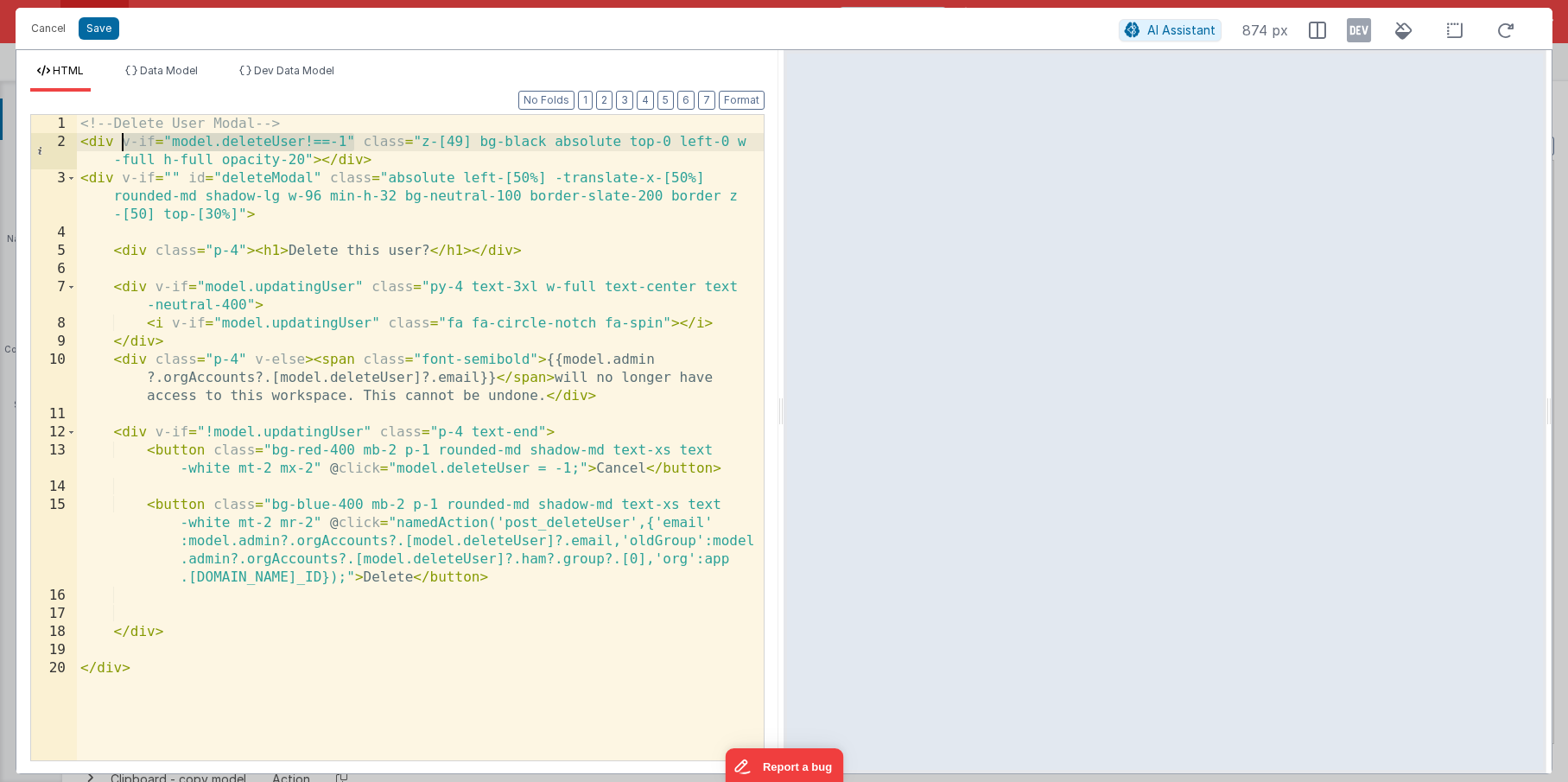
drag, startPoint x: 354, startPoint y: 143, endPoint x: 122, endPoint y: 142, distance: 232.0
click at [122, 142] on div "<!-- Delete User Modal --> < div v-if = "model.deleteUser!==-1" class = "z-[49]…" at bounding box center [420, 455] width 686 height 681
click at [141, 164] on div "<!-- Delete User Modal --> < div v-if = "model.deleteUser!==-1" class = "z-[49]…" at bounding box center [420, 455] width 686 height 681
drag, startPoint x: 174, startPoint y: 144, endPoint x: 345, endPoint y: 144, distance: 171.0
click at [345, 144] on div "<!-- Delete User Modal --> < div v-if = "model.deleteUser!==-1" class = "z-[49]…" at bounding box center [420, 455] width 686 height 681
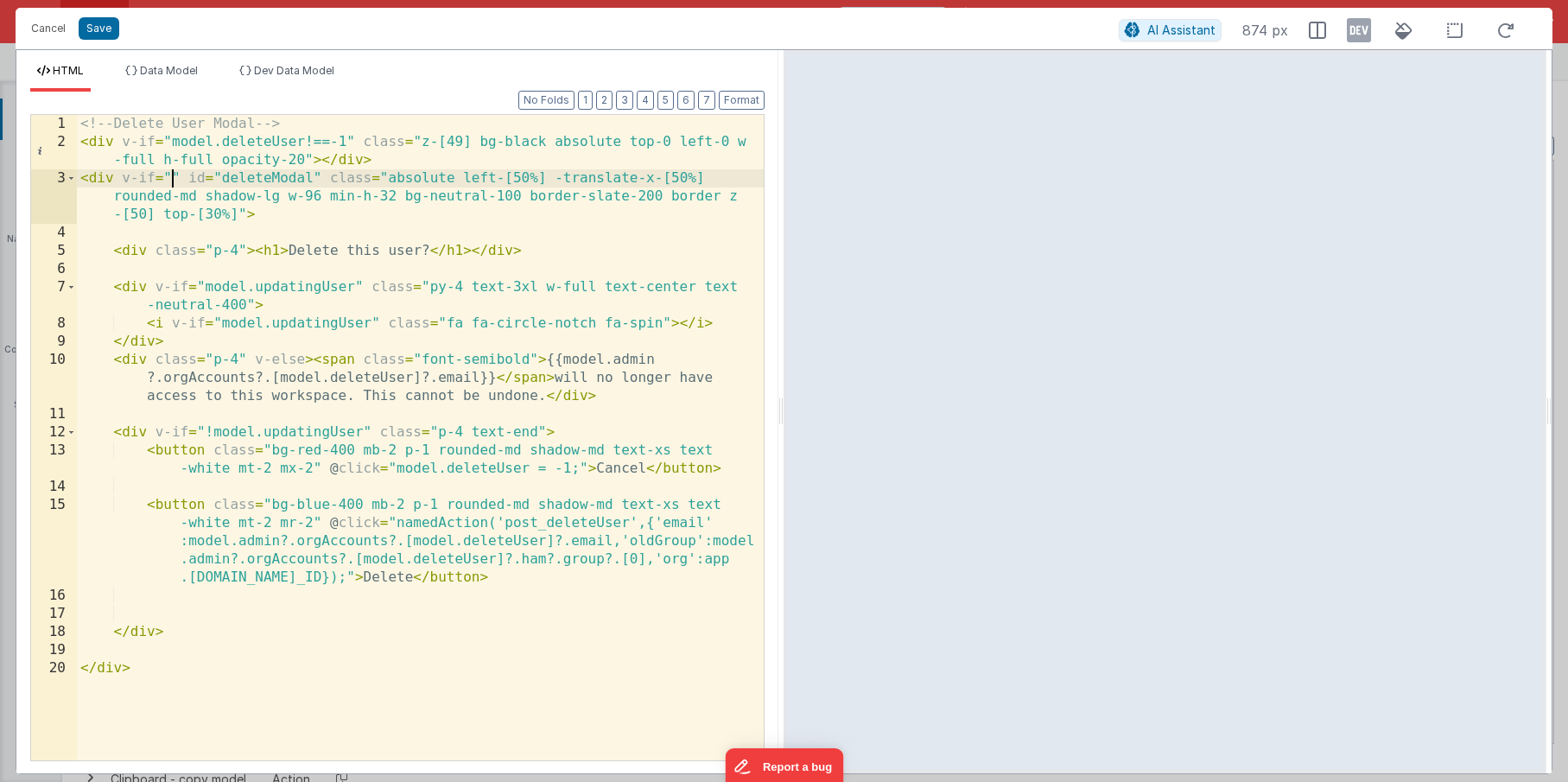
click at [173, 181] on div "<!-- Delete User Modal --> < div v-if = "model.deleteUser!==-1" class = "z-[49]…" at bounding box center [420, 455] width 686 height 681
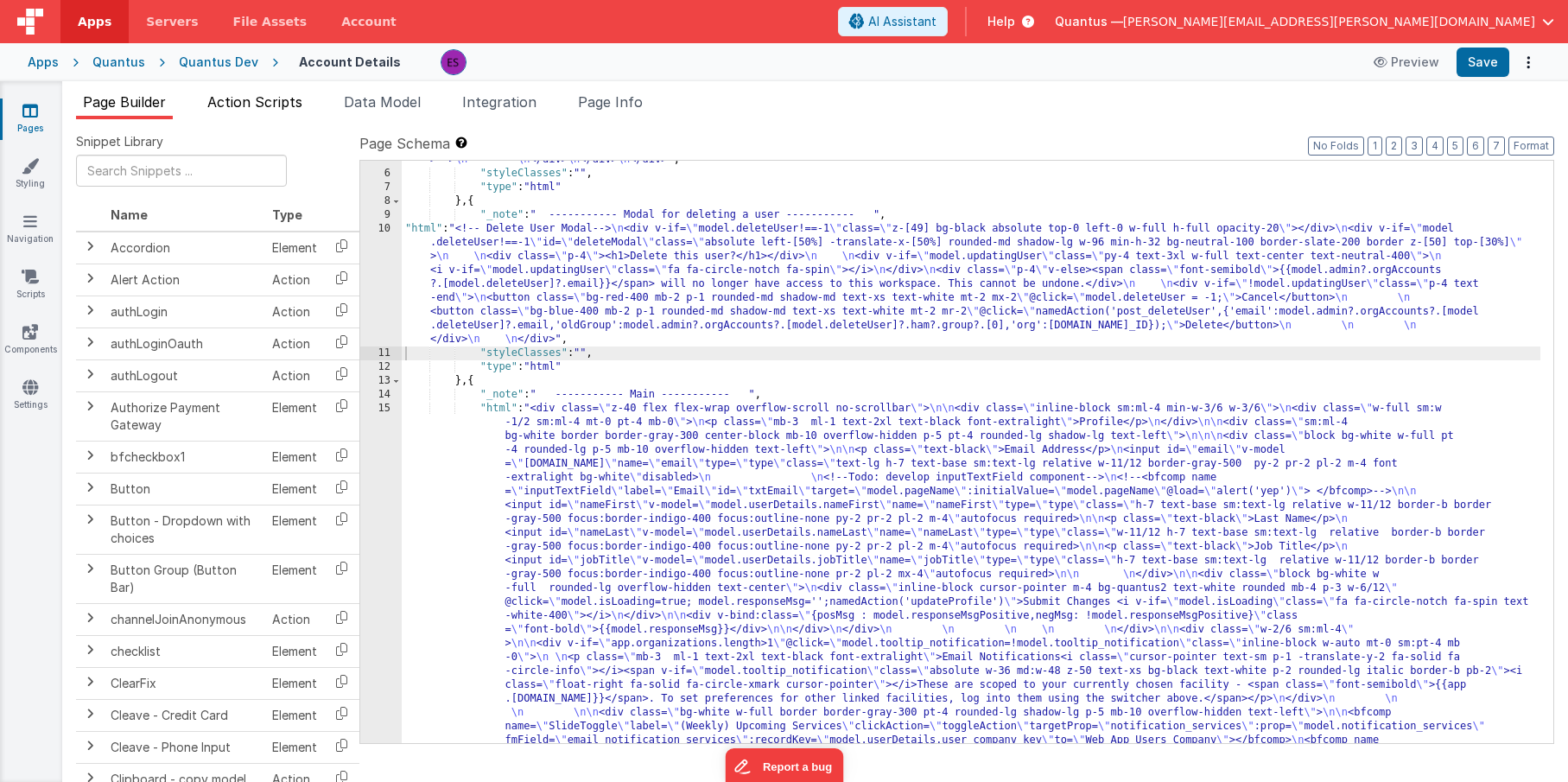
click at [276, 108] on span "Action Scripts" at bounding box center [255, 102] width 95 height 17
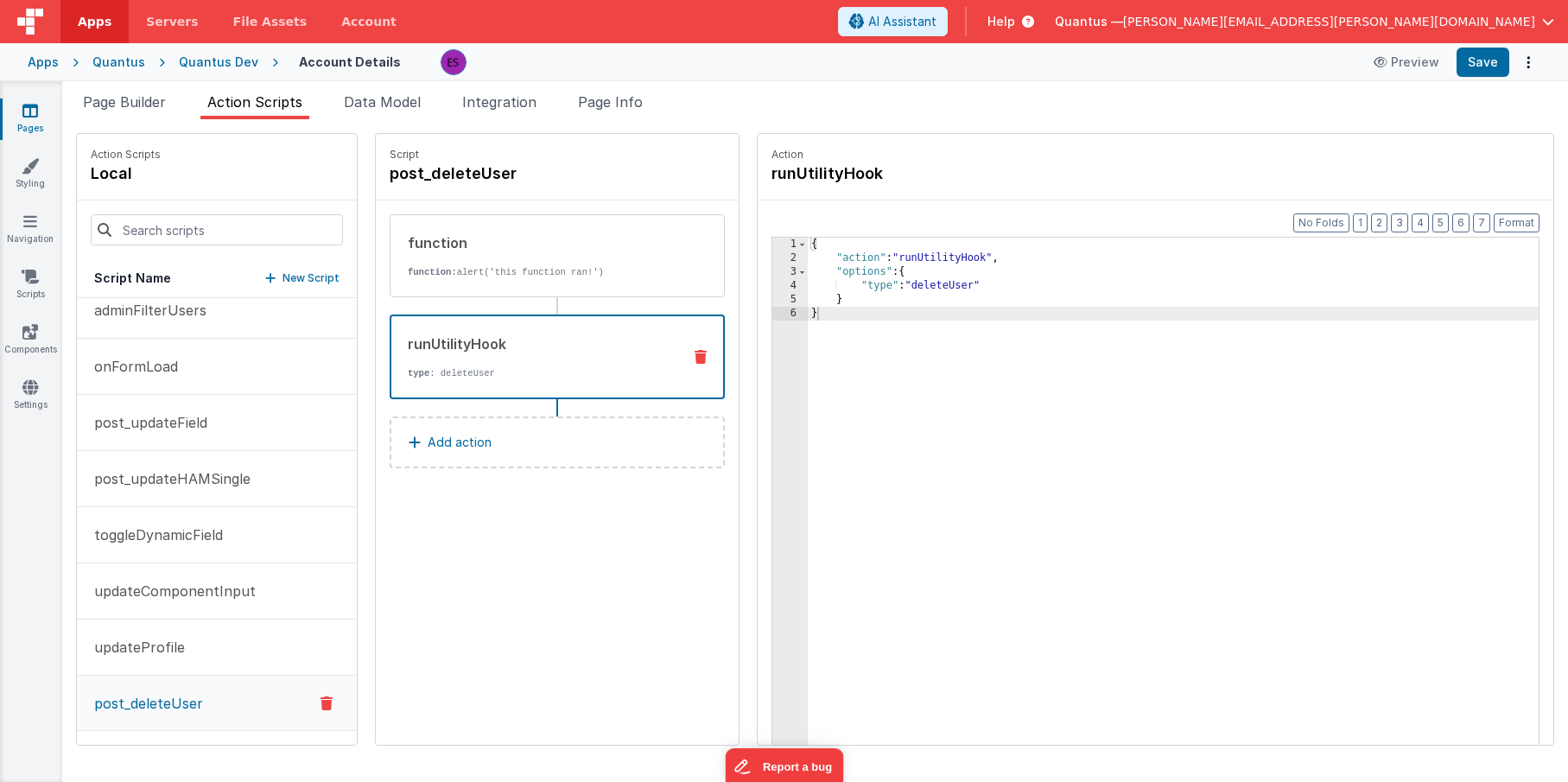
click at [522, 341] on div "runUtilityHook" at bounding box center [538, 344] width 260 height 21
click at [512, 274] on p "function: alert('this function ran!')" at bounding box center [538, 273] width 261 height 14
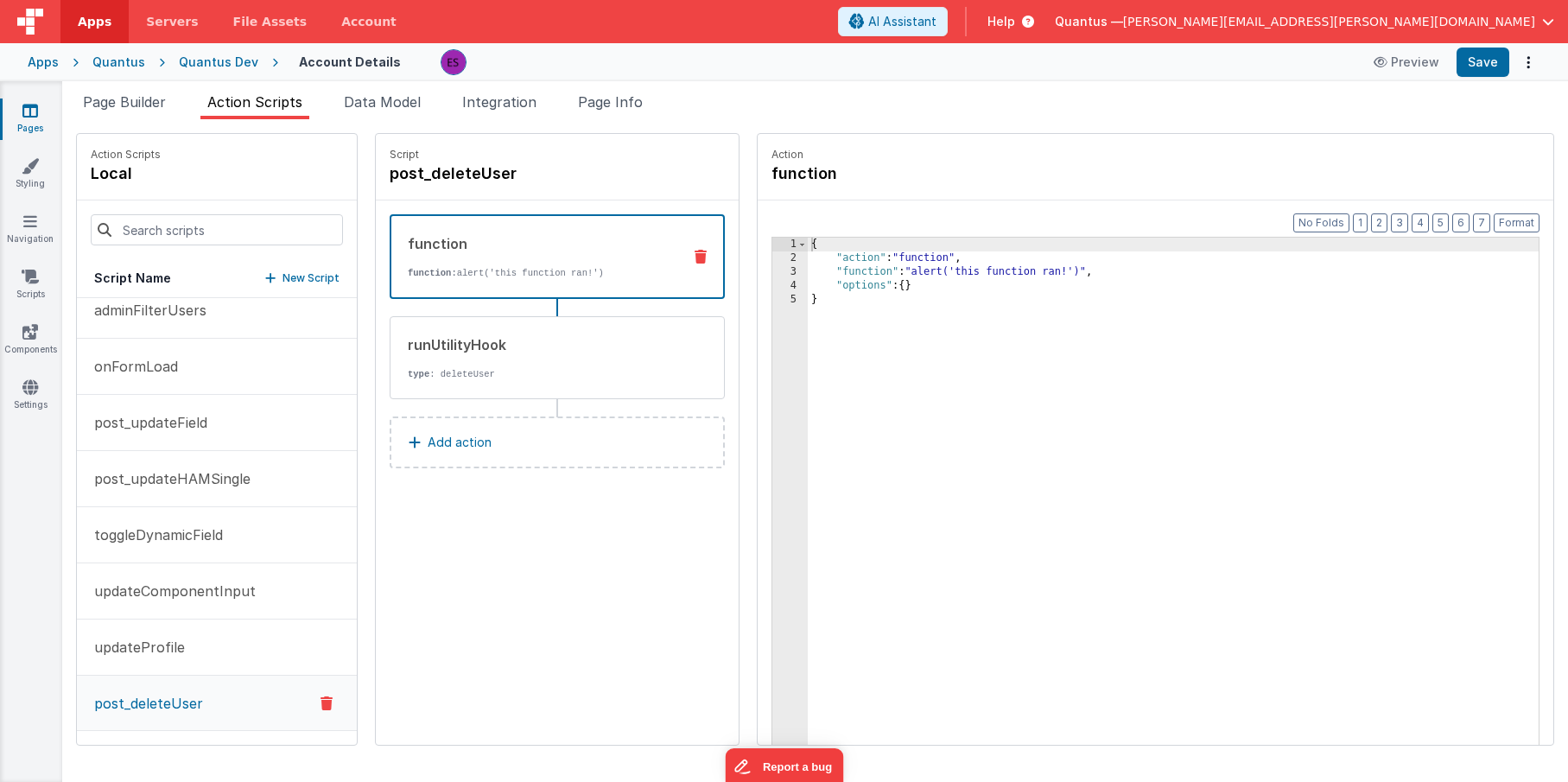
click at [570, 263] on div "function function: alert('this function ran!')" at bounding box center [529, 257] width 277 height 47
click at [852, 264] on div "{ "action" : "function" , "function" : "alert('this function ran!')" , "options…" at bounding box center [1196, 532] width 776 height 588
click at [772, 273] on div "3" at bounding box center [790, 273] width 36 height 14
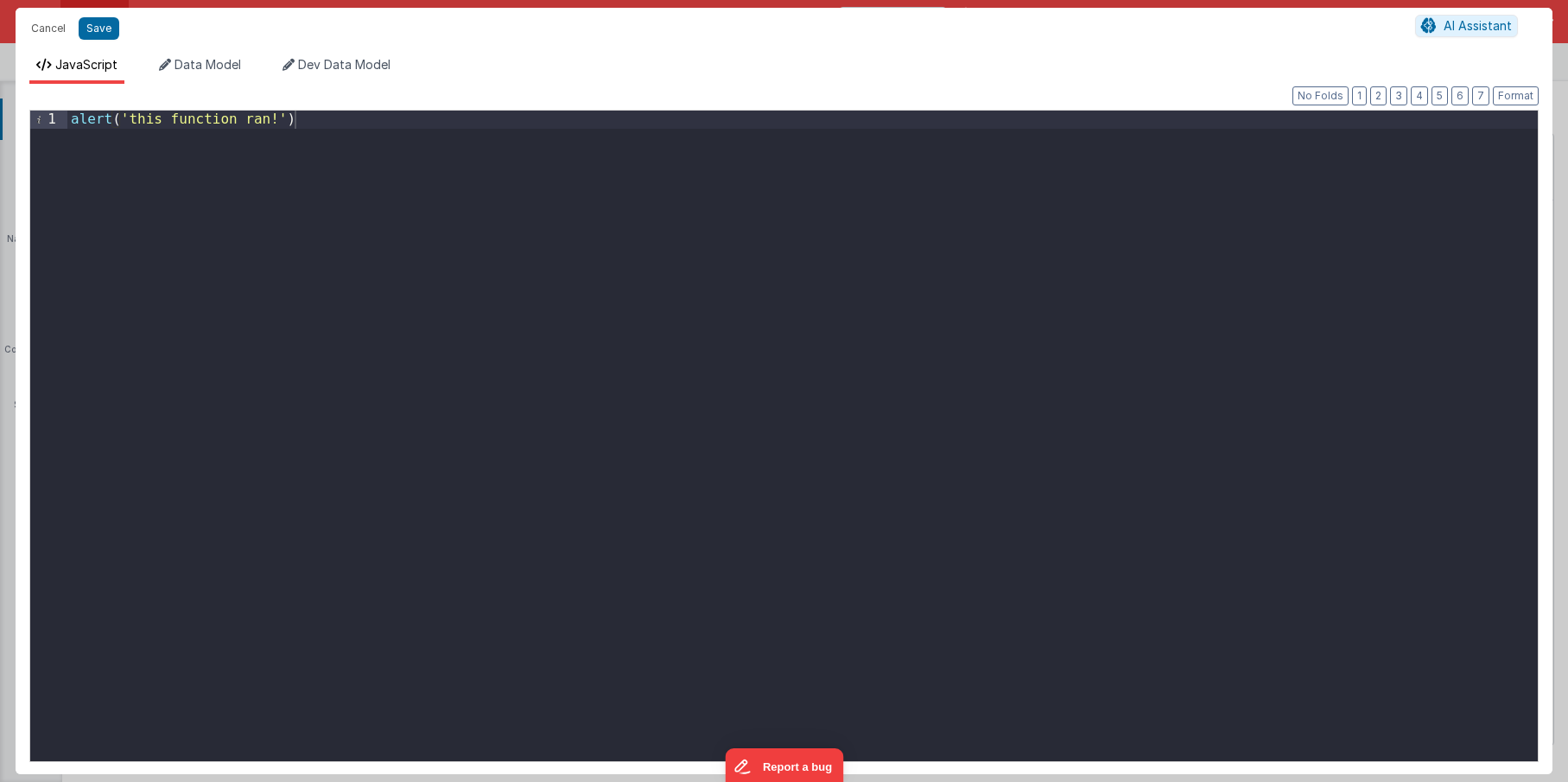
click at [69, 126] on div "alert ( 'this function ran!' )" at bounding box center [803, 453] width 1470 height 687
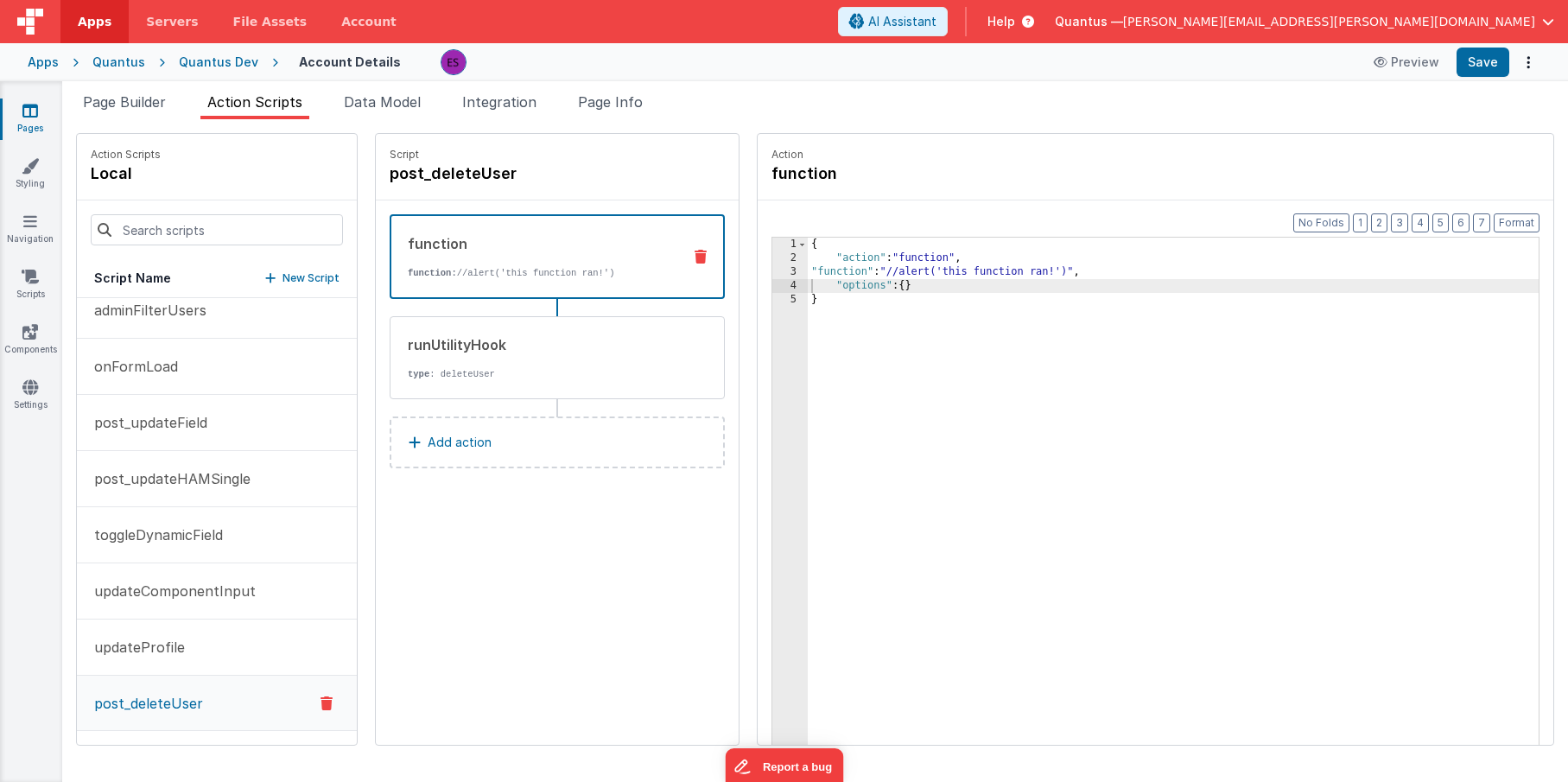
click at [933, 273] on div "{ "action" : "function" , "function" : "//alert('this function ran!')" , "optio…" at bounding box center [1196, 532] width 776 height 588
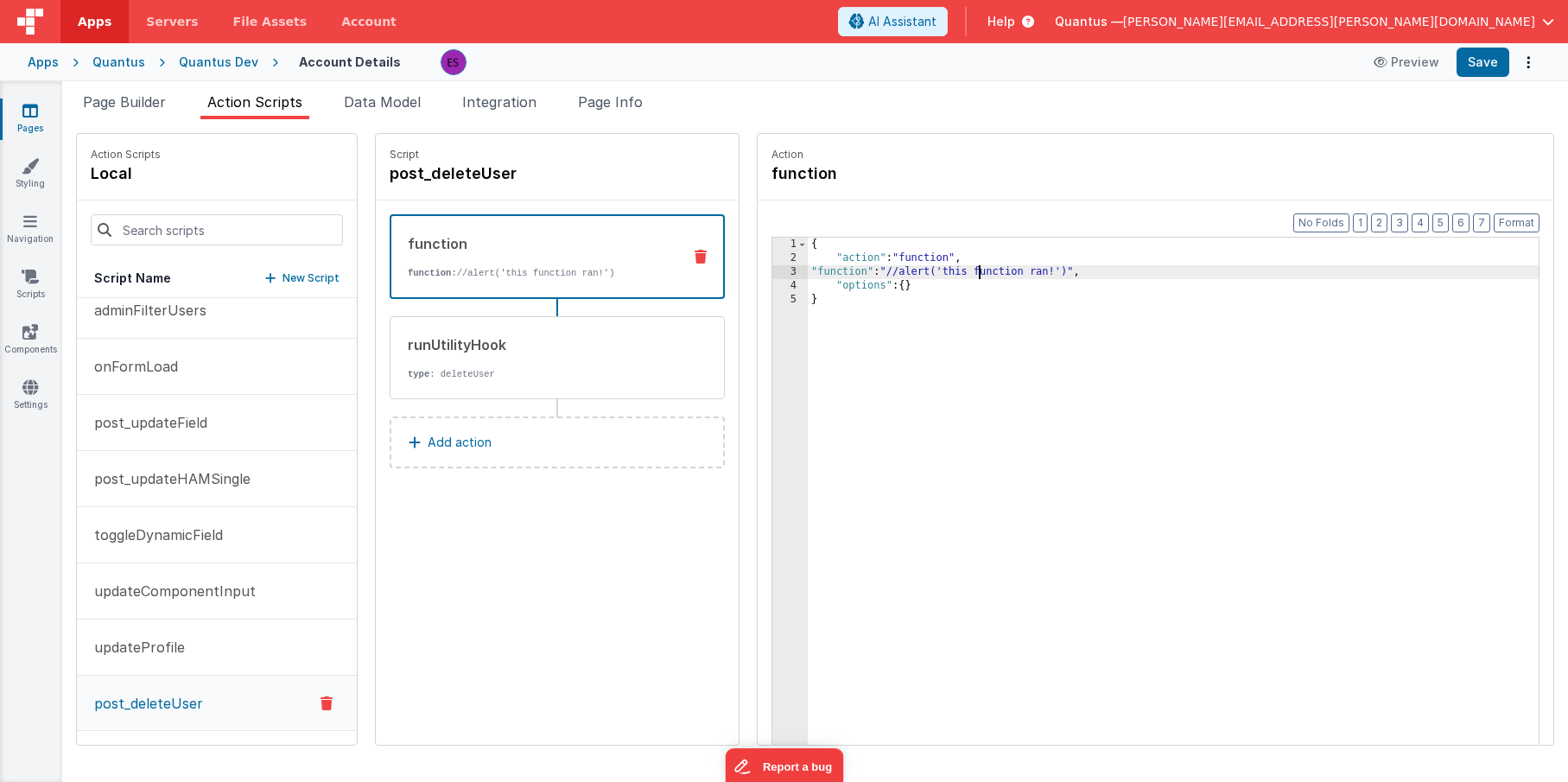
click at [772, 271] on div "3" at bounding box center [790, 273] width 36 height 14
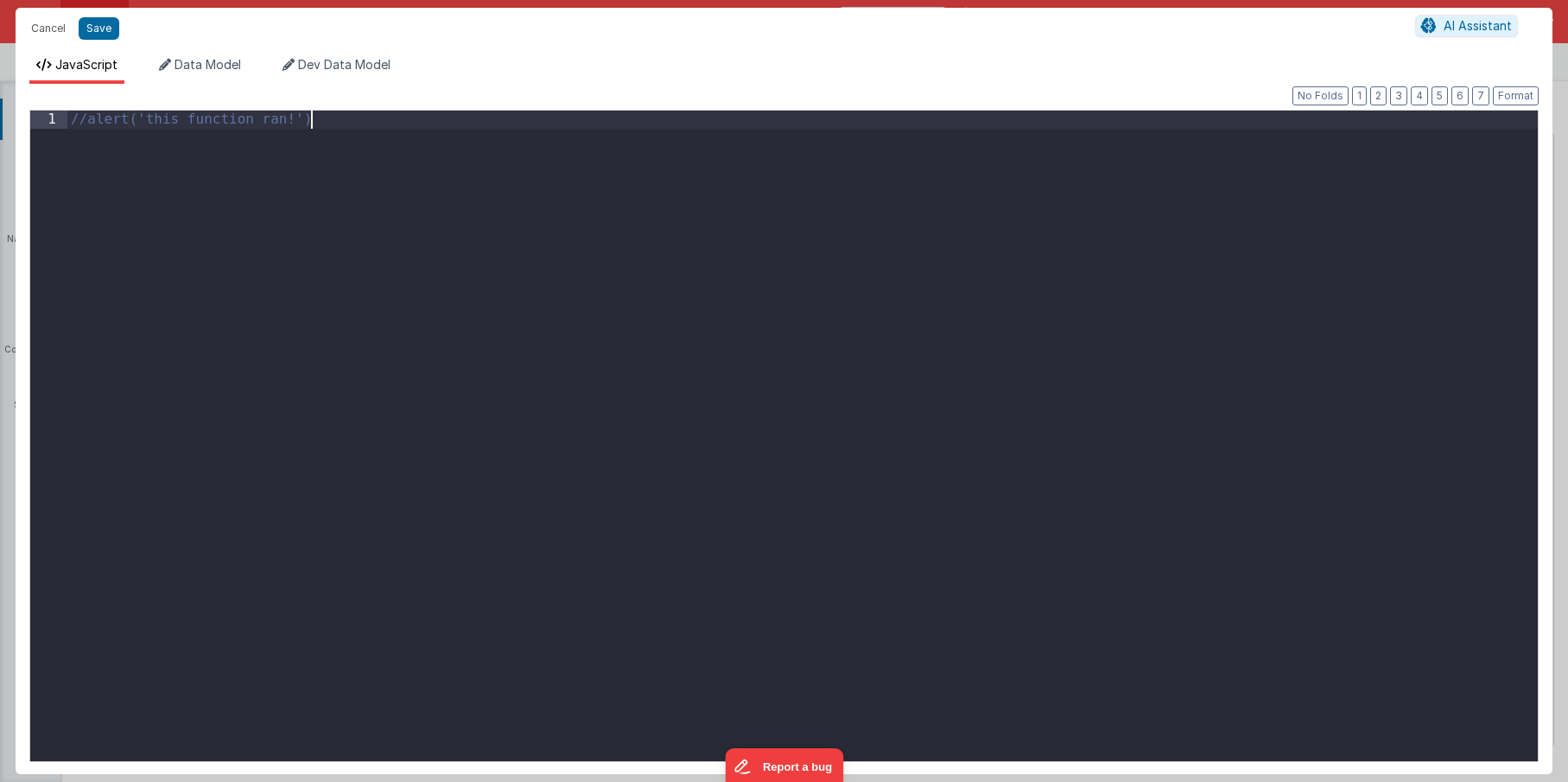
click at [436, 208] on div "//alert('this function ran!')" at bounding box center [803, 453] width 1470 height 687
